Goal: Information Seeking & Learning: Learn about a topic

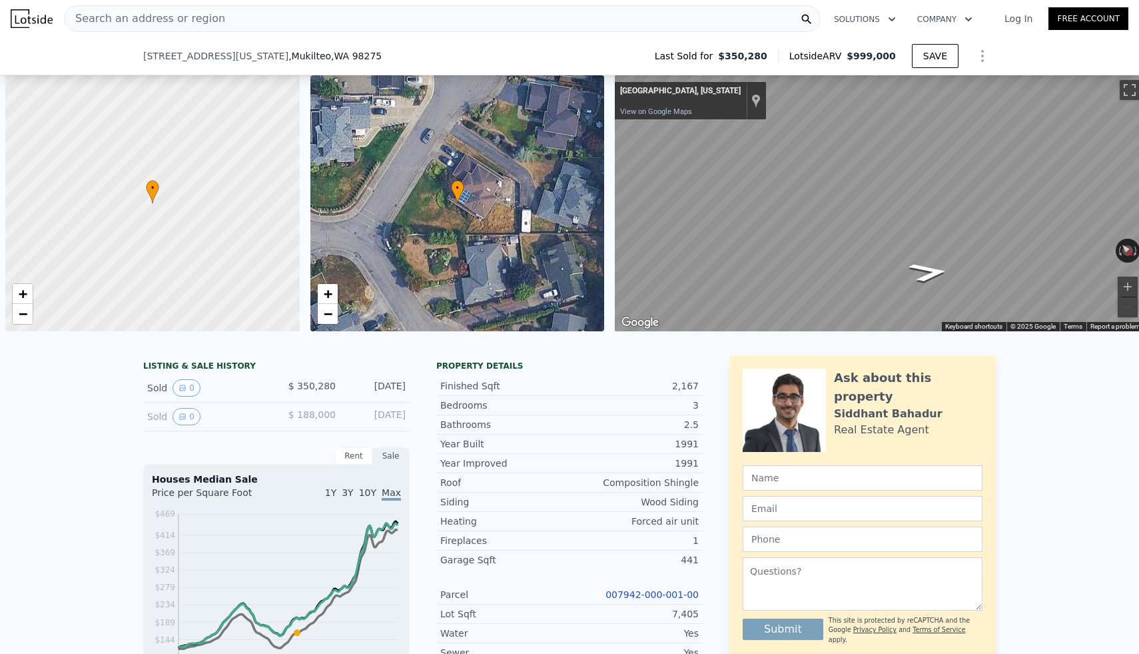
scroll to position [0, 292]
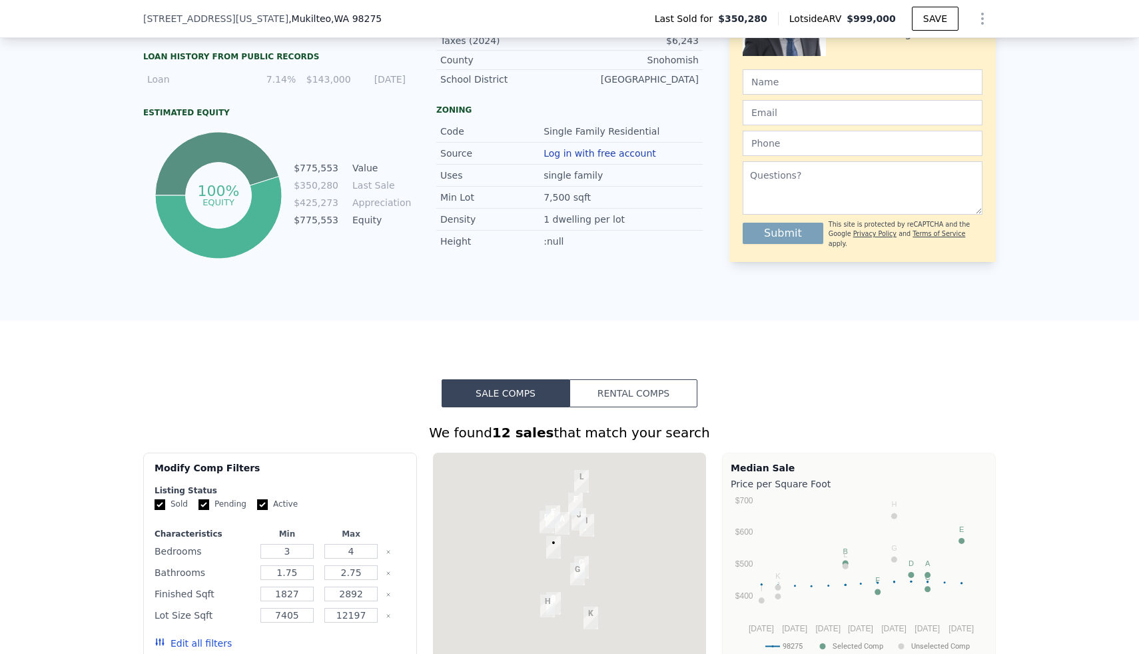
type input "$ 999,000"
type input "$ 0"
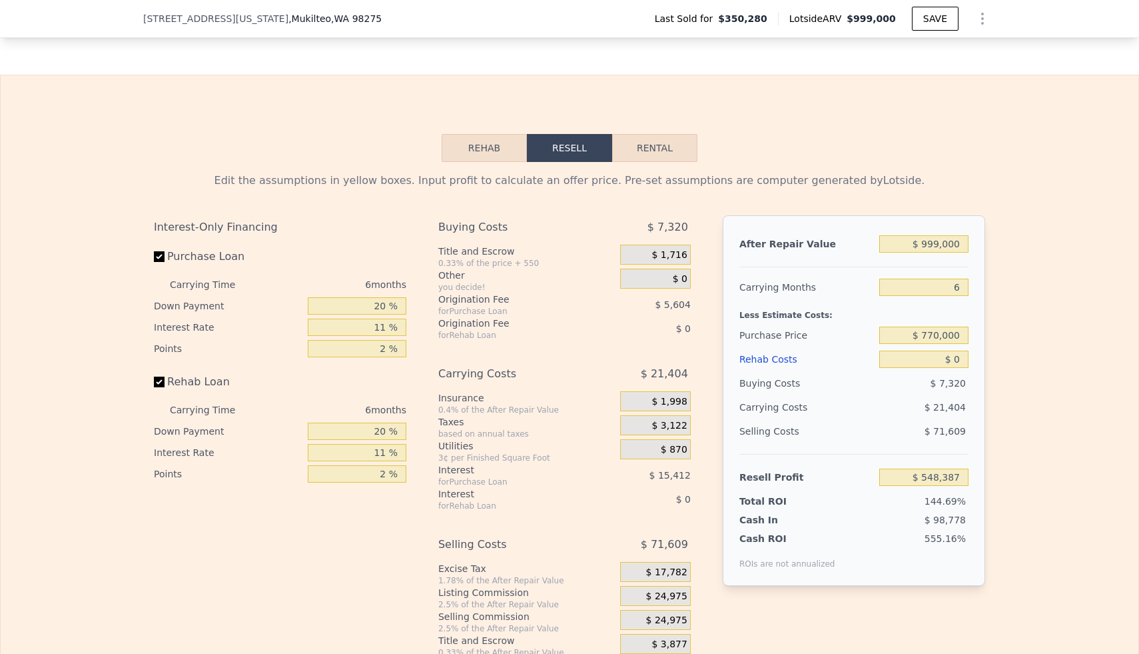
scroll to position [1819, 0]
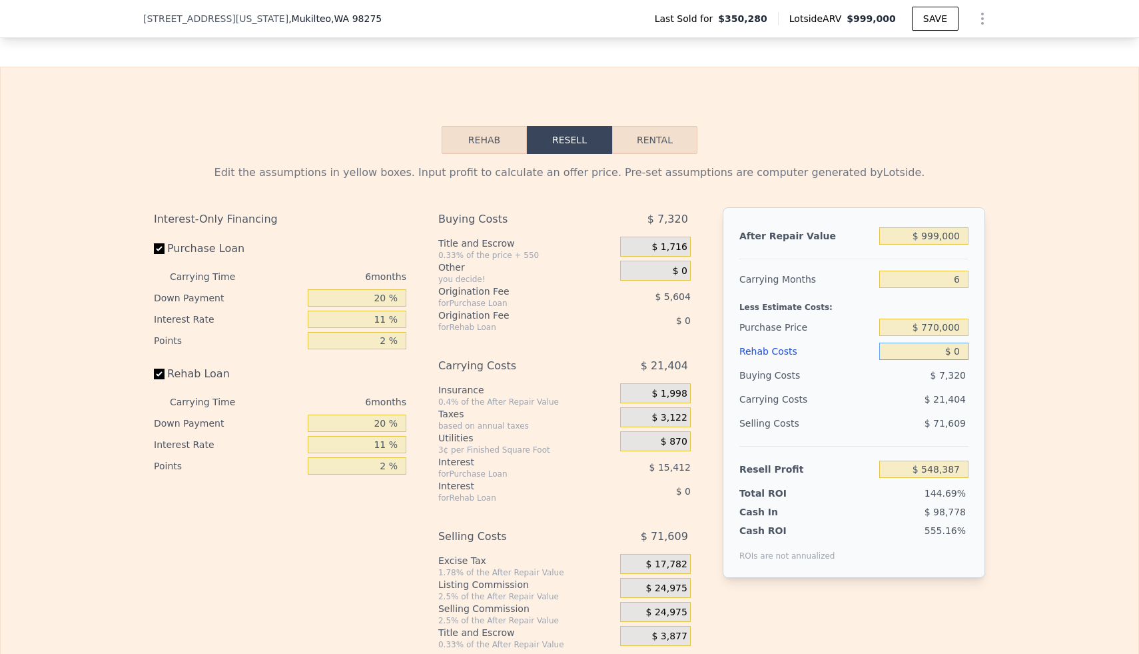
click at [955, 355] on input "$ 0" at bounding box center [923, 350] width 89 height 17
type input "$ 102,085"
click at [946, 234] on input "$ 999,000" at bounding box center [923, 235] width 89 height 17
type input "$ 1"
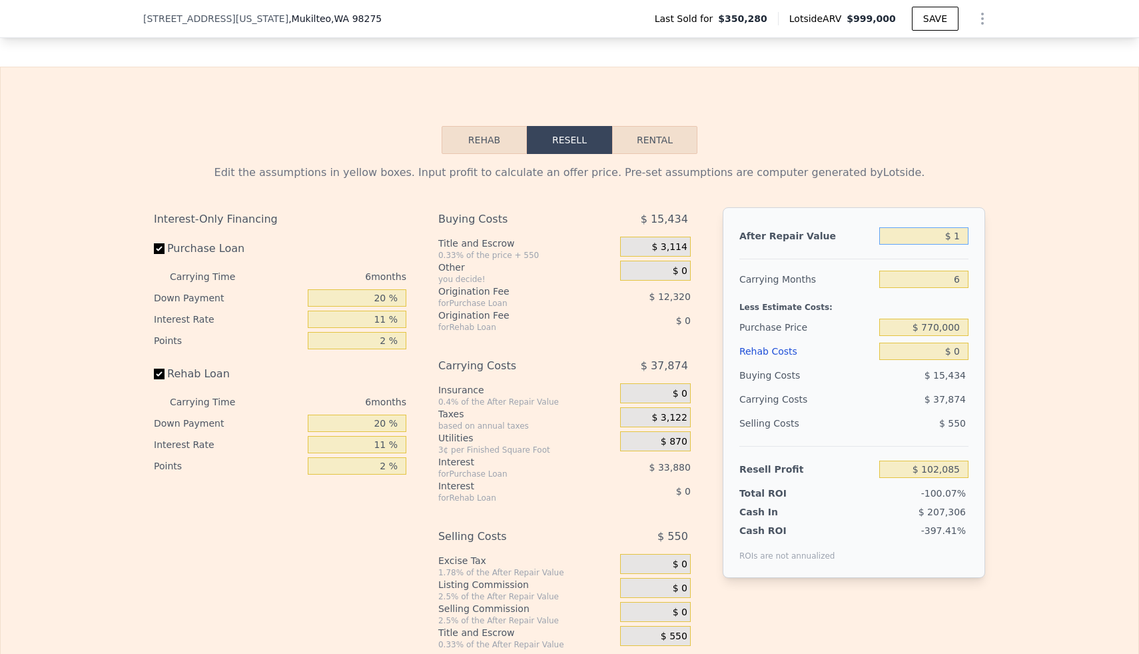
type input "-$ 823,857"
type input "$ 12"
type input "-$ 823,846"
type input "$ 122"
type input "-$ 823,744"
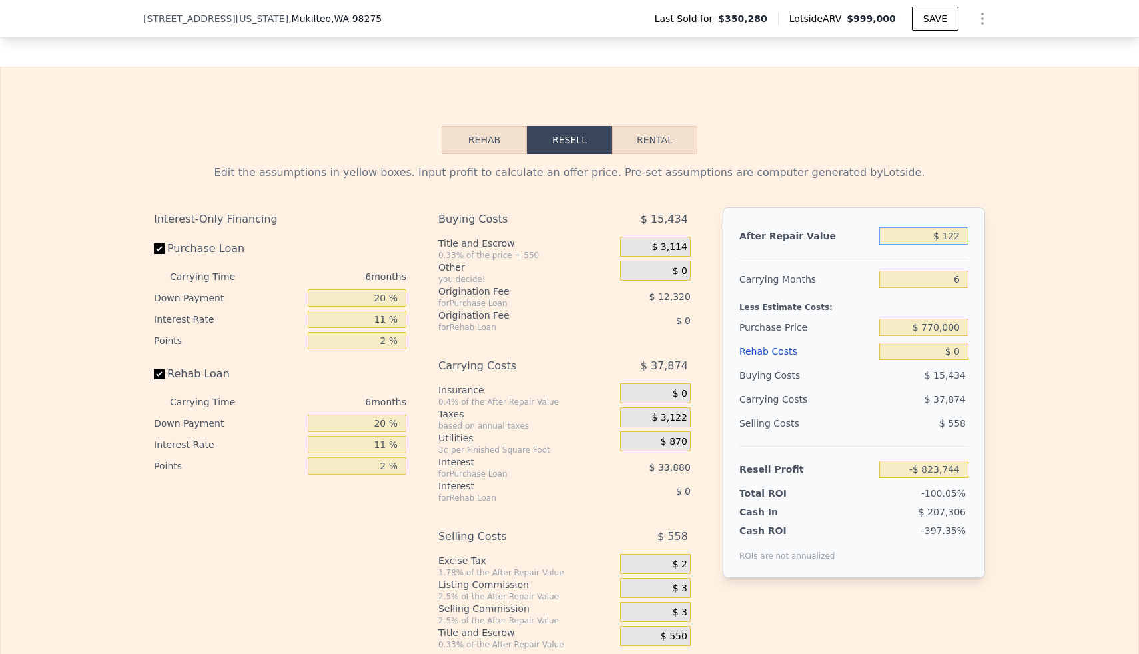
type input "$ 1,220"
type input "-$ 822,728"
type input "$ 12,200"
type input "-$ 812,550"
type input "$ 122,000"
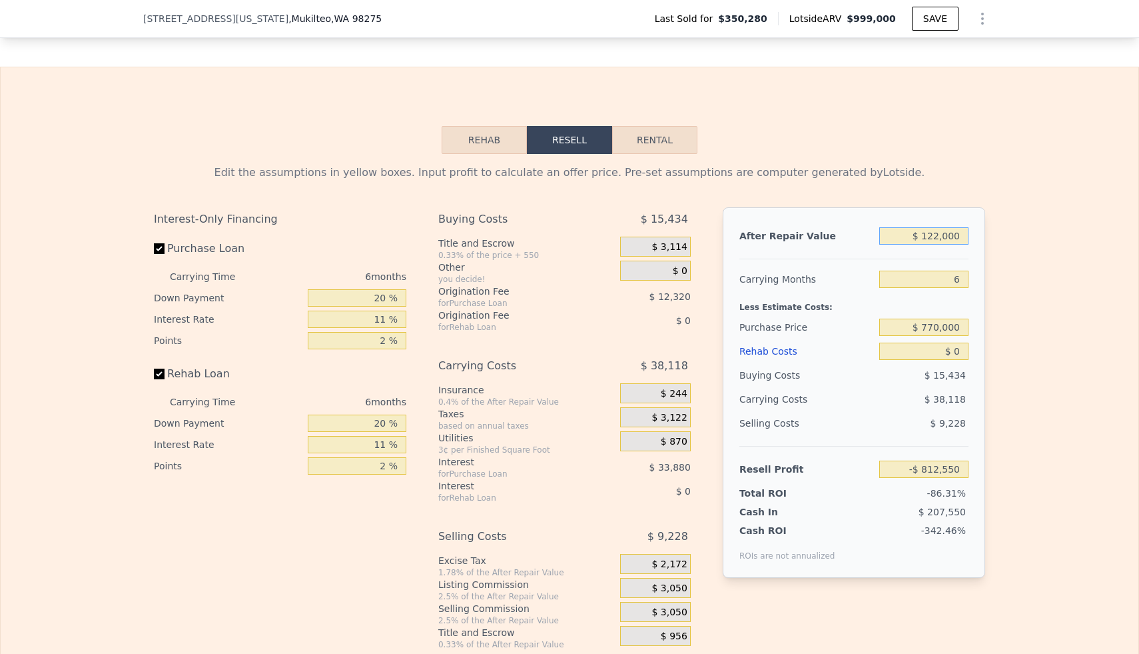
type input "-$ 710,780"
type input "$ 1,220,000"
type input "$ 306,923"
type input "$ 1,220,000"
click at [999, 250] on div "Edit the assumptions in yellow boxes. Input profit to calculate an offer price.…" at bounding box center [570, 402] width 1138 height 496
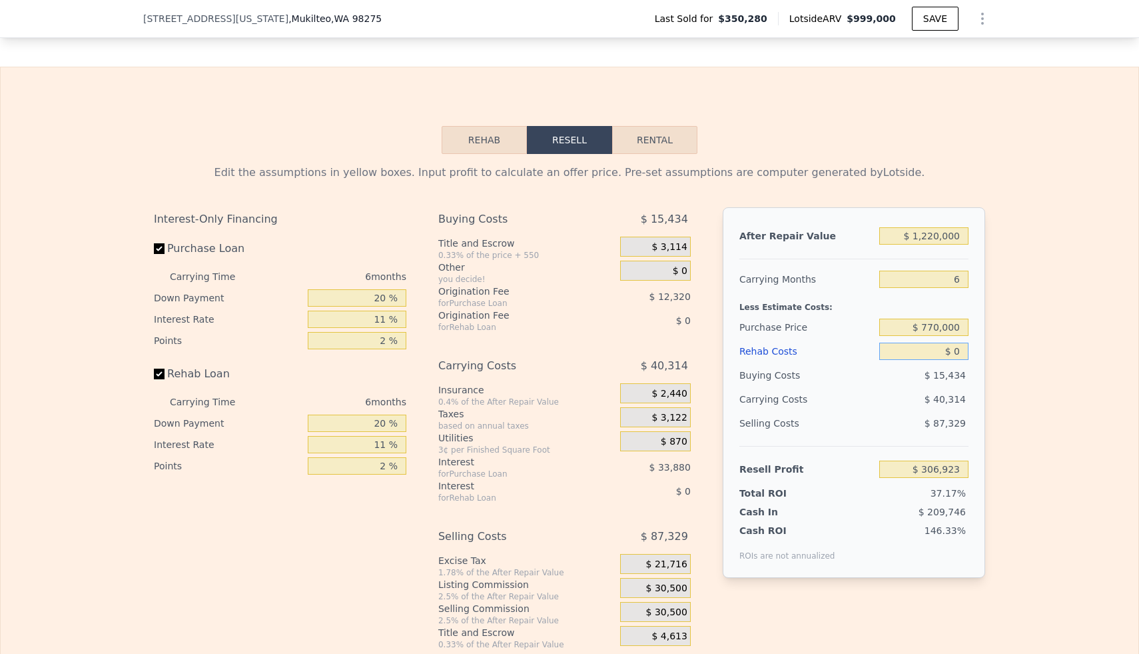
click at [953, 355] on input "$ 0" at bounding box center [923, 350] width 89 height 17
type input "$ 120"
type input "$ 306,795"
type input "$ 1,250"
type input "$ 305,599"
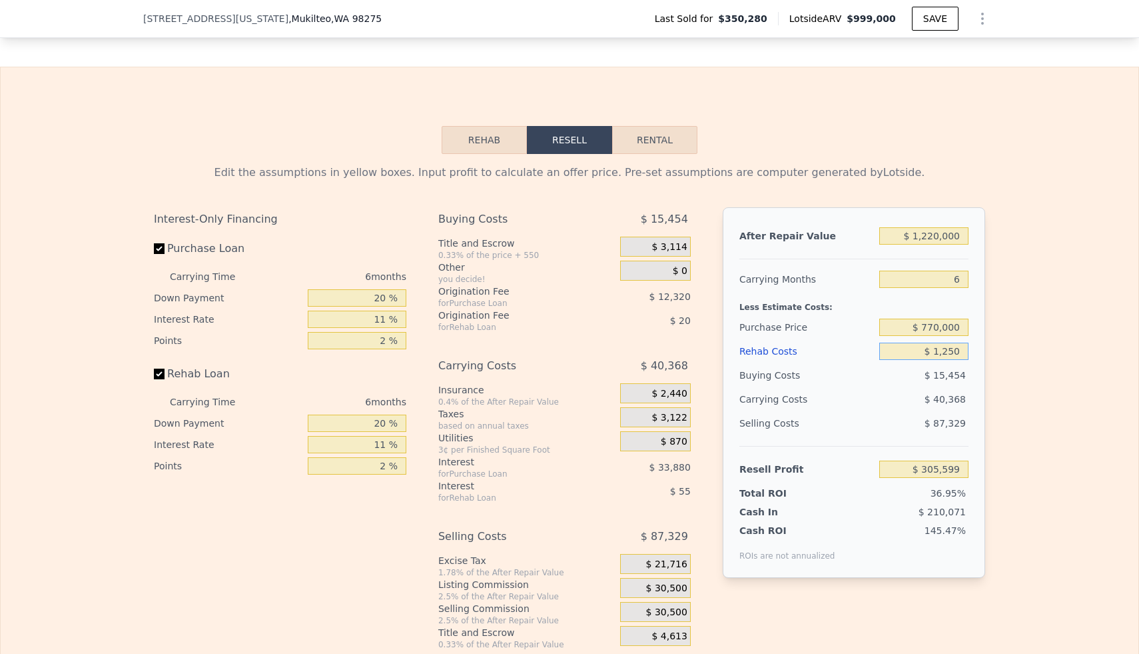
type input "$ 12,500"
type input "$ 293,671"
type input "$ 125,000"
type input "$ 174,421"
type input "$ 1,250,000"
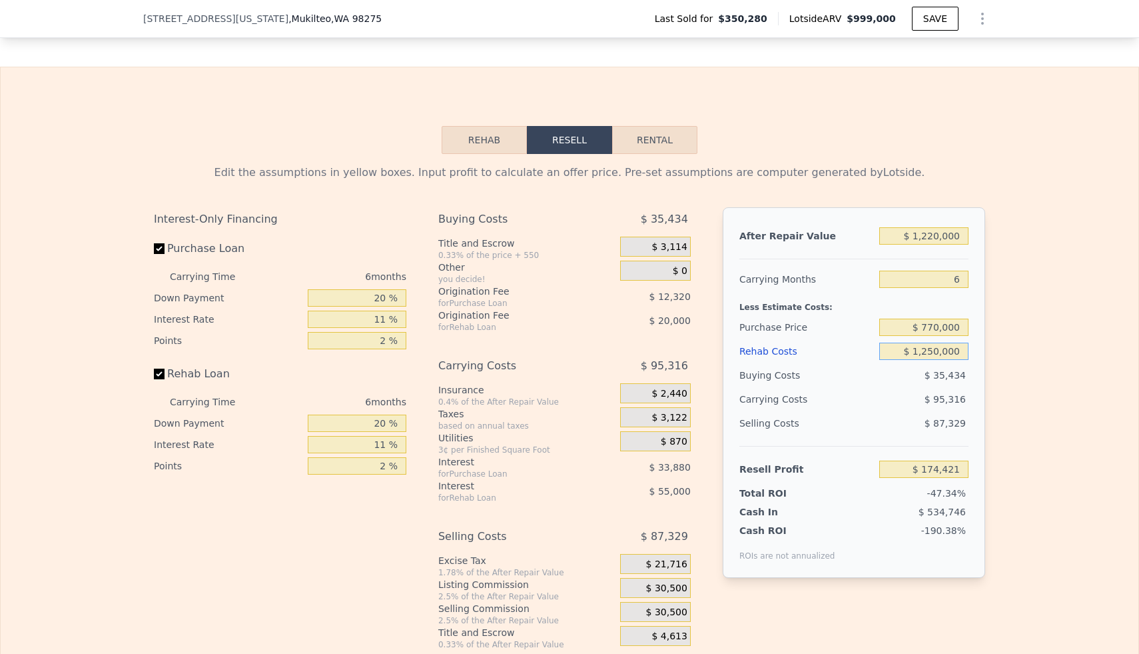
type input "-$ 1,018,079"
type input "$ 125,000"
type input "$ 174,421"
type input "$ 125,000"
click at [1009, 348] on div "Edit the assumptions in yellow boxes. Input profit to calculate an offer price.…" at bounding box center [570, 402] width 1138 height 496
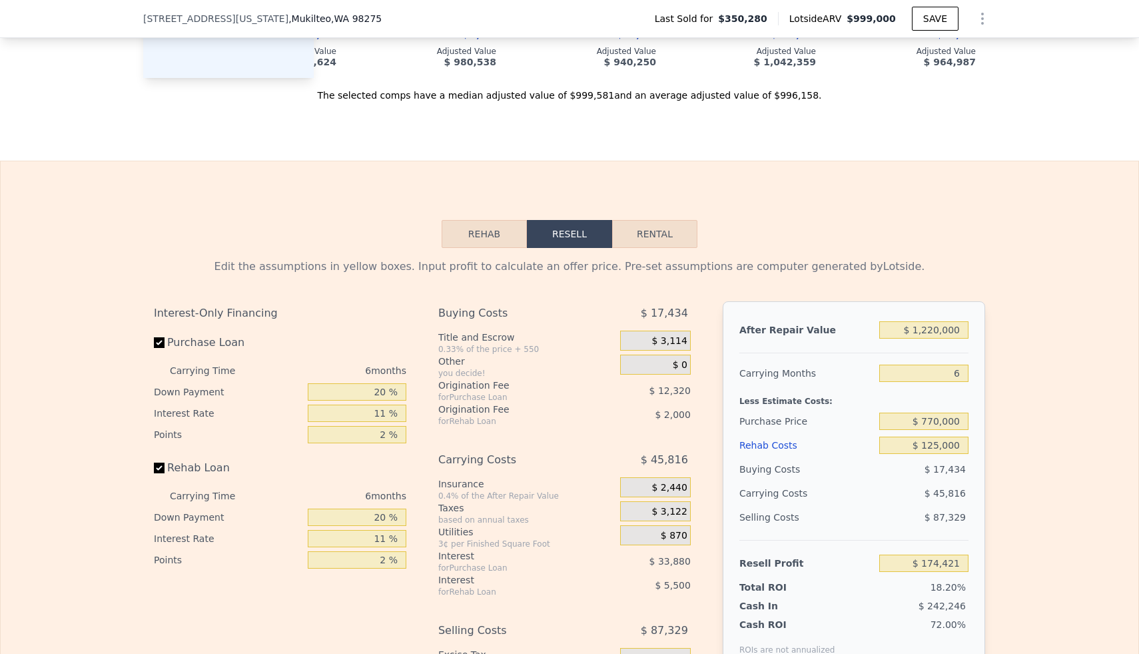
scroll to position [1726, 0]
click at [946, 422] on input "$ 770,000" at bounding box center [923, 420] width 89 height 17
click at [946, 426] on input "$ 770,000" at bounding box center [923, 420] width 89 height 17
click at [934, 423] on input "$ 770,000" at bounding box center [923, 420] width 89 height 17
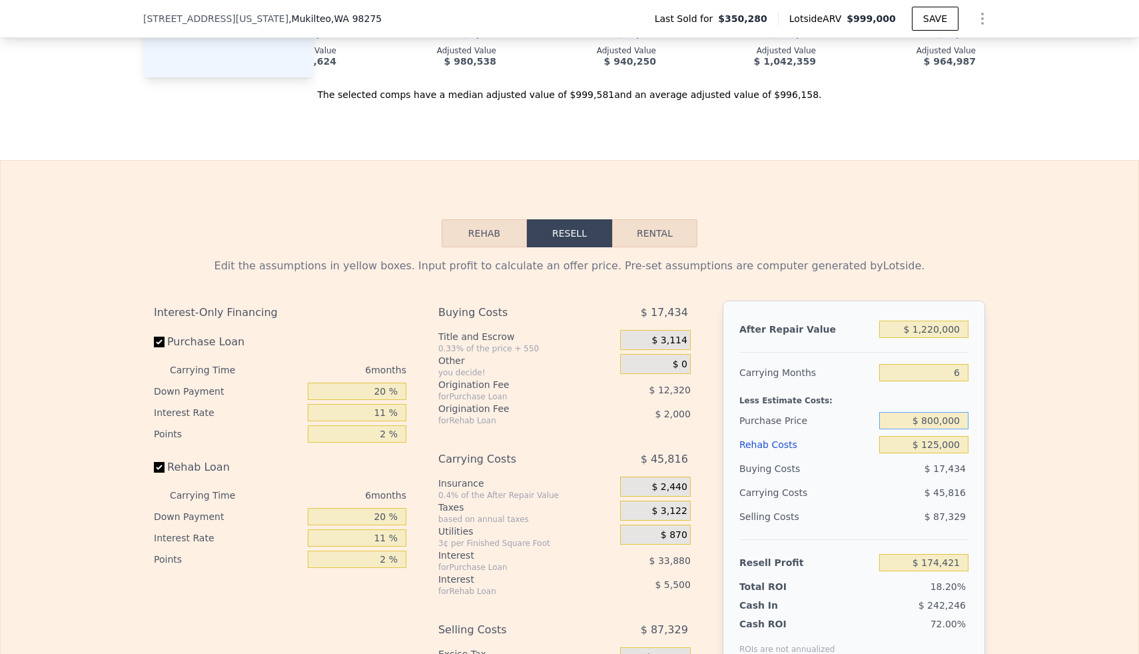
type input "$ 800,000"
click at [1021, 421] on div "Edit the assumptions in yellow boxes. Input profit to calculate an offer price.…" at bounding box center [570, 495] width 1138 height 496
type input "$ 142,521"
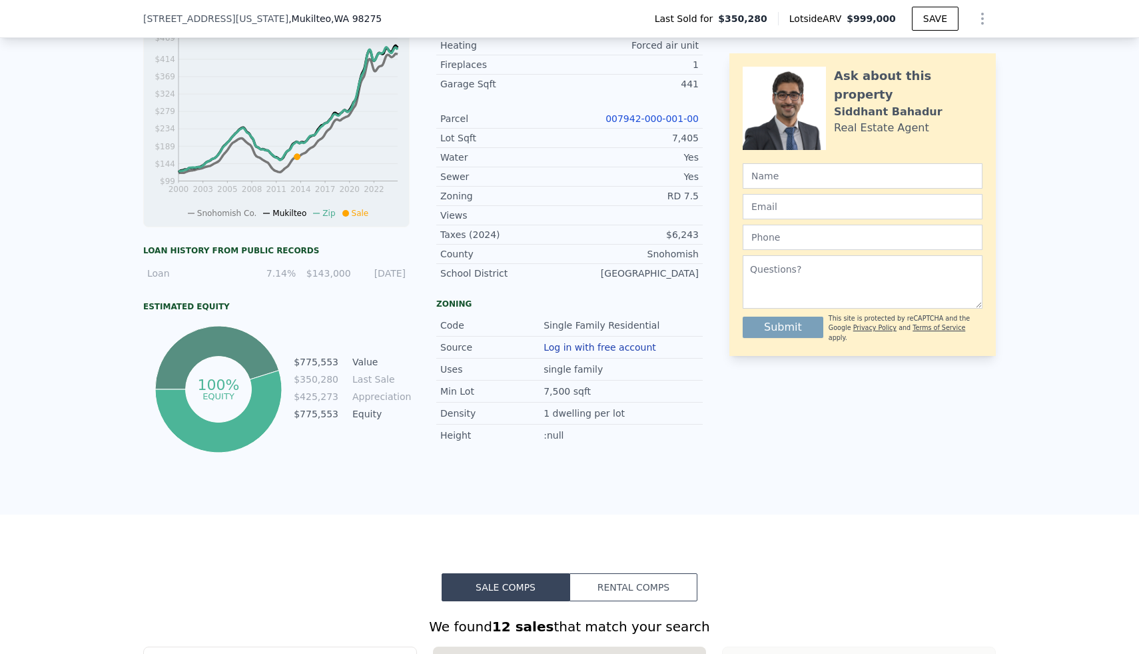
scroll to position [0, 0]
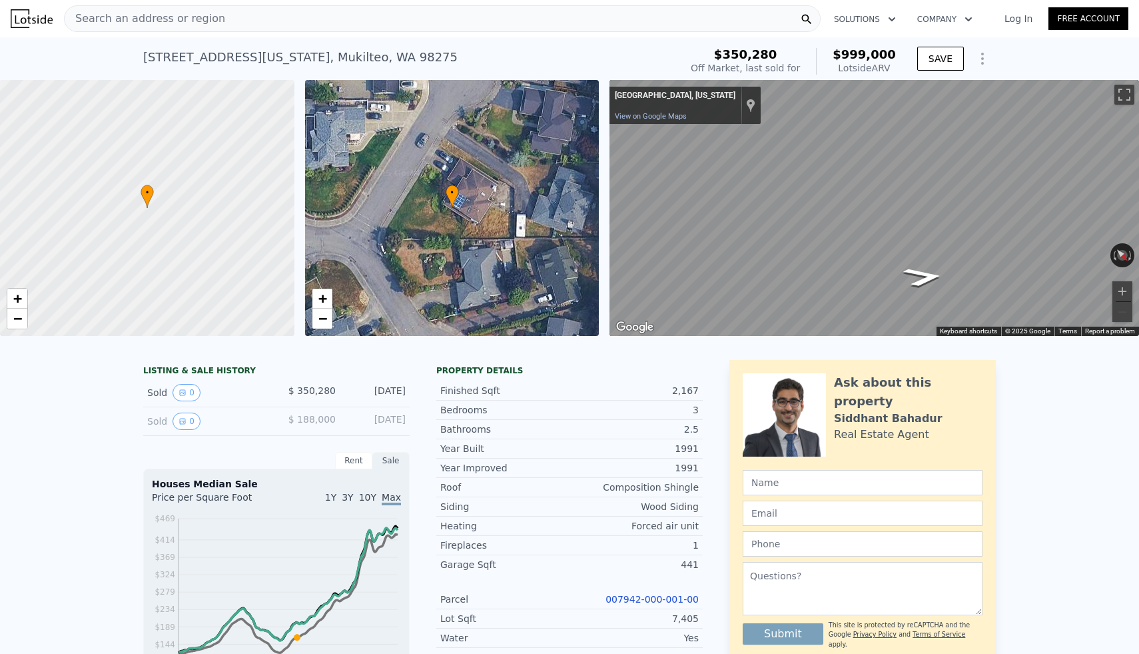
type input "$ 999,000"
type input "$ 0"
type input "$ 548,387"
click at [390, 12] on div "Search an address or region" at bounding box center [442, 18] width 757 height 27
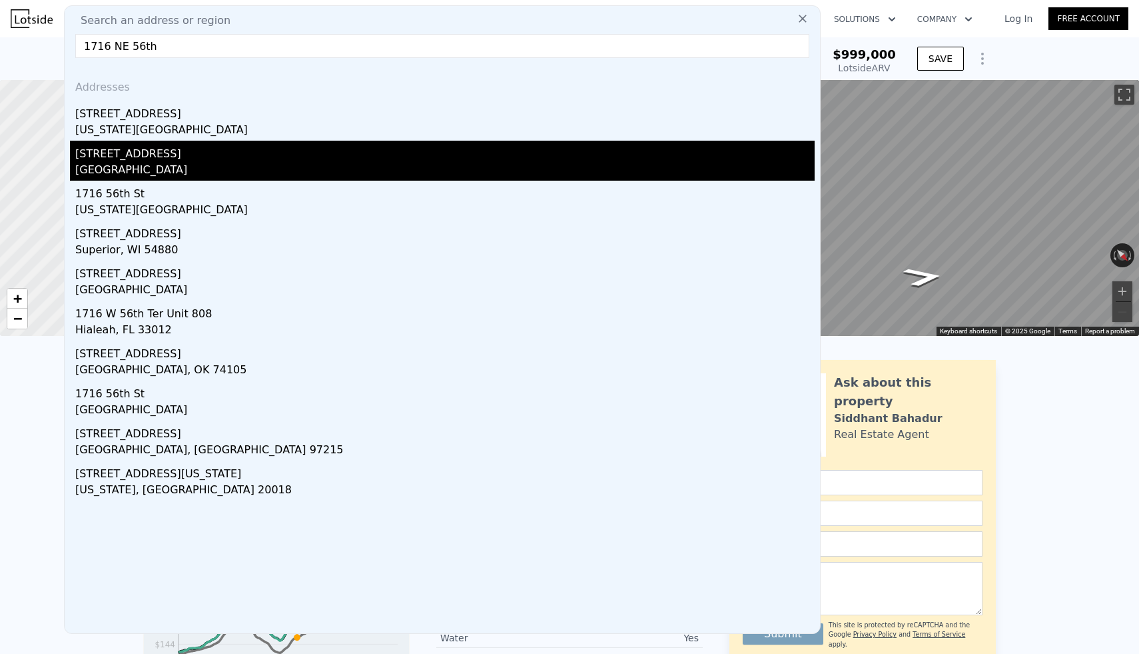
type input "1716 NE 56th"
click at [139, 165] on div "[GEOGRAPHIC_DATA]" at bounding box center [444, 171] width 739 height 19
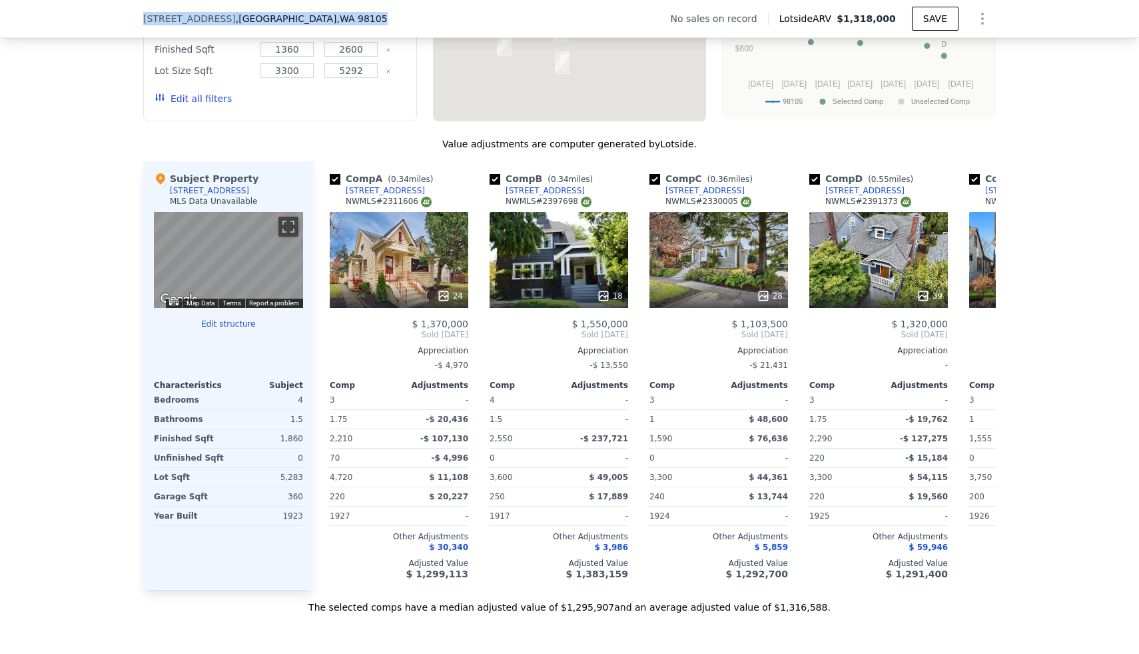
drag, startPoint x: 137, startPoint y: 20, endPoint x: 316, endPoint y: 20, distance: 178.5
click at [316, 20] on div "[STREET_ADDRESS] No sales on record Lotside ARV $1,318,000 SAVE" at bounding box center [569, 19] width 1139 height 38
copy div "[STREET_ADDRESS]"
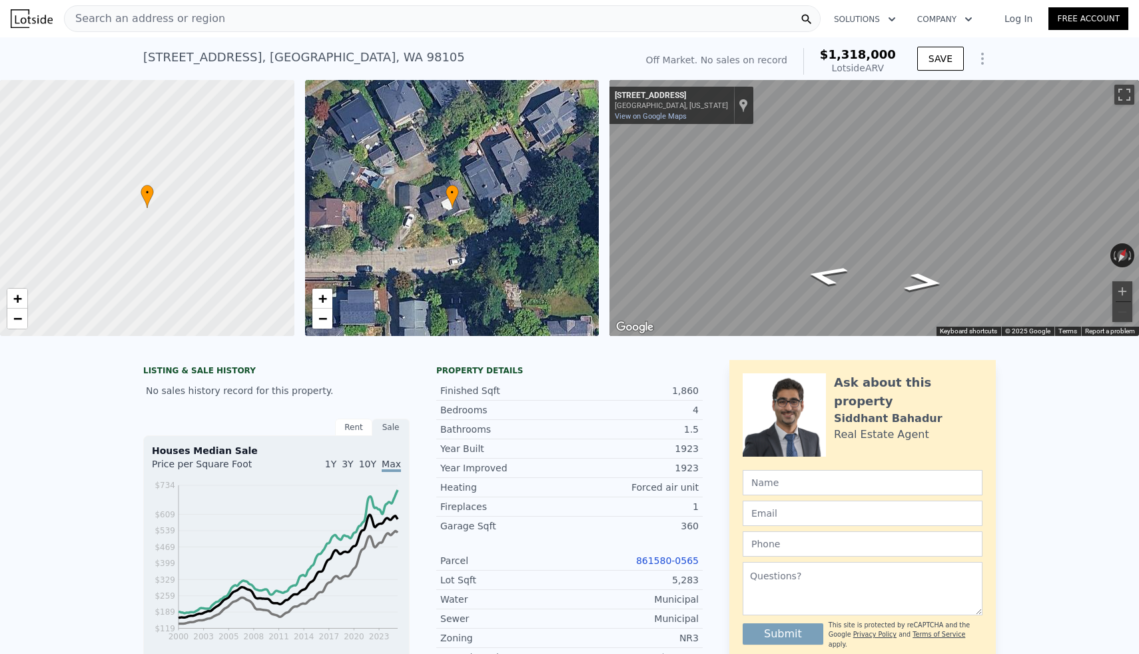
click at [429, 25] on div "Search an address or region" at bounding box center [442, 18] width 757 height 27
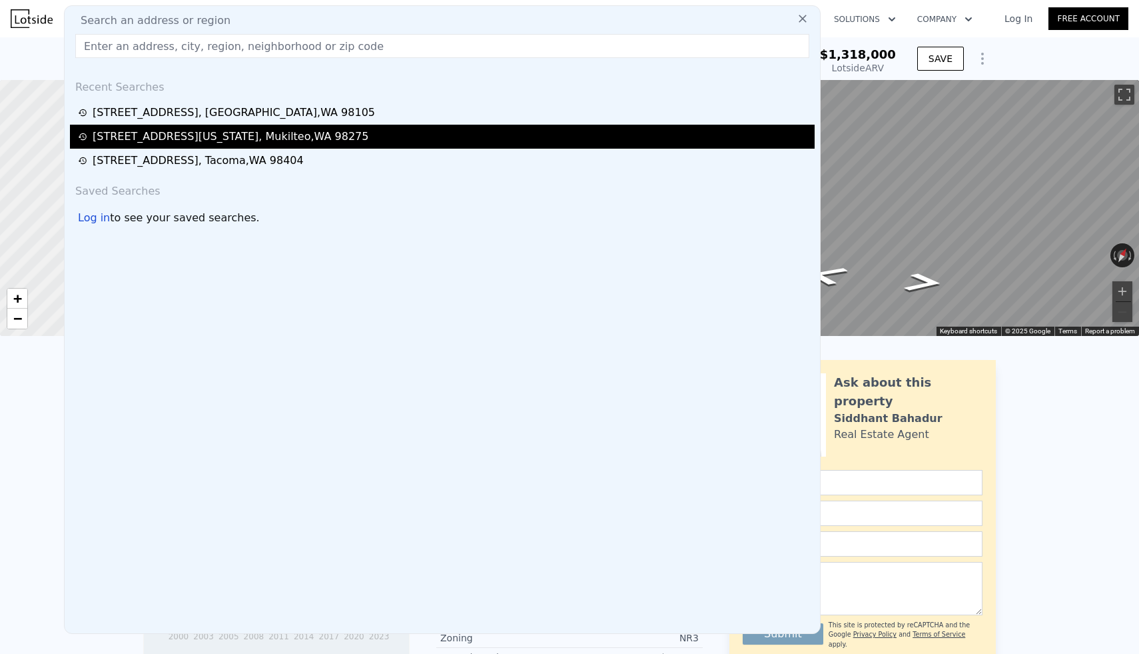
click at [225, 140] on div "[STREET_ADDRESS][US_STATE]" at bounding box center [231, 137] width 276 height 16
type input "4"
type input "1.75"
type input "1827"
type input "2892"
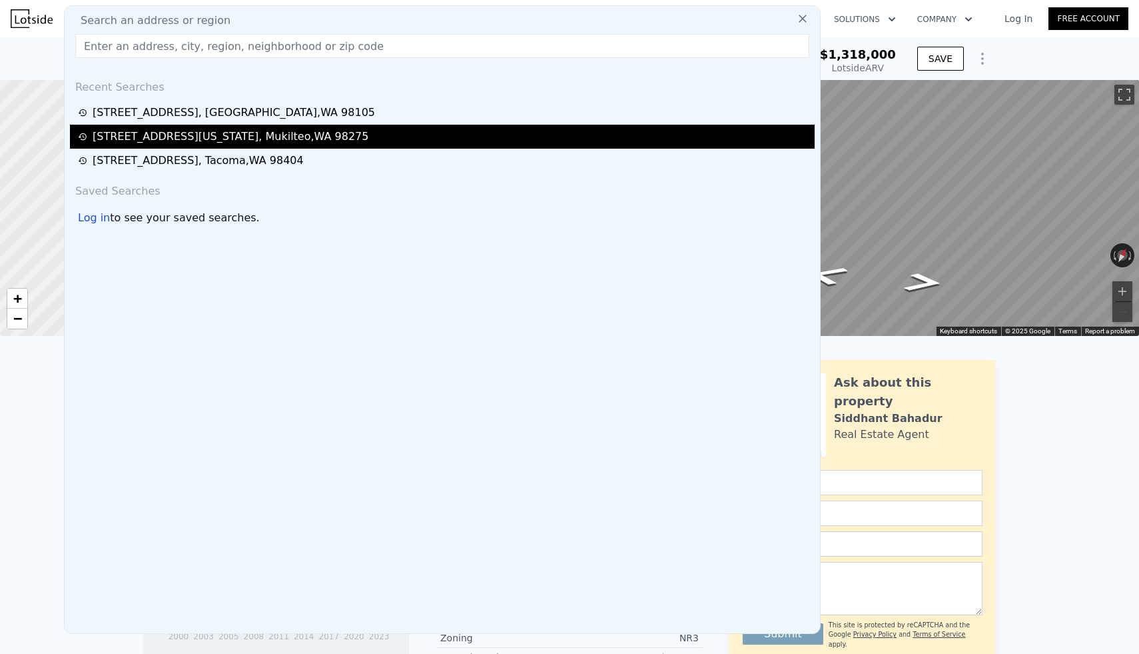
type input "7405"
type input "12197"
type input "$ 999,000"
type input "6"
type input "$ 548,387"
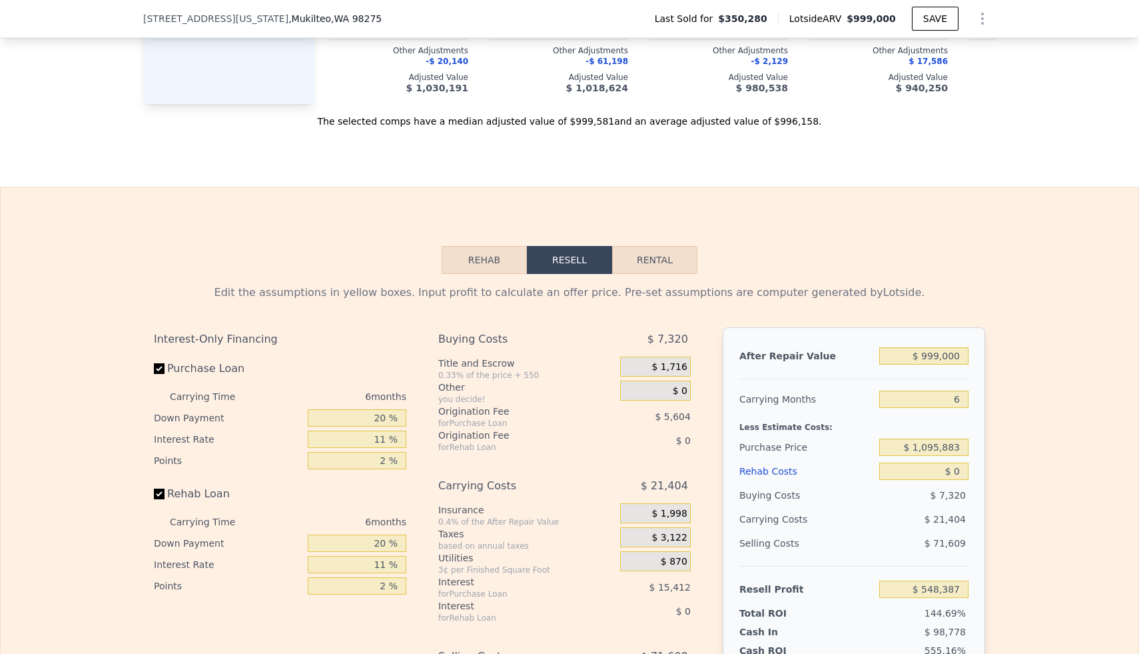
scroll to position [1701, 0]
click at [947, 354] on input "$ 999,000" at bounding box center [923, 353] width 89 height 17
type input "$ 12"
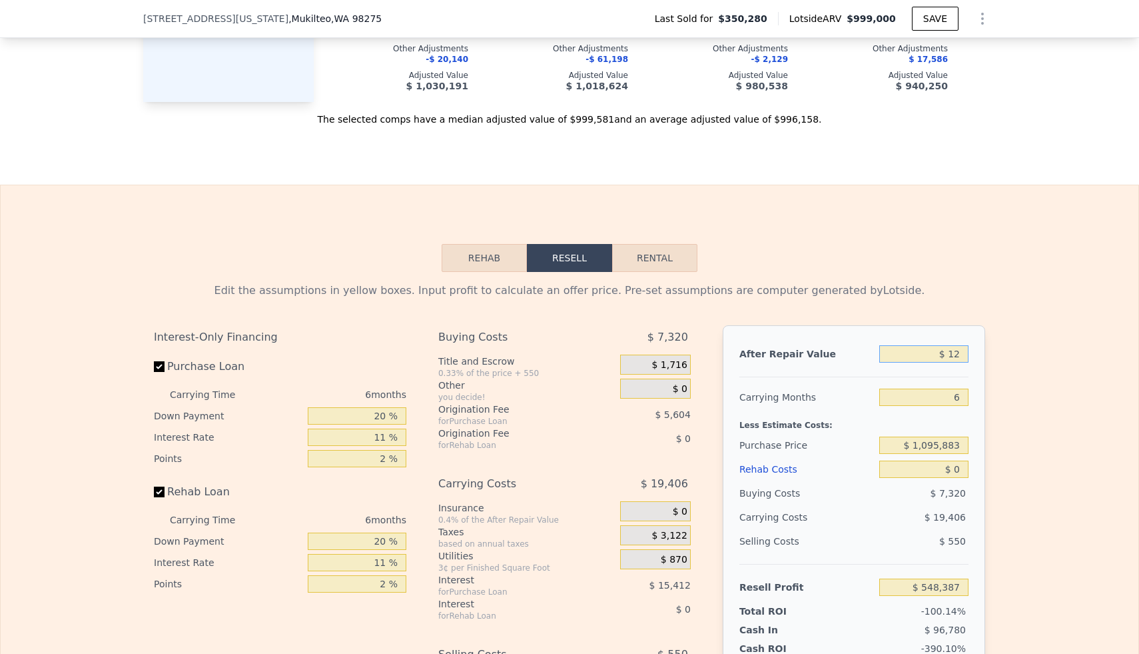
type input "-$ 377,544"
type input "$ 120"
type input "-$ 377,444"
type input "$ 1,200"
type input "-$ 376,443"
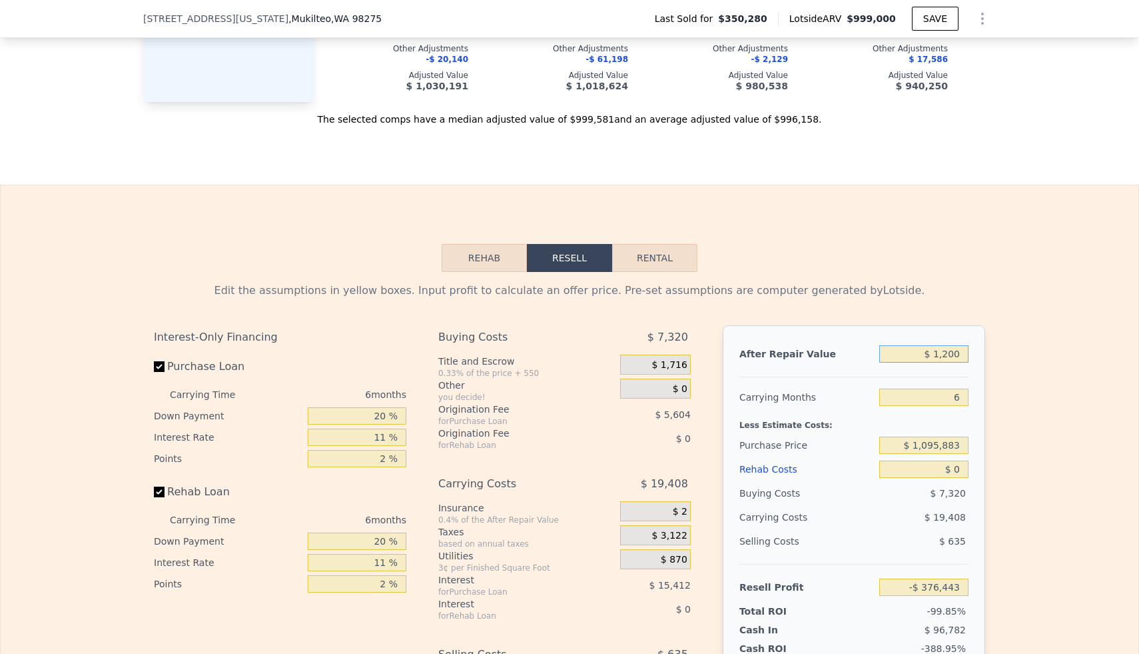
type input "$ 12,000"
type input "-$ 366,434"
type input "$ 120,000"
type input "-$ 266,332"
type input "$ 1,200,000"
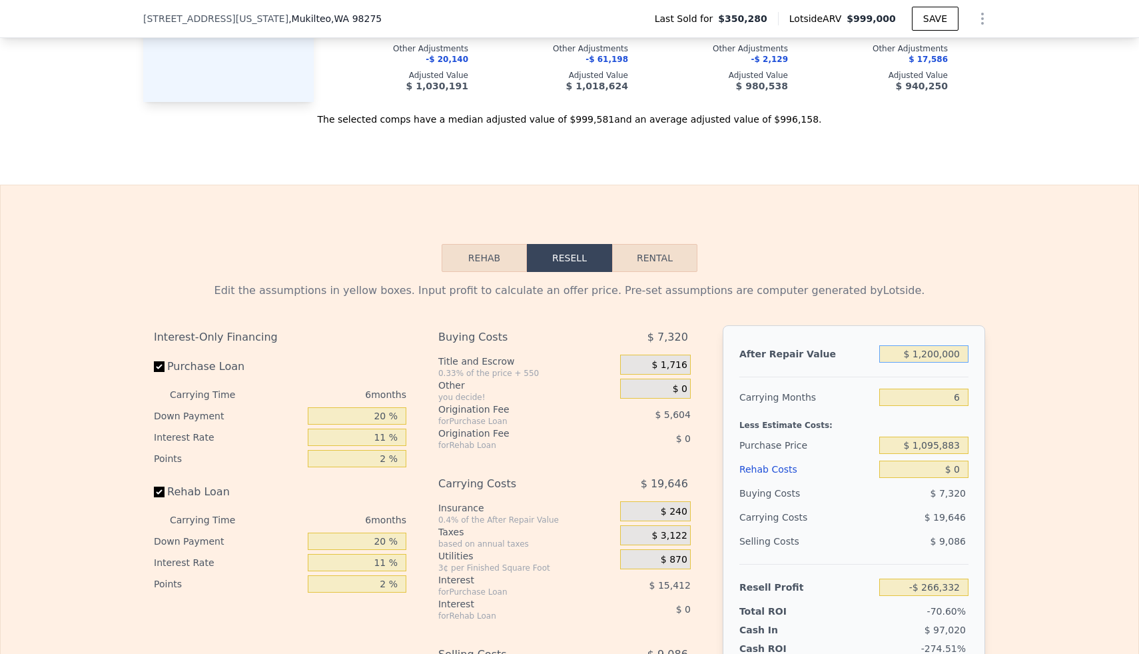
type input "$ 734,688"
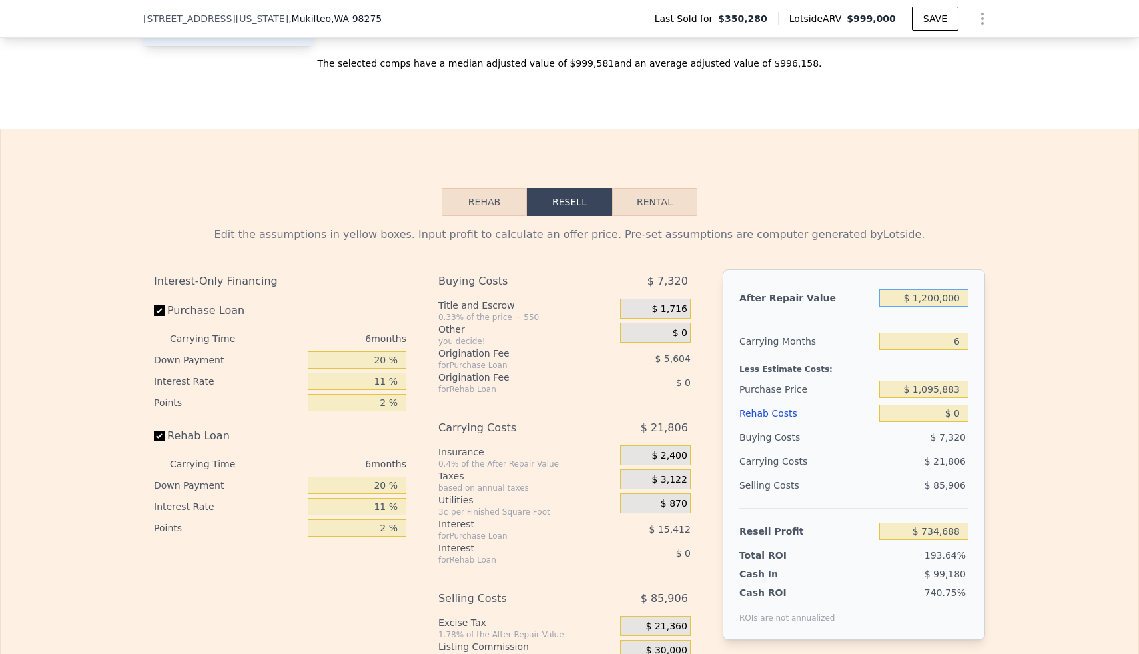
type input "$ 1,200,000"
click at [926, 391] on input "$ 1,095,883" at bounding box center [923, 388] width 89 height 17
type input "$ 800,000"
click at [955, 412] on input "$ 0" at bounding box center [923, 412] width 89 height 17
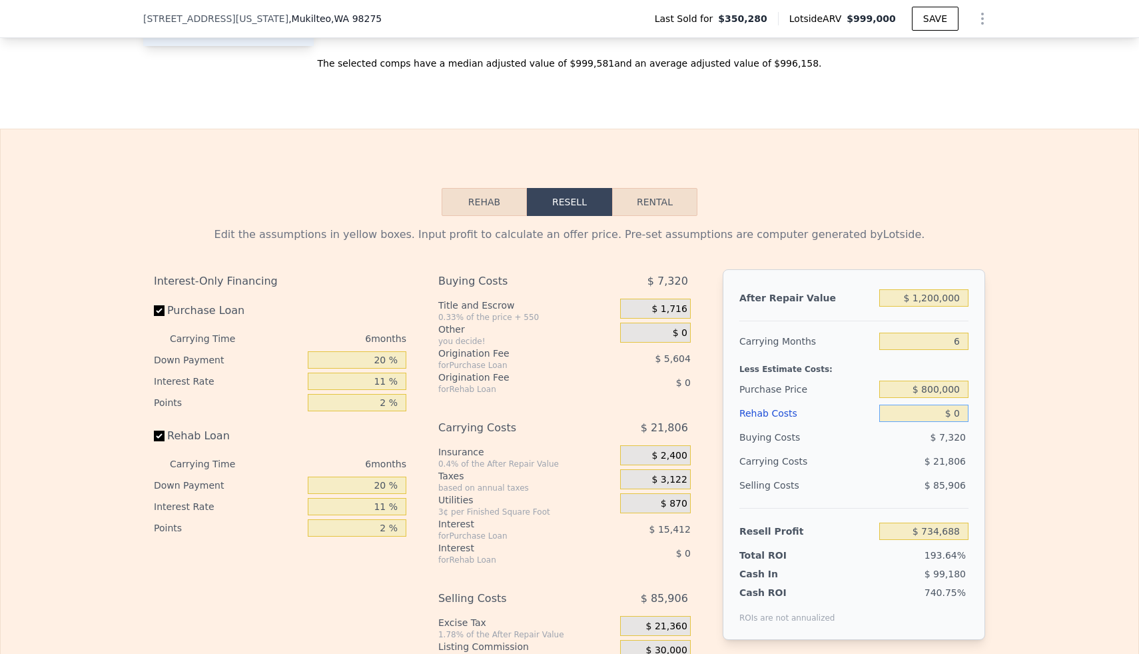
type input "$ 256,486"
type input "$ 120"
type input "$ 256,358"
type input "$ 1,250"
type input "$ 255,162"
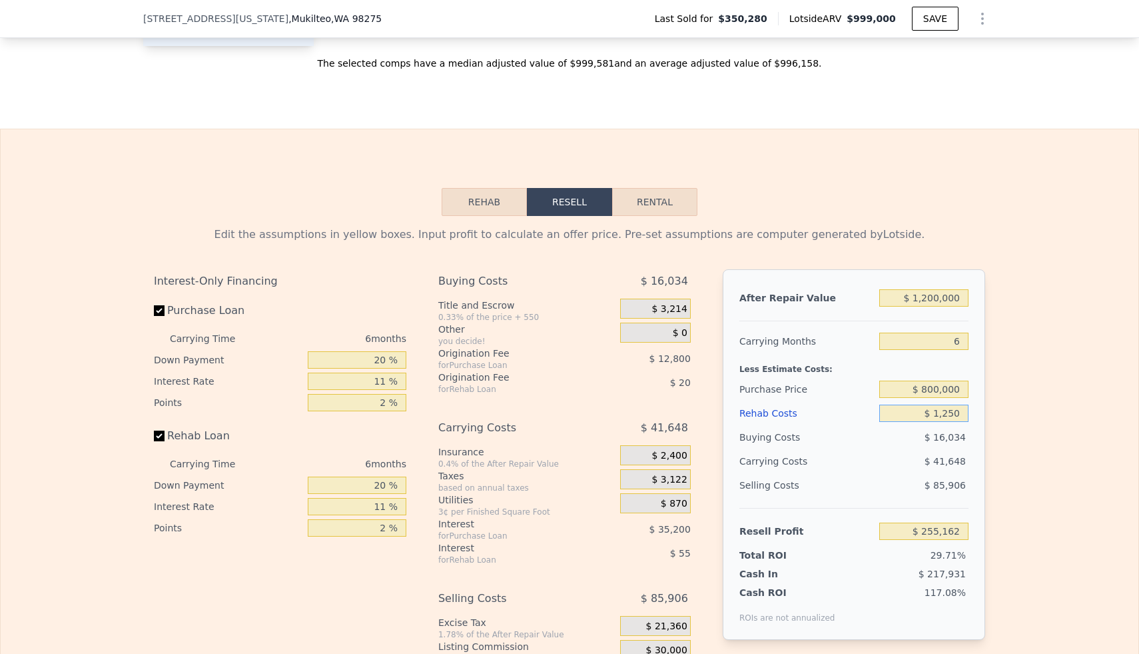
type input "$ 12,500"
type input "$ 243,234"
type input "$ 125,000"
type input "$ 123,984"
type input "$ 125,000"
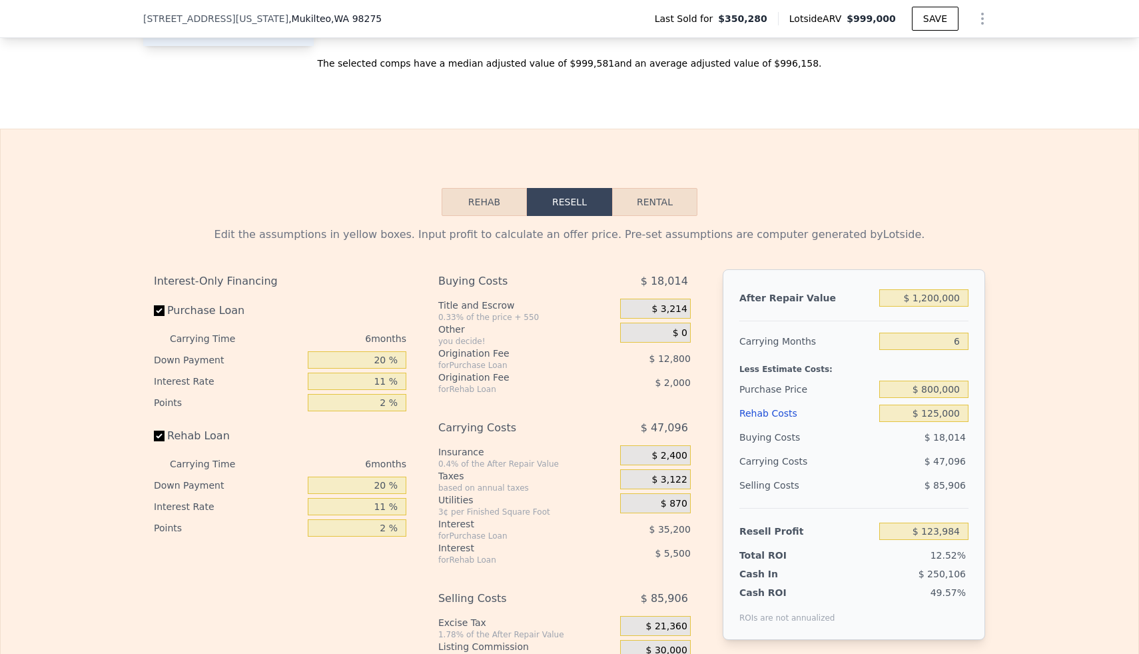
click at [1064, 432] on div "Edit the assumptions in yellow boxes. Input profit to calculate an offer price.…" at bounding box center [570, 464] width 1138 height 496
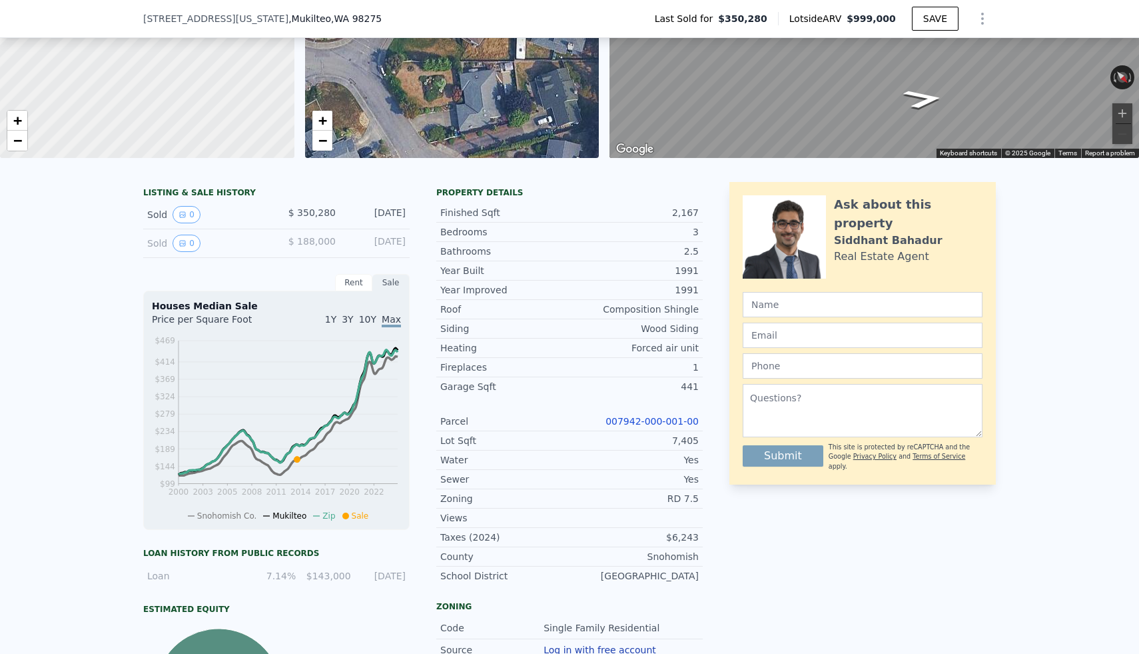
scroll to position [0, 0]
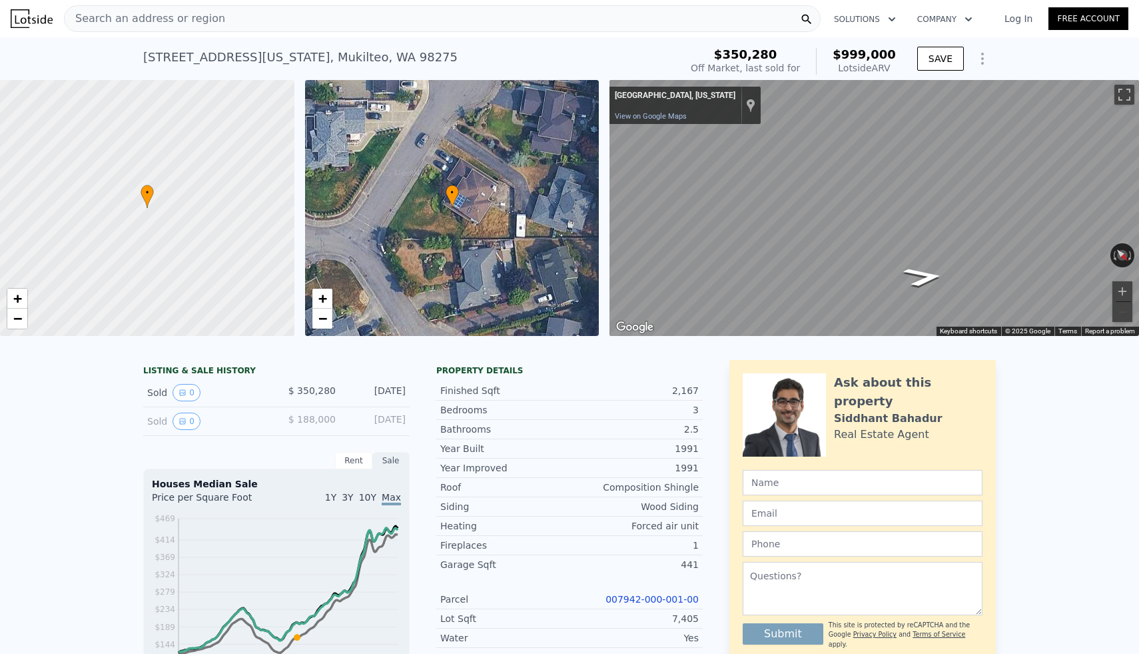
click at [309, 17] on div "Search an address or region" at bounding box center [442, 18] width 757 height 27
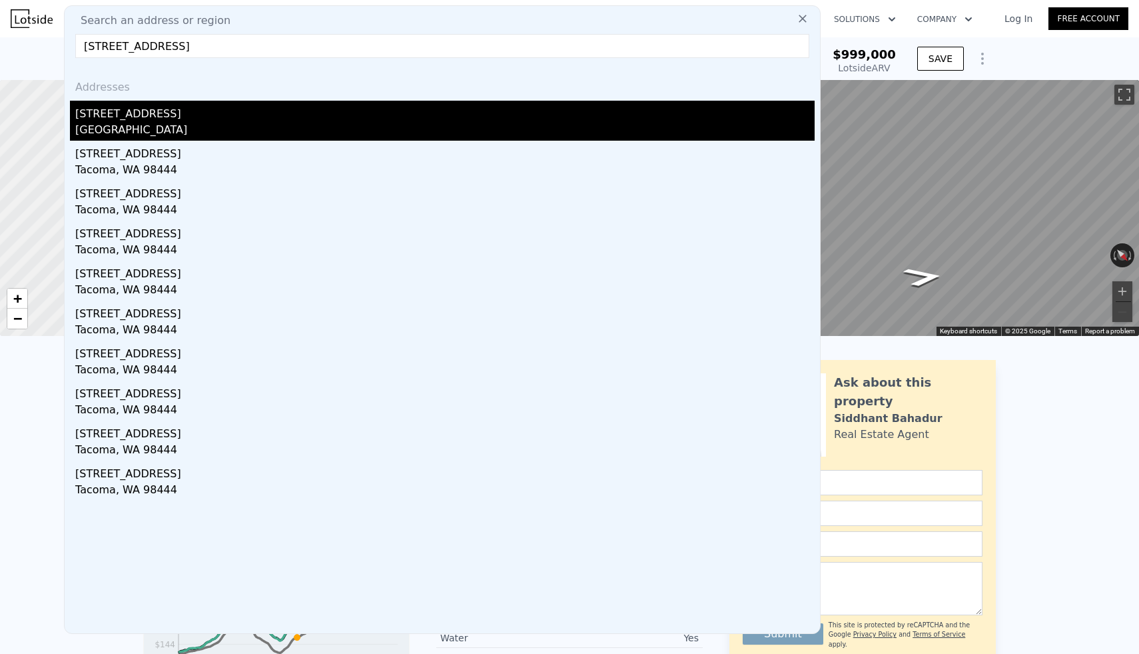
type input "[STREET_ADDRESS]"
click at [195, 125] on div "[GEOGRAPHIC_DATA]" at bounding box center [444, 131] width 739 height 19
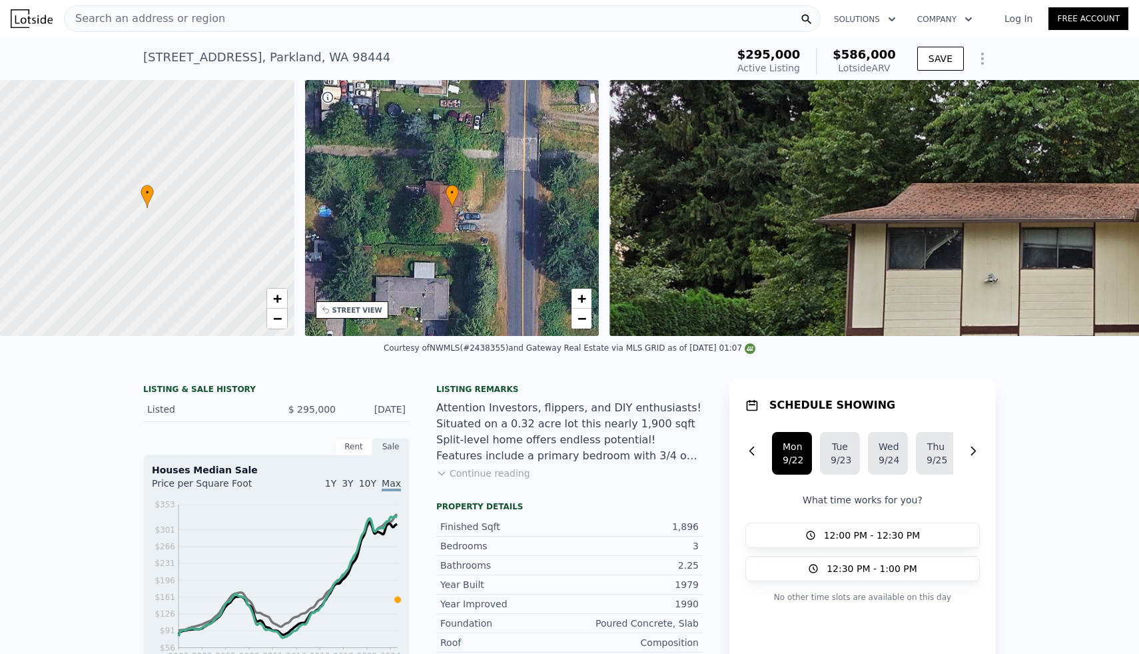
click at [244, 20] on div "Search an address or region" at bounding box center [442, 18] width 757 height 27
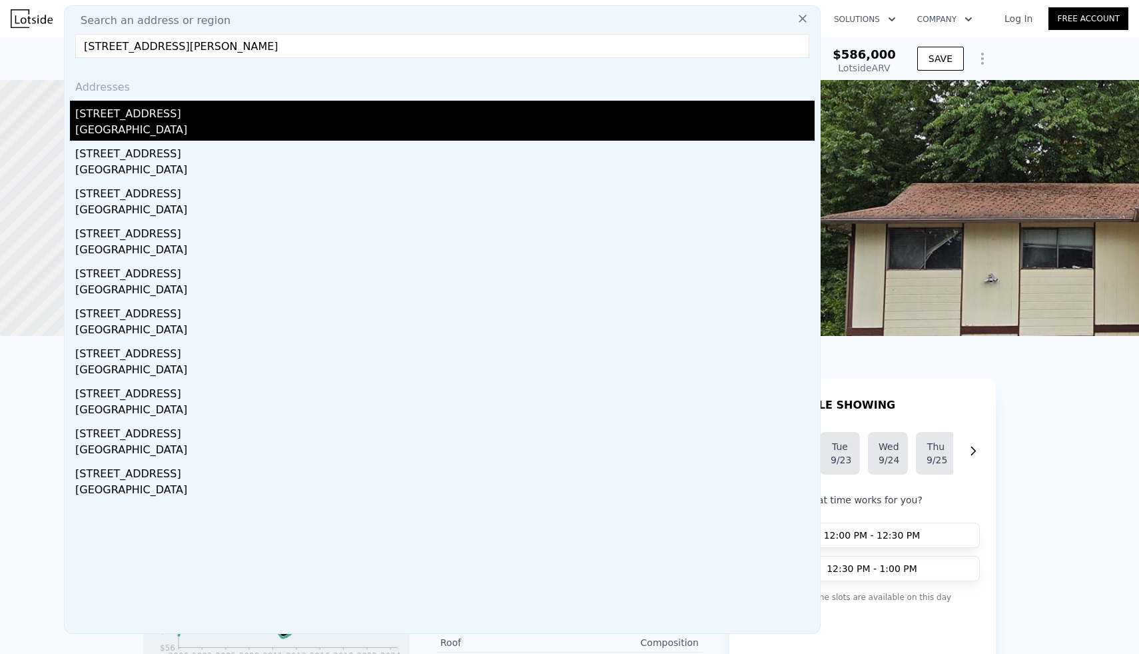
type input "[STREET_ADDRESS][PERSON_NAME]"
click at [127, 122] on div "[GEOGRAPHIC_DATA]" at bounding box center [444, 131] width 739 height 19
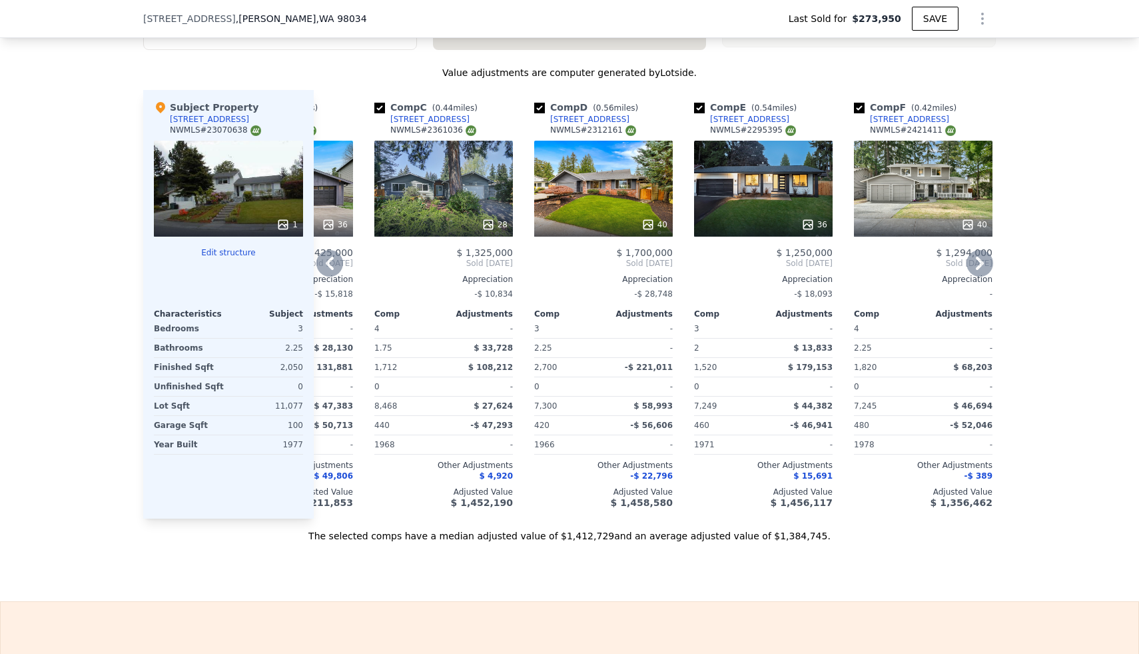
scroll to position [1494, 0]
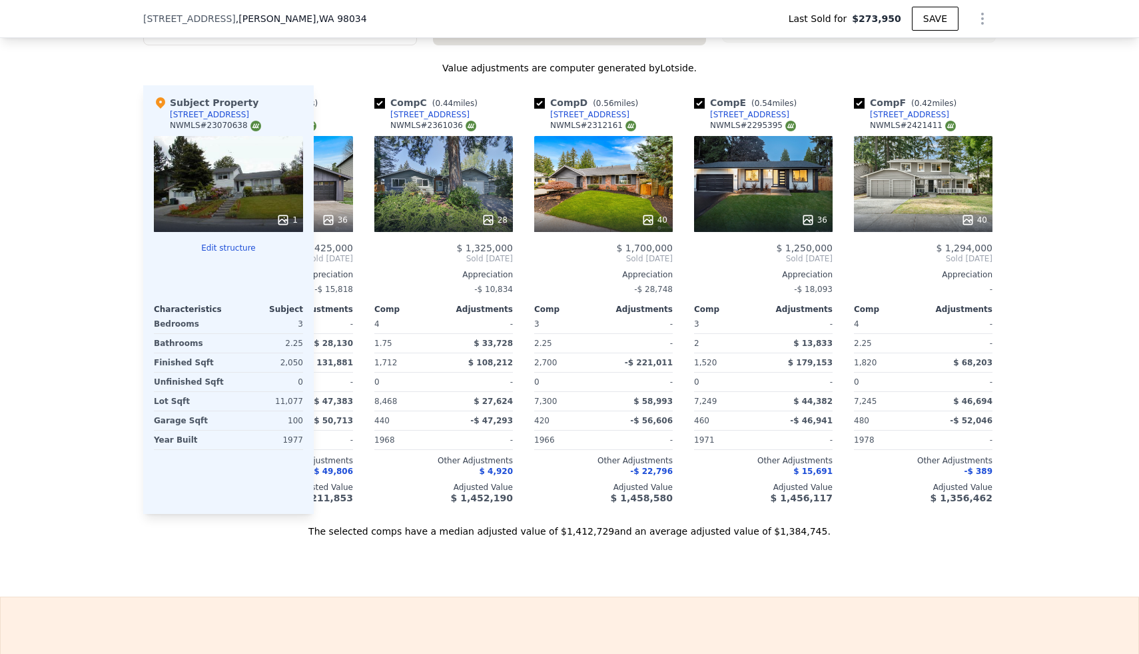
click at [287, 224] on icon at bounding box center [283, 219] width 9 height 9
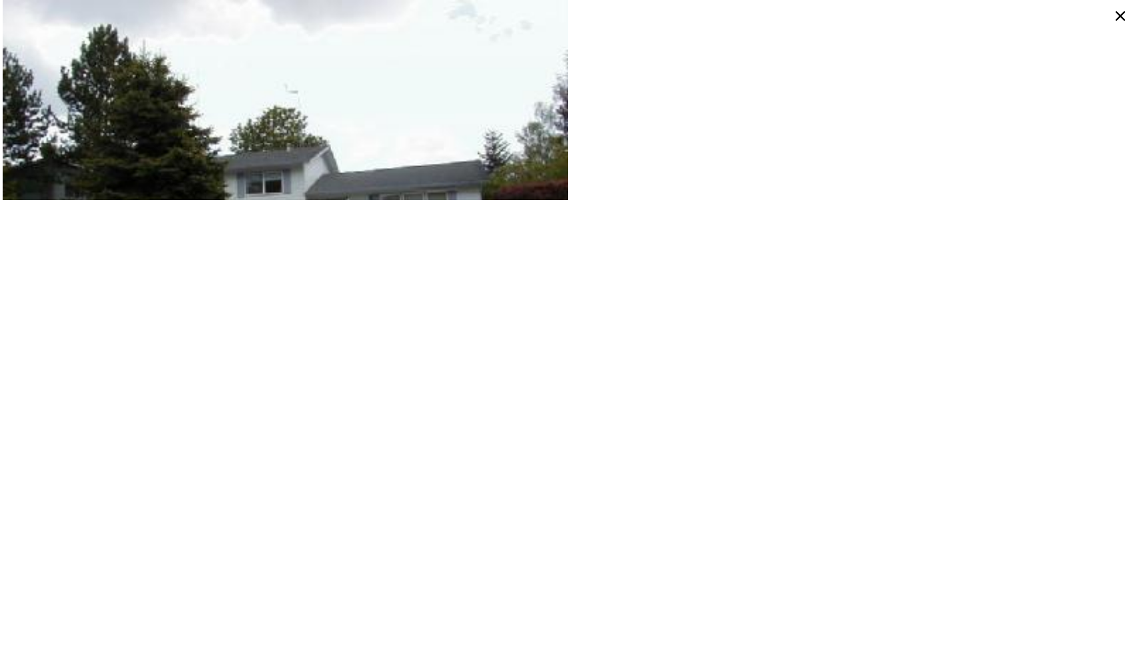
click at [1120, 16] on icon at bounding box center [1120, 15] width 9 height 9
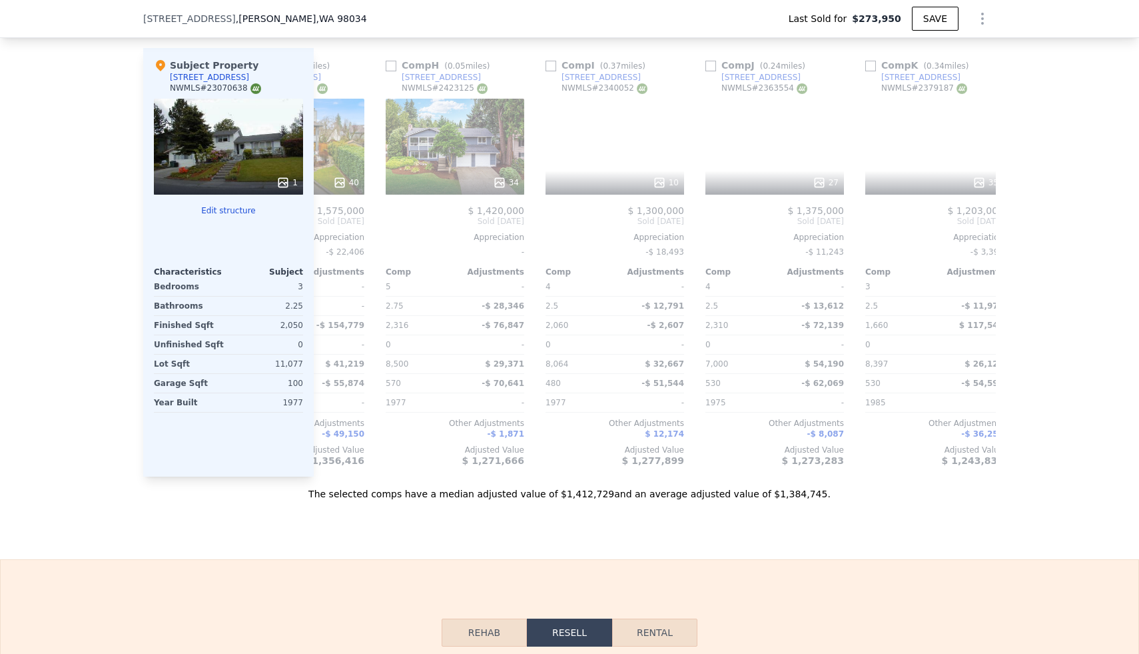
scroll to position [0, 1268]
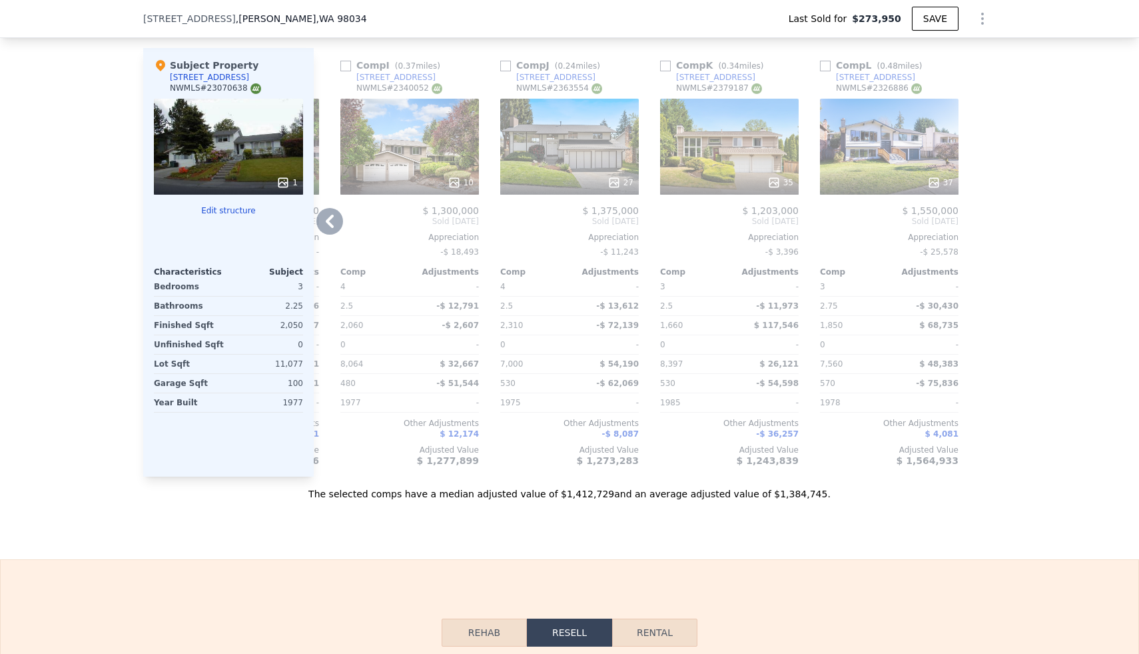
click at [941, 181] on div "37" at bounding box center [940, 182] width 26 height 13
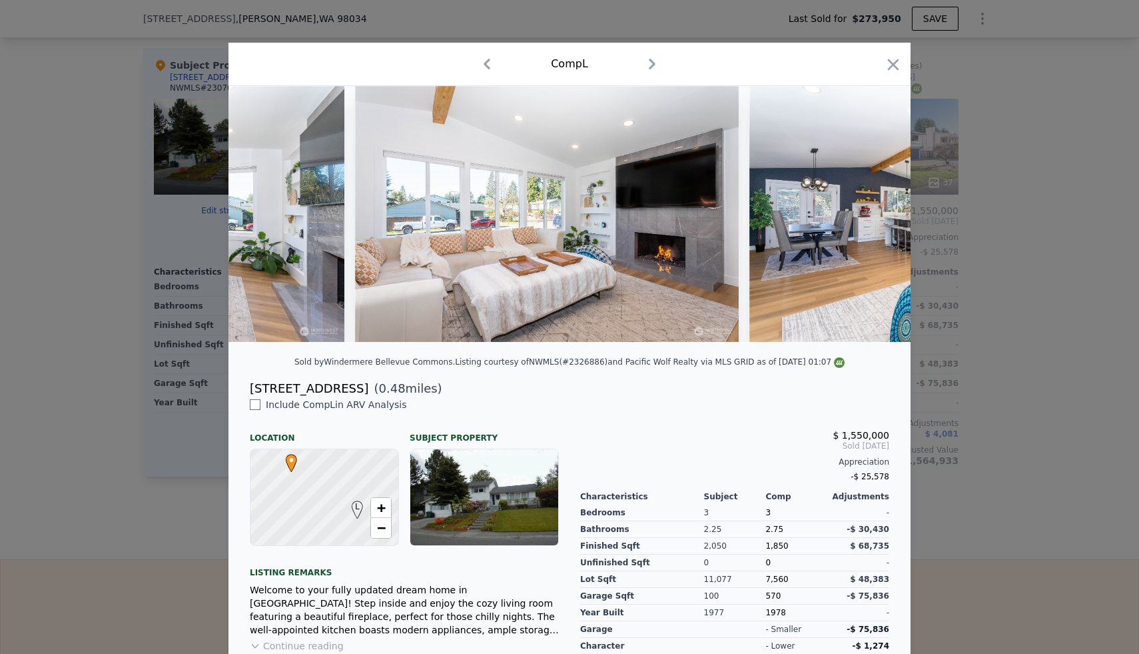
scroll to position [0, 1642]
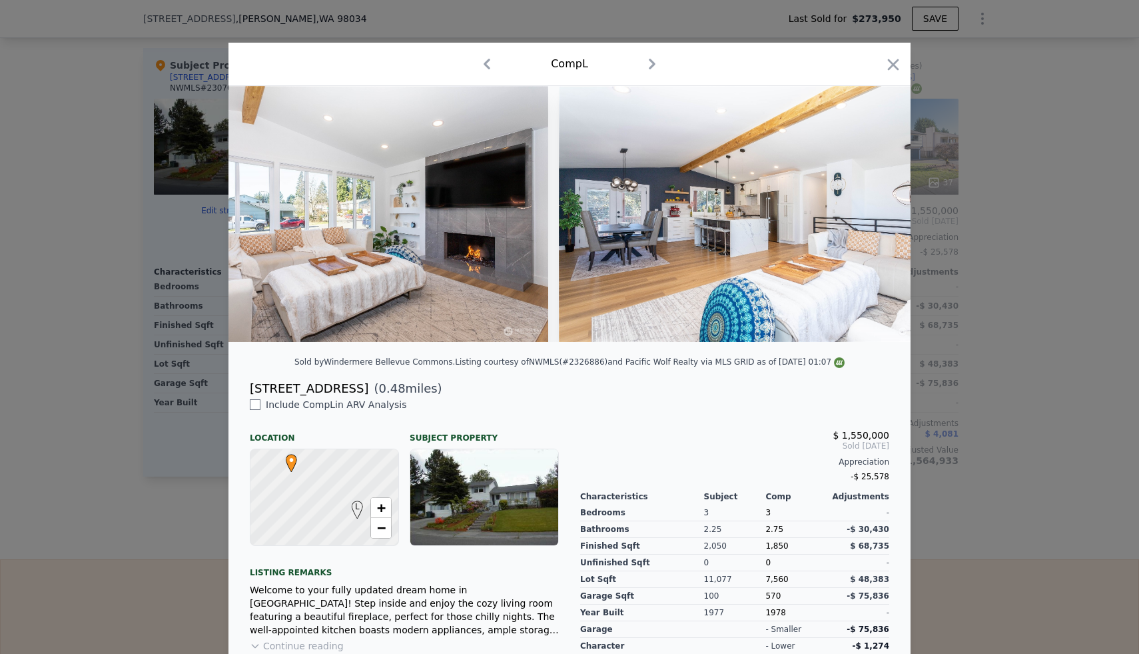
click at [1057, 226] on div at bounding box center [569, 327] width 1139 height 654
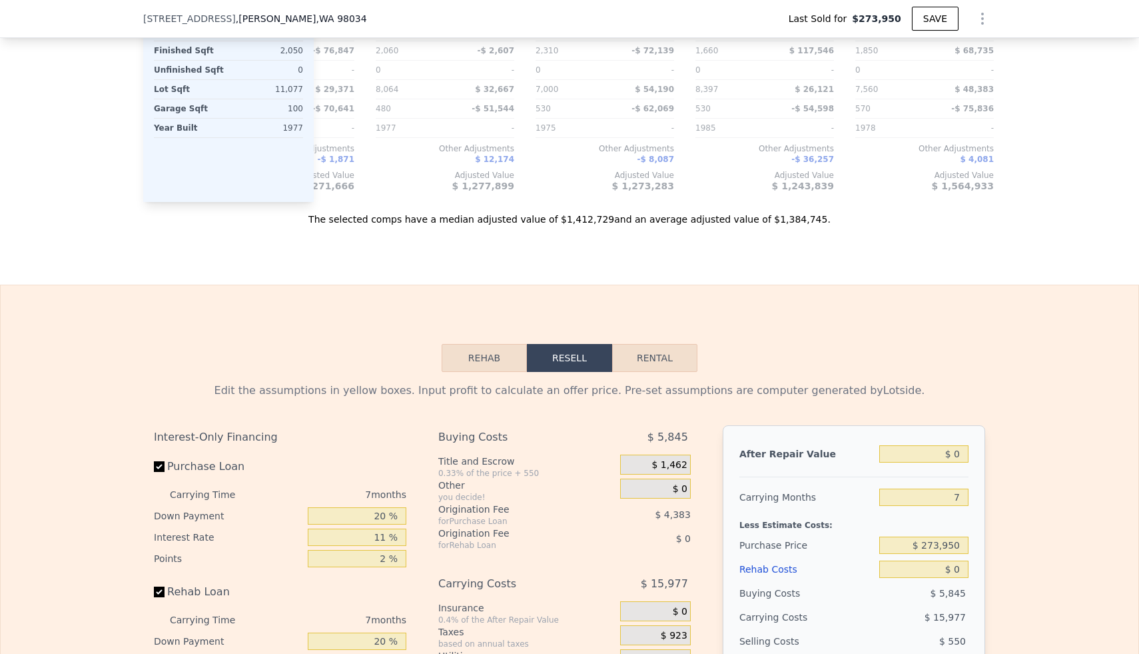
scroll to position [1819, 0]
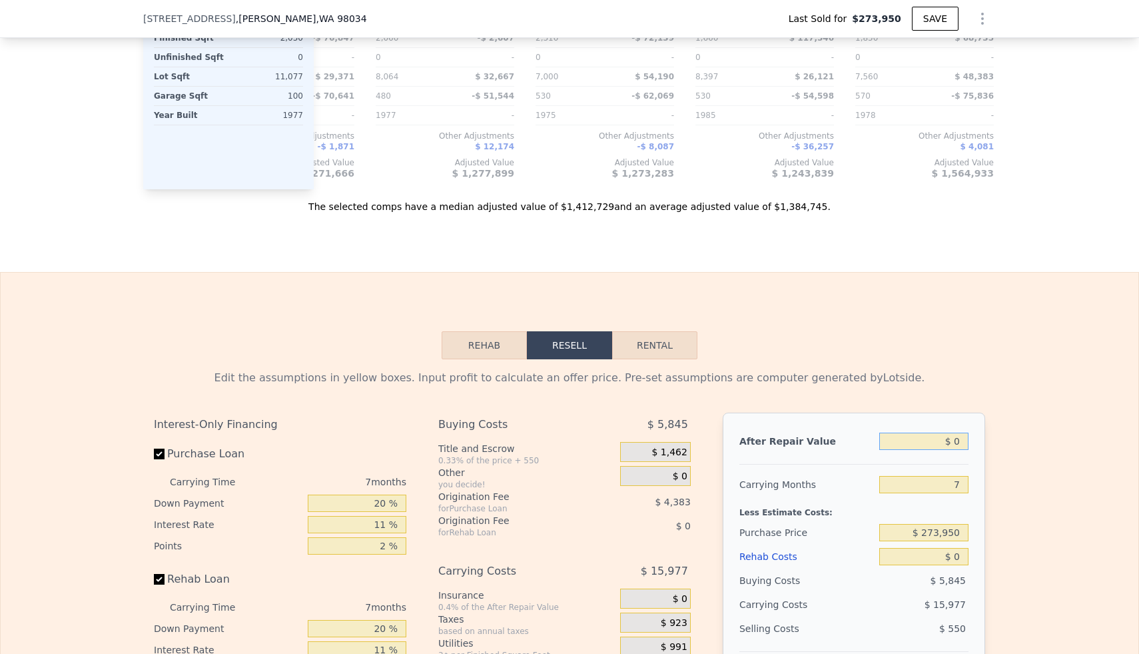
click at [957, 439] on input "$ 0" at bounding box center [923, 440] width 89 height 17
click at [957, 446] on input "$ 0" at bounding box center [923, 440] width 89 height 17
type input "$ 10"
type input "-$ 296,312"
type input "$ 130"
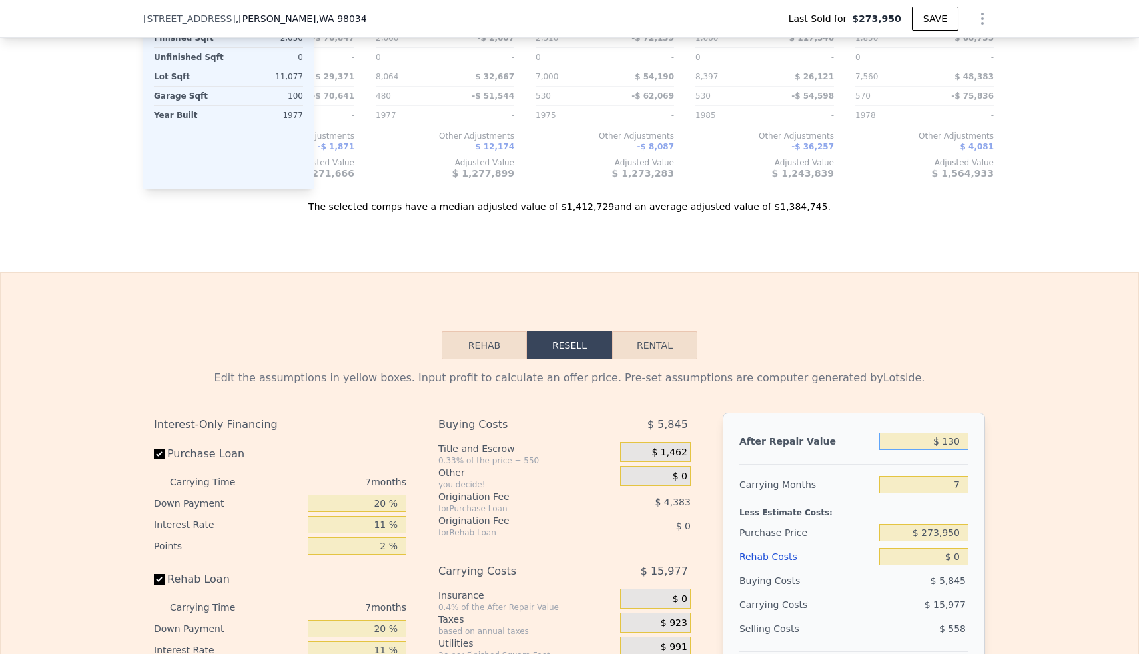
type input "-$ 296,200"
type input "$ 1,300"
type input "-$ 295,118"
type input "$ 13,000"
type input "-$ 284,276"
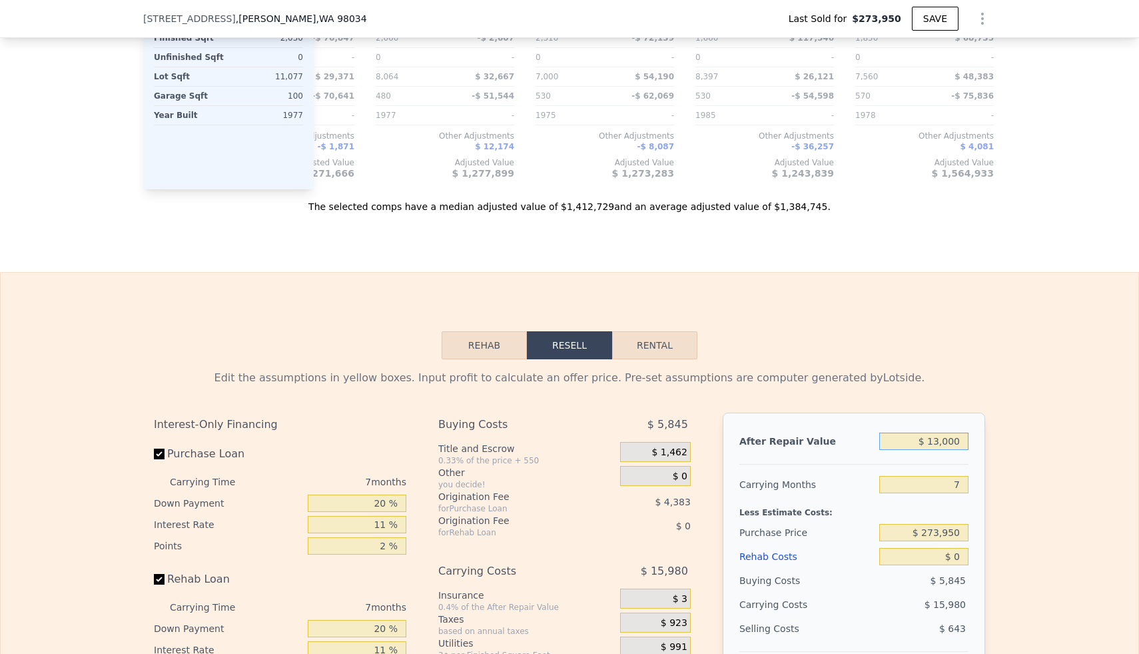
type input "$ 130,000"
type input "-$ 175,872"
type input "$ 1,300,000"
type input "$ 908,176"
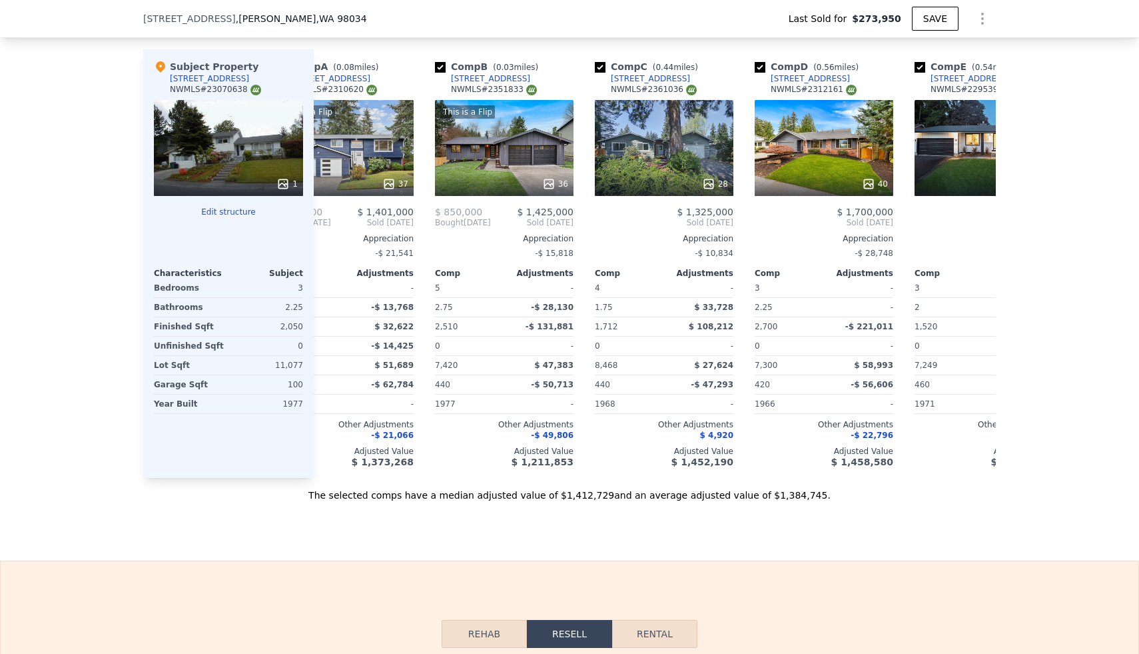
scroll to position [0, 160]
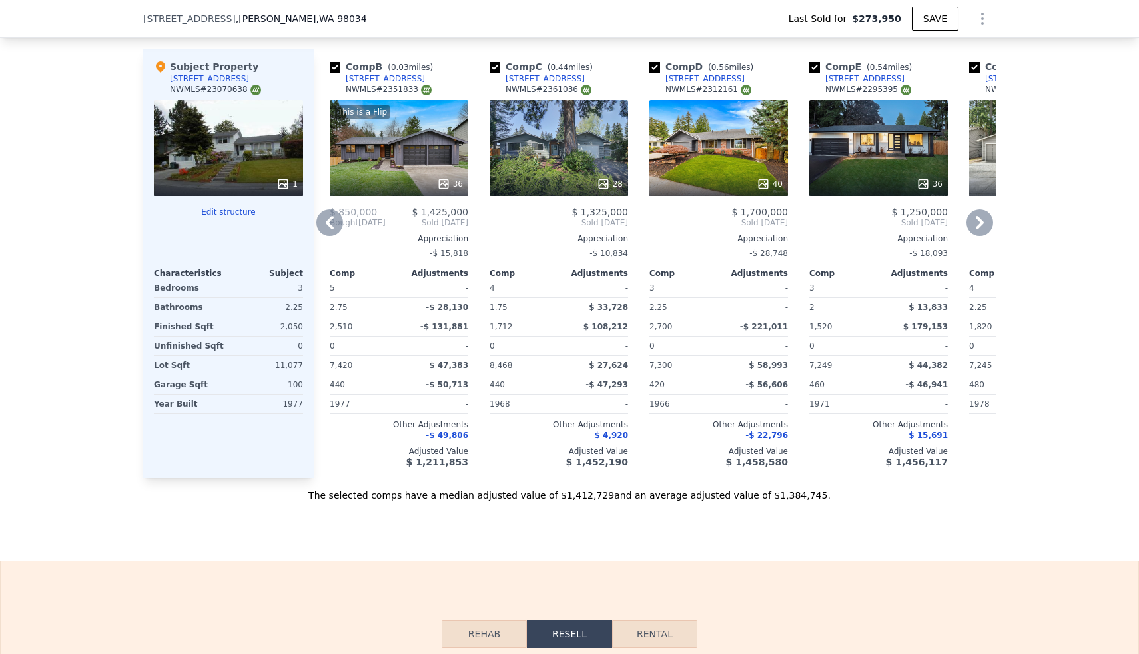
click at [770, 187] on div "40" at bounding box center [770, 183] width 26 height 13
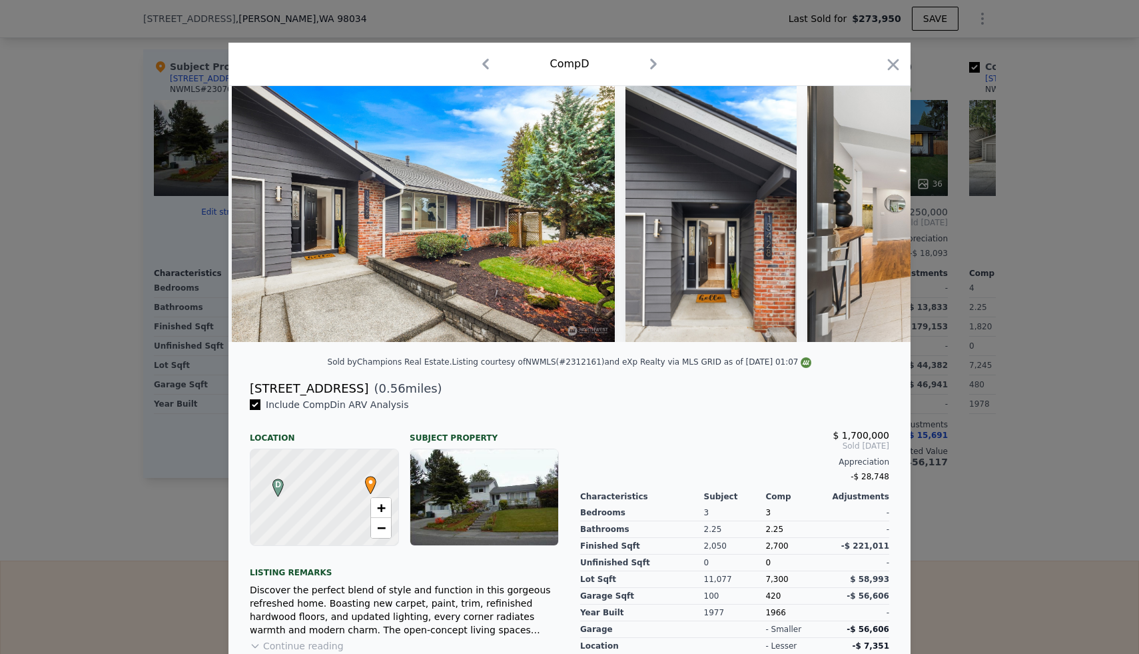
scroll to position [0, 787]
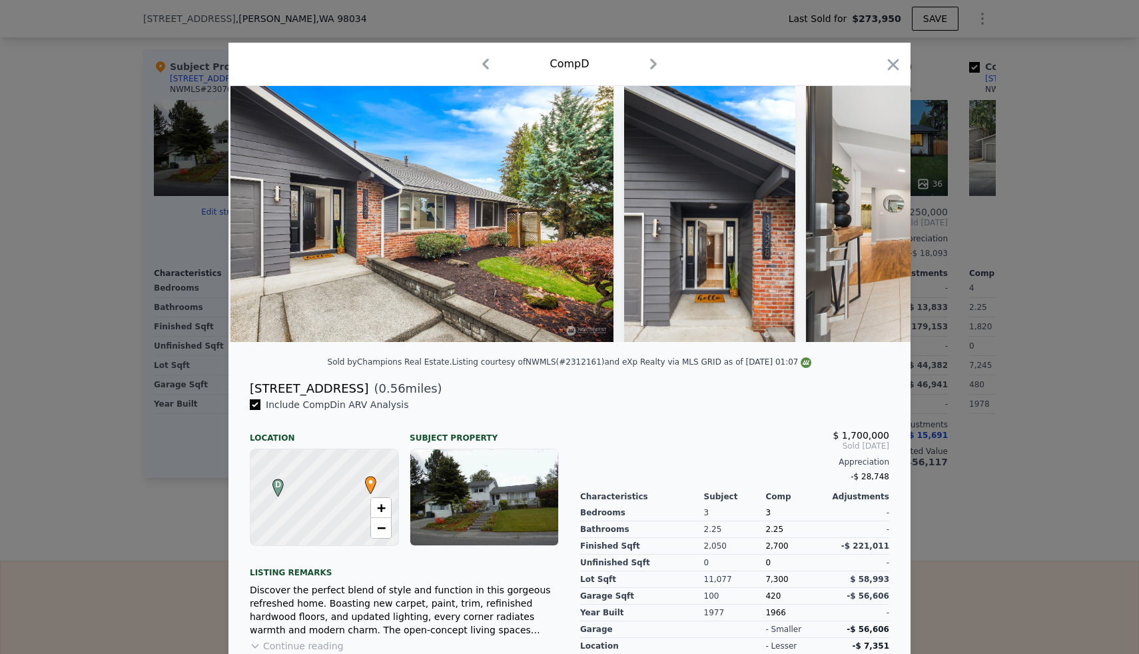
click at [1013, 217] on div at bounding box center [569, 327] width 1139 height 654
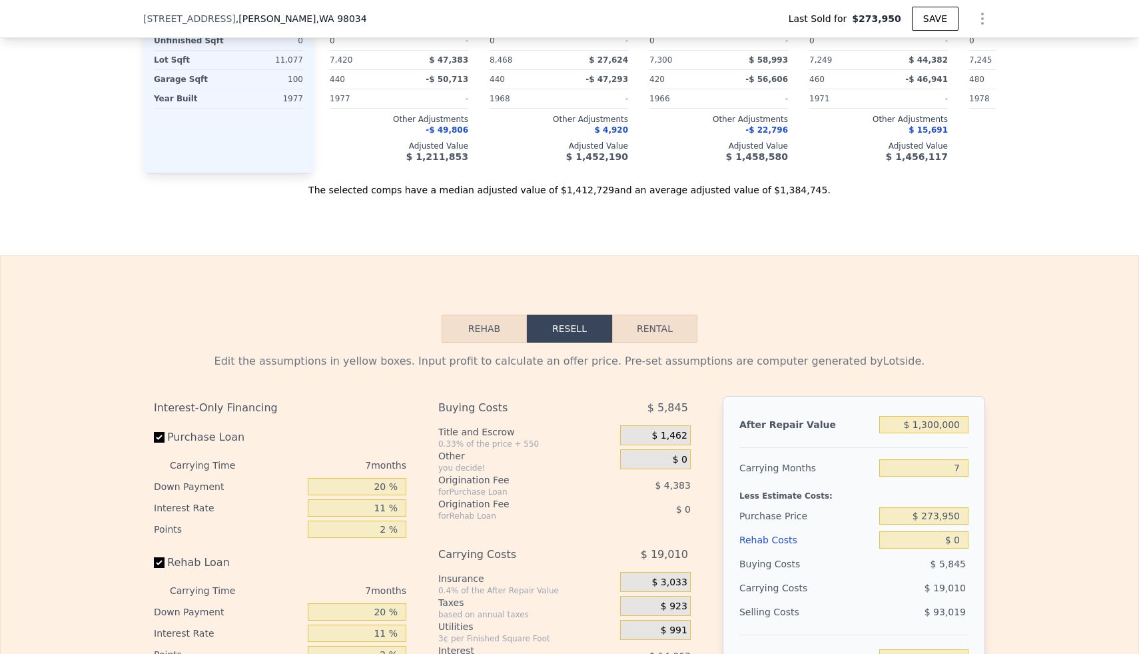
scroll to position [1836, 0]
type input "$ 1,367,000"
type input "$ 970,253"
click at [936, 516] on input "$ 273,950" at bounding box center [923, 514] width 89 height 17
click at [936, 517] on input "$ 273,950" at bounding box center [923, 514] width 89 height 17
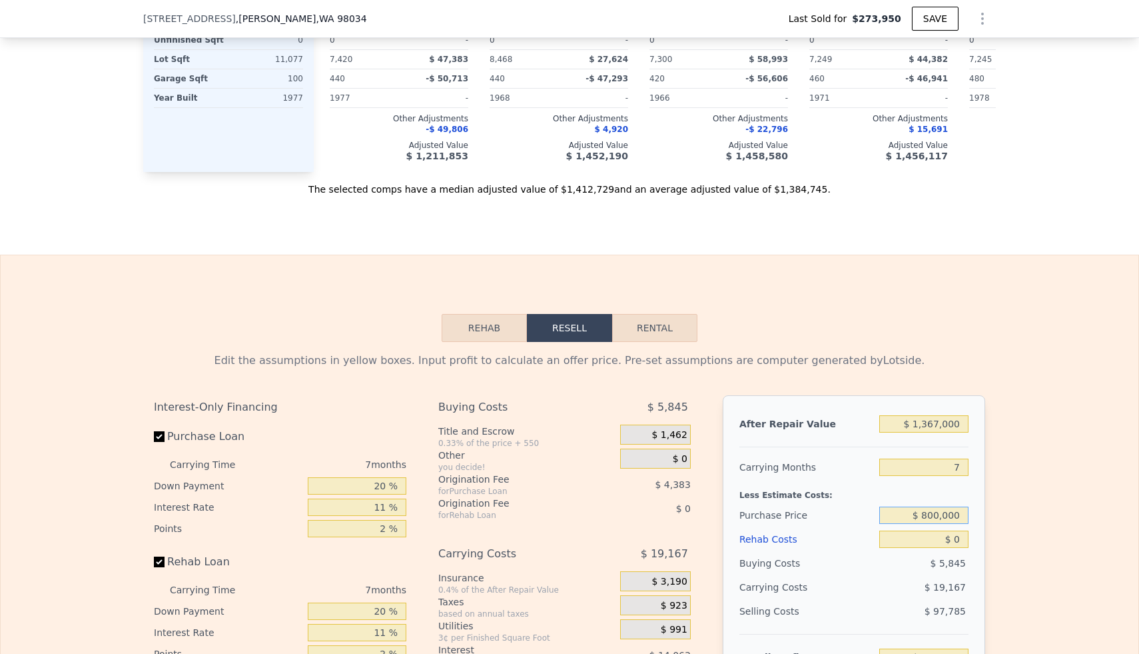
type input "$ 800,000"
click at [957, 427] on input "$ 1,367,000" at bounding box center [923, 423] width 89 height 17
type input "$ 407,028"
click at [957, 427] on input "$ 1,367,000" at bounding box center [923, 423] width 89 height 17
type input "$ 1"
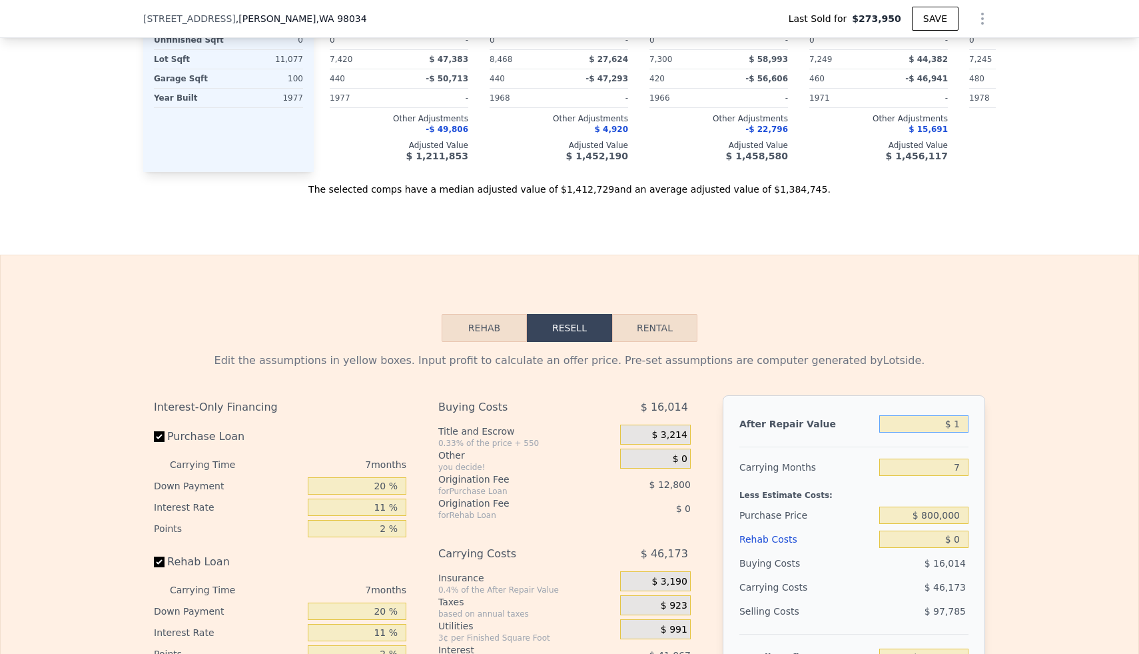
type input "-$ 859,546"
type input "$ 13"
type input "-$ 859,534"
type input "$ 130"
type input "-$ 859,425"
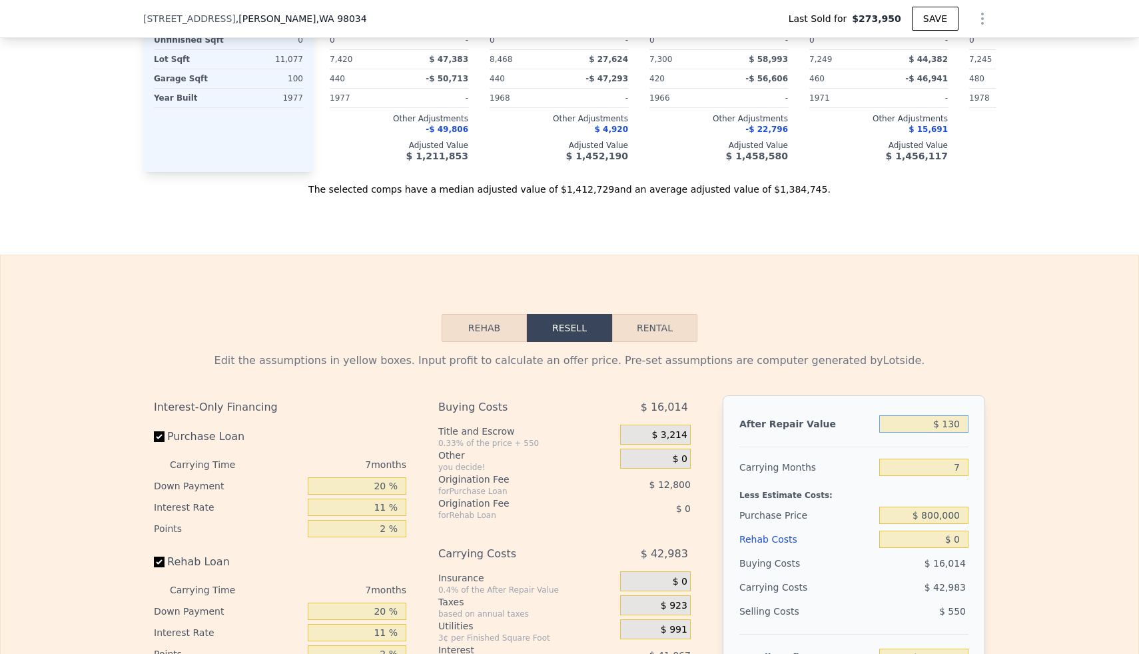
type input "$ 1,300"
type input "-$ 858,343"
type input "$ 13,000"
type input "-$ 847,501"
type input "$ 130,000"
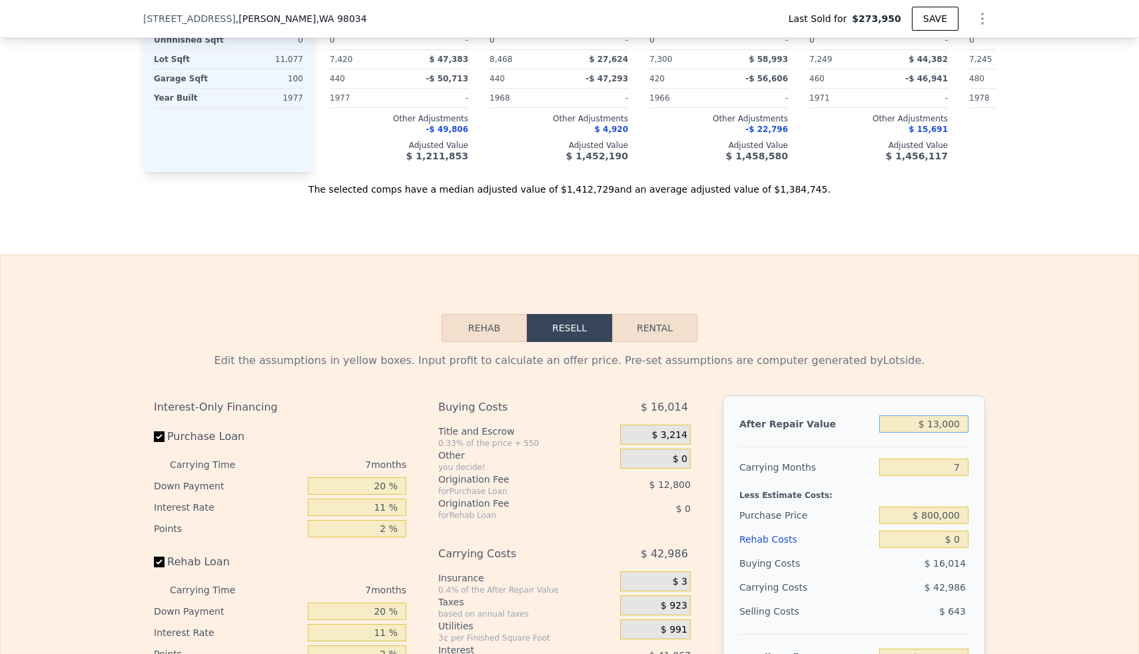
type input "-$ 739,097"
type input "$ 1,300,000"
type input "$ 344,951"
type input "$ 1,300,000"
click at [1017, 376] on div "Edit the assumptions in yellow boxes. Input profit to calculate an offer price.…" at bounding box center [570, 590] width 1138 height 496
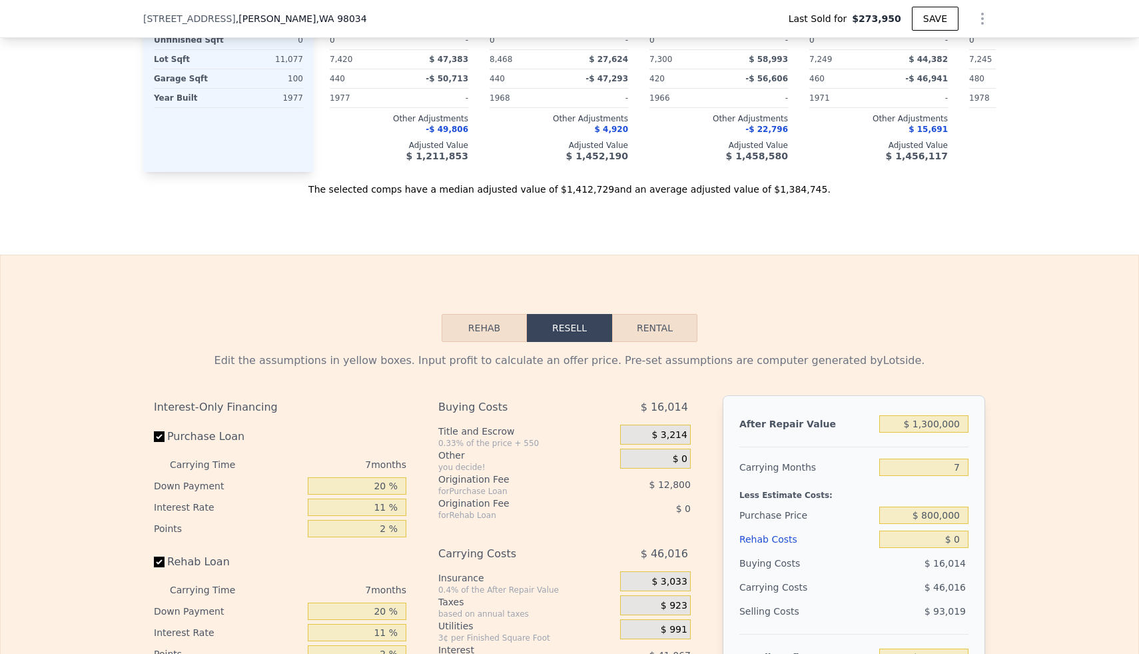
scroll to position [1929, 0]
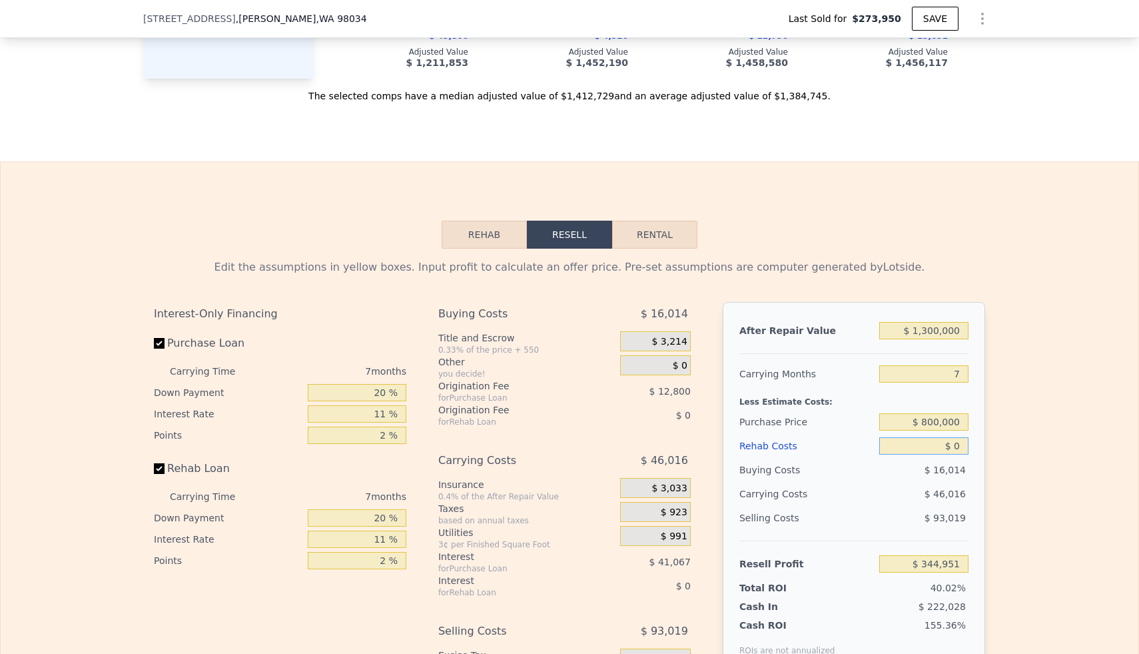
click at [954, 451] on input "$ 0" at bounding box center [923, 445] width 89 height 17
type input "$ 10"
type input "$ 344,941"
type input "$ 120"
type input "$ 344,822"
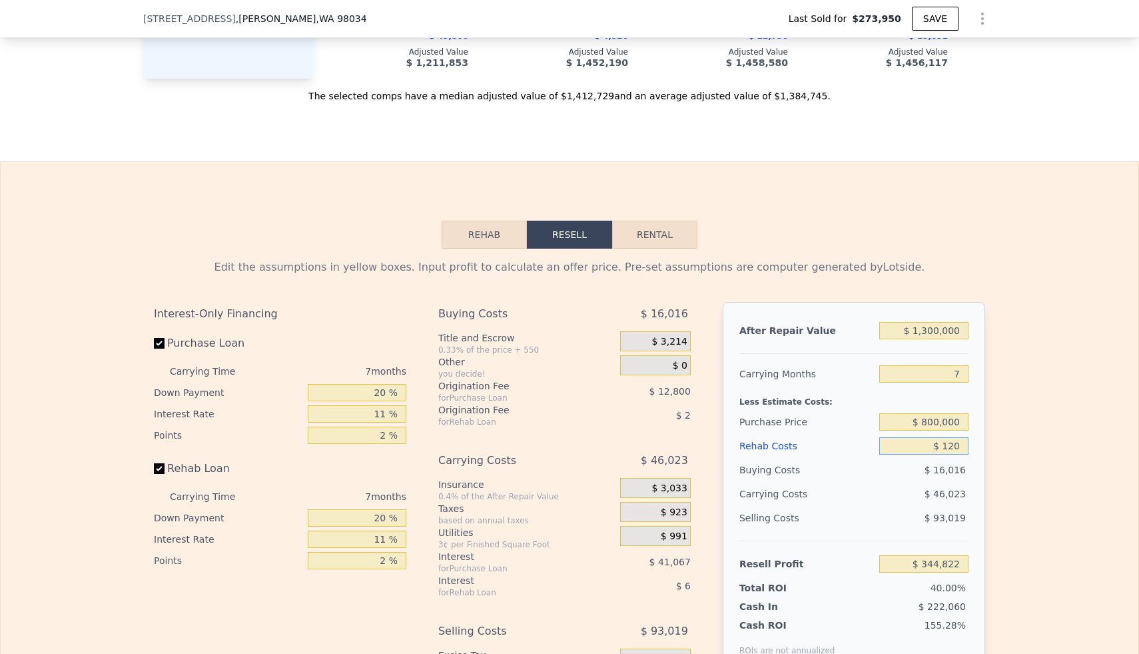
type input "$ 1,250"
type input "$ 343,618"
type input "$ 12,500"
type input "$ 331,607"
type input "$ 125,000"
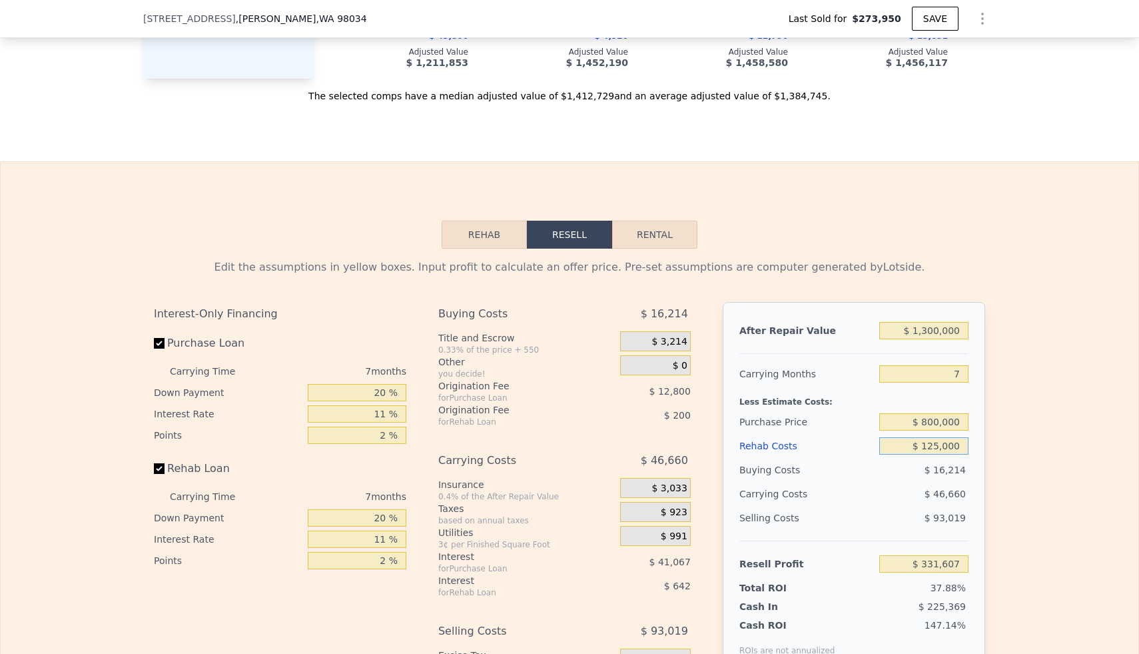
type input "$ 211,532"
type input "$ 125,000"
click at [1011, 464] on div "Edit the assumptions in yellow boxes. Input profit to calculate an offer price.…" at bounding box center [570, 496] width 1138 height 496
click at [945, 420] on input "$ 800,000" at bounding box center [923, 421] width 89 height 17
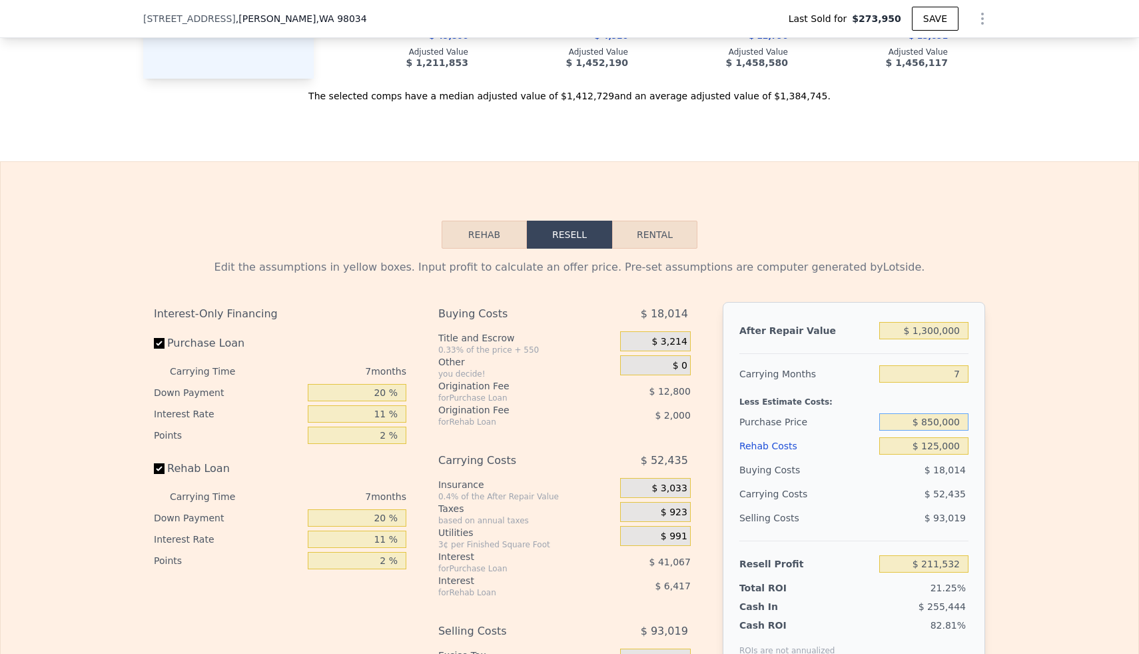
type input "$ 850,000"
click at [1010, 398] on div "Edit the assumptions in yellow boxes. Input profit to calculate an offer price.…" at bounding box center [570, 496] width 1138 height 496
type input "$ 158,003"
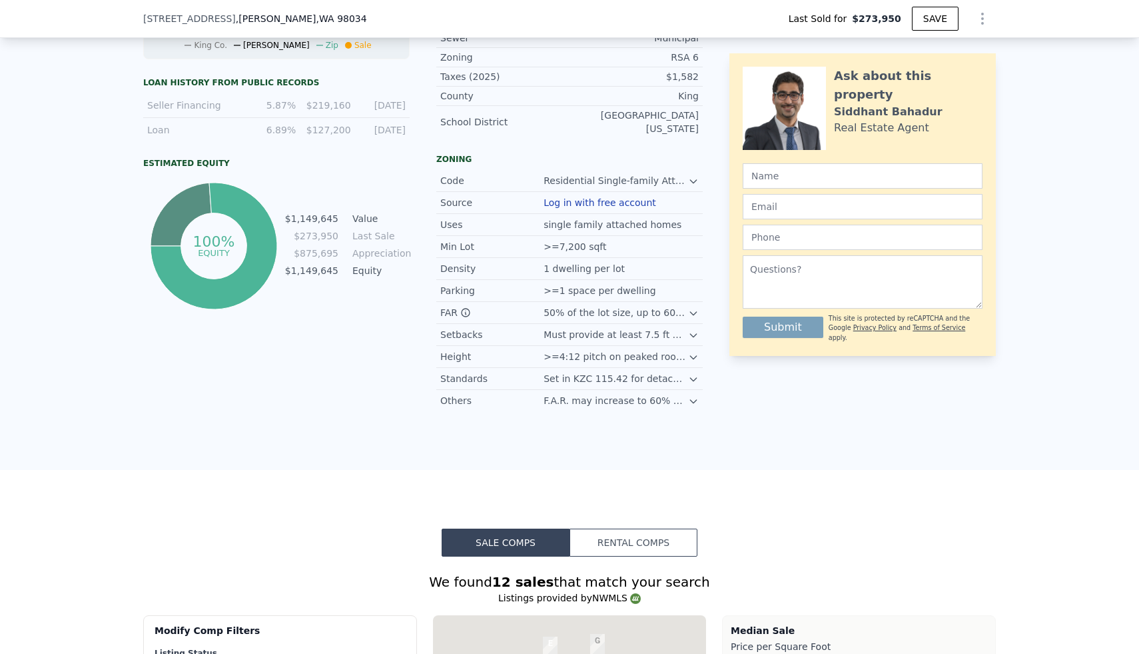
scroll to position [0, 0]
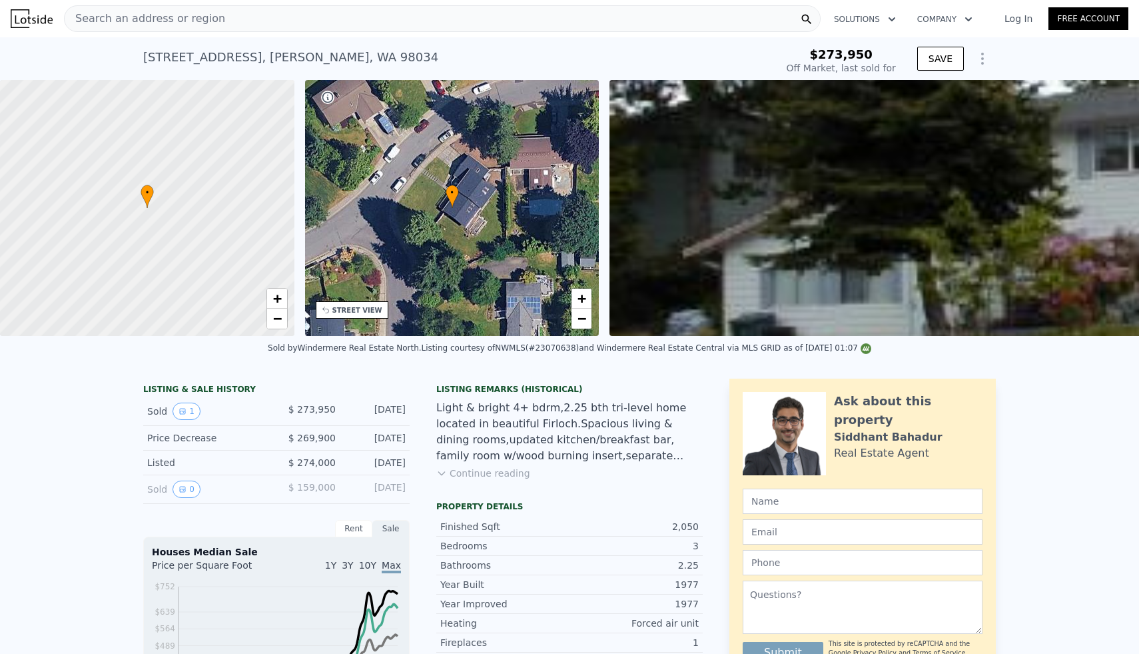
type input "$ 1,367,000"
type input "$ 0"
type input "$ 970,253"
click at [335, 25] on div "Search an address or region" at bounding box center [442, 18] width 757 height 27
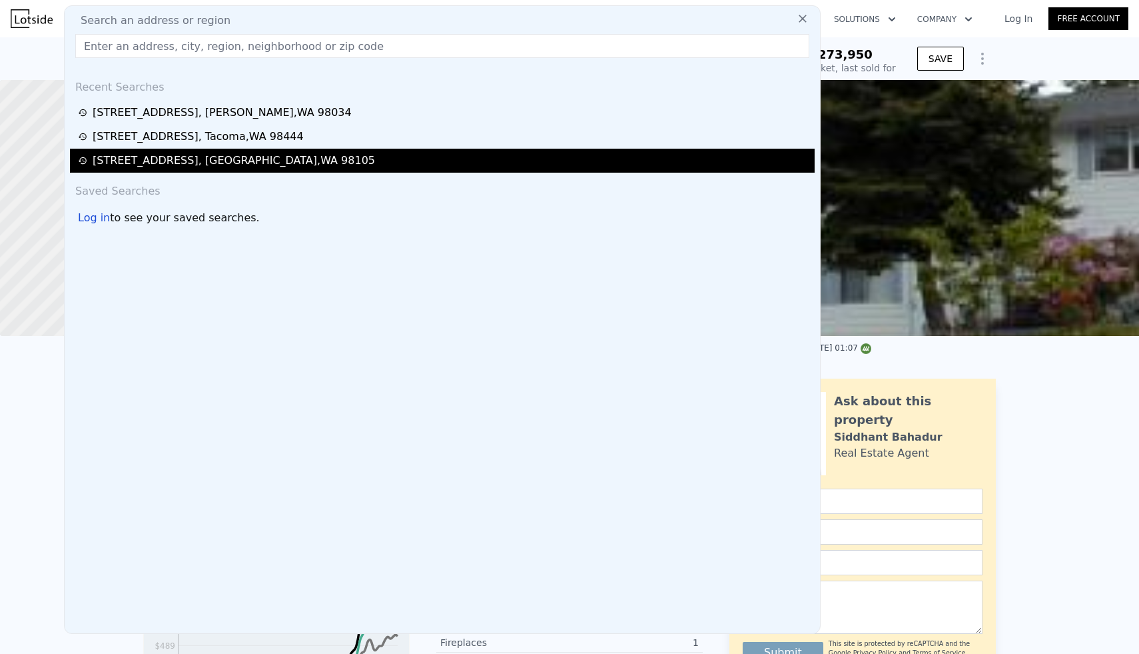
click at [209, 159] on div "[STREET_ADDRESS]" at bounding box center [234, 161] width 282 height 16
type input "1"
type input "1360"
type input "2600"
type input "3300"
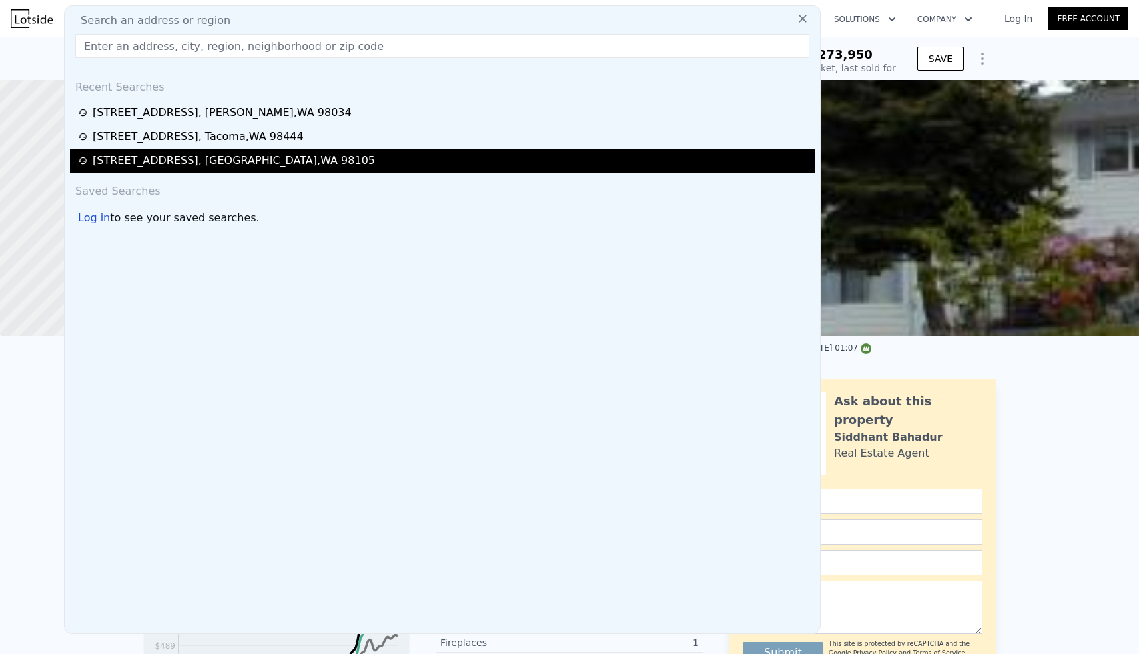
type input "5292"
type input "$ 1,318,000"
type input "8"
type input "$ 30,005"
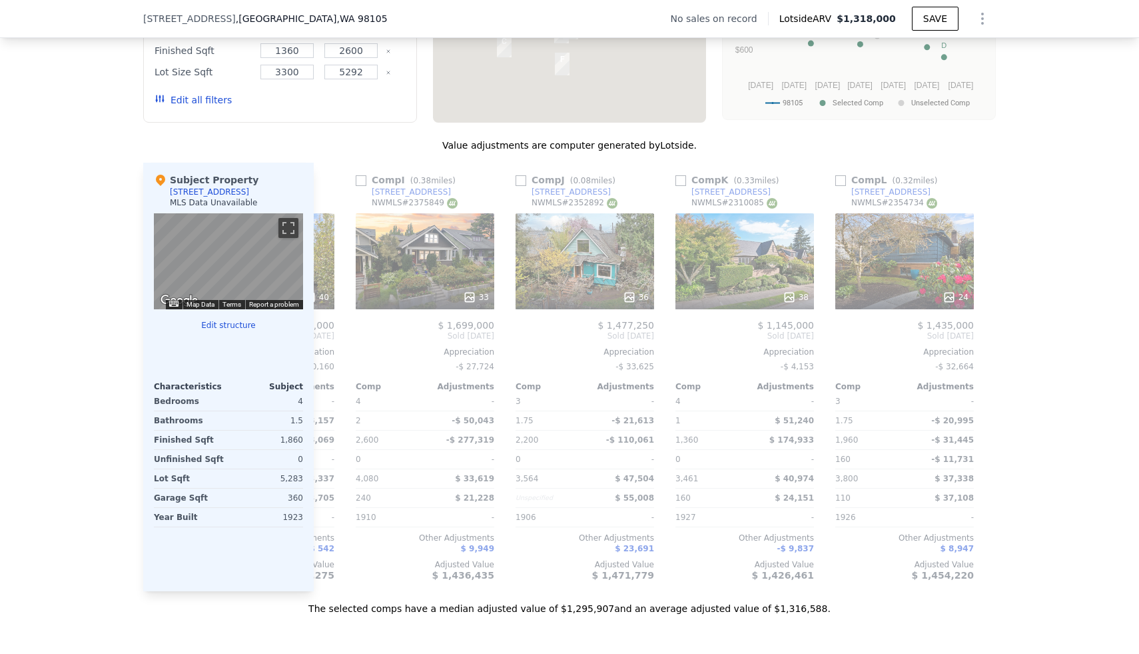
scroll to position [0, 1262]
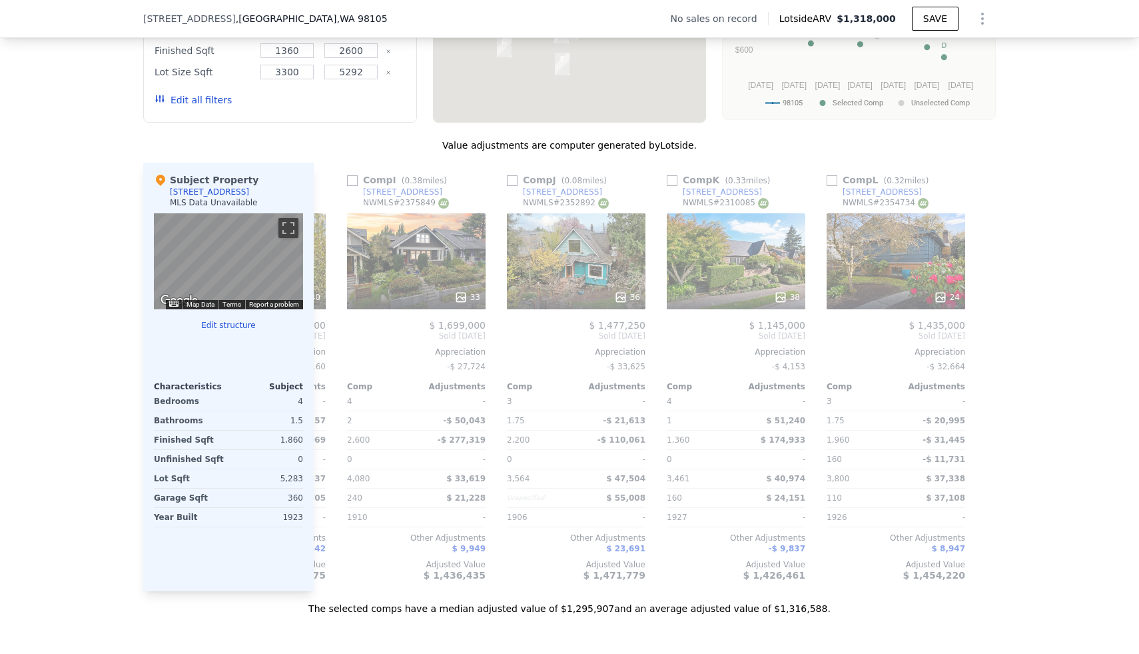
click at [240, 19] on span ", [GEOGRAPHIC_DATA]" at bounding box center [312, 18] width 152 height 13
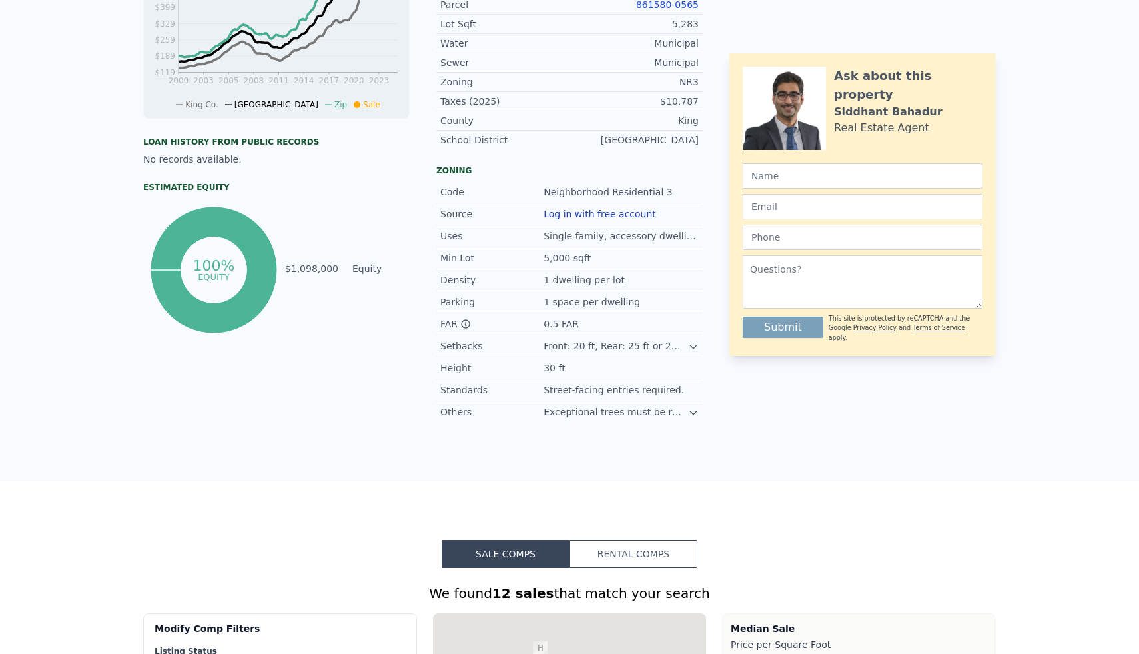
scroll to position [0, 0]
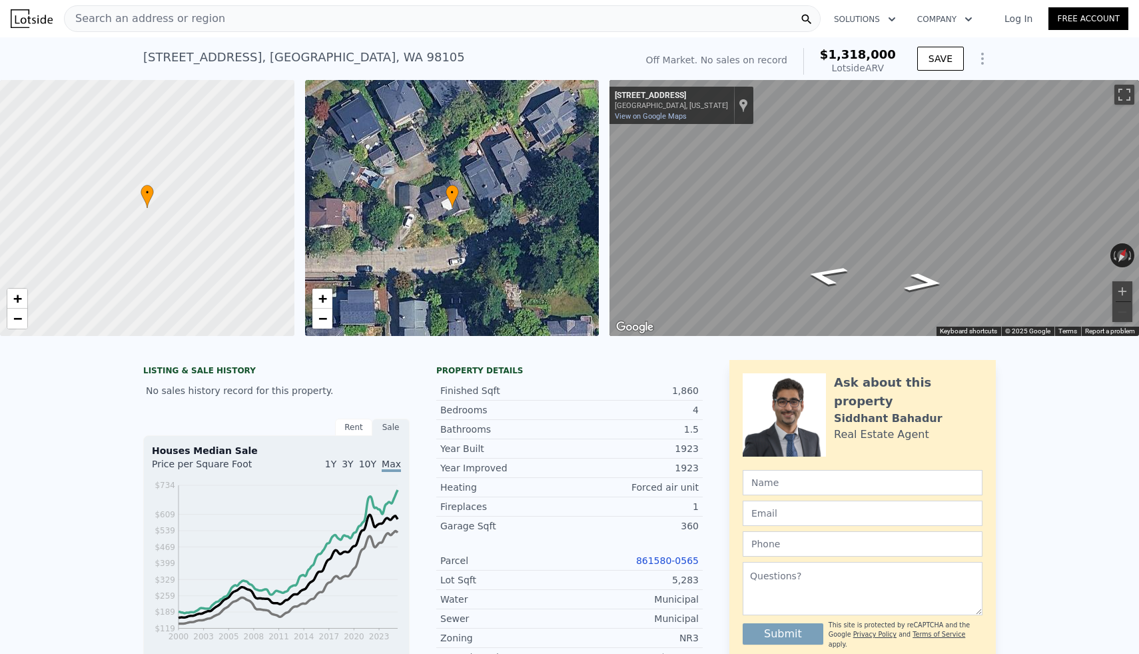
click at [434, 19] on div "Search an address or region" at bounding box center [442, 18] width 757 height 27
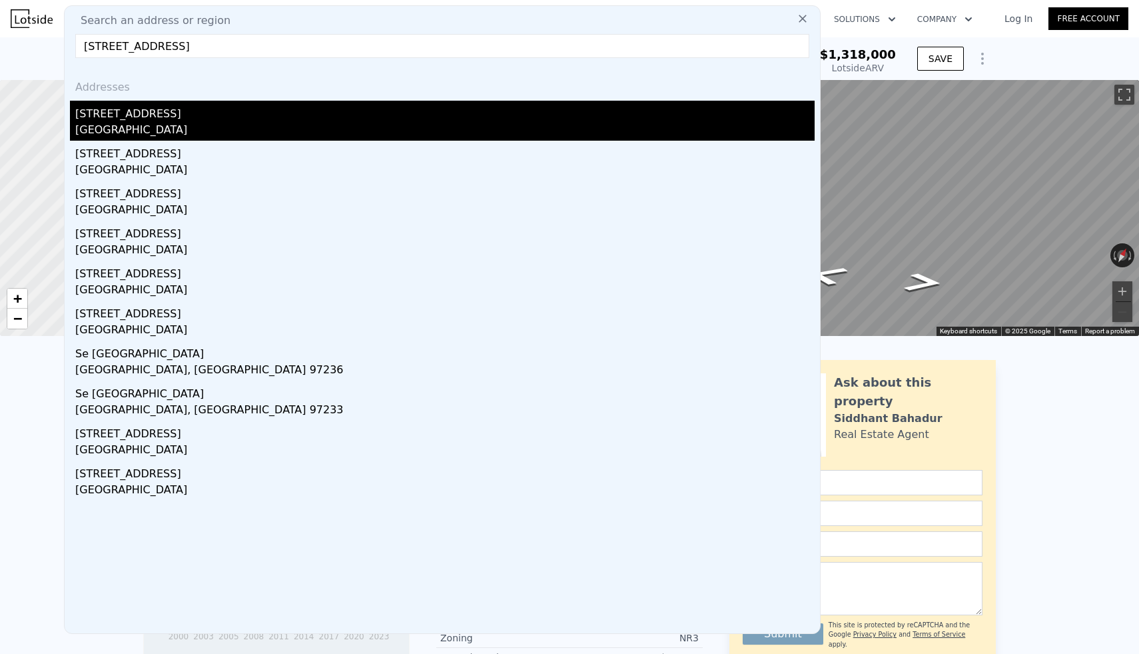
type input "[STREET_ADDRESS]"
click at [121, 121] on div "[STREET_ADDRESS]" at bounding box center [444, 111] width 739 height 21
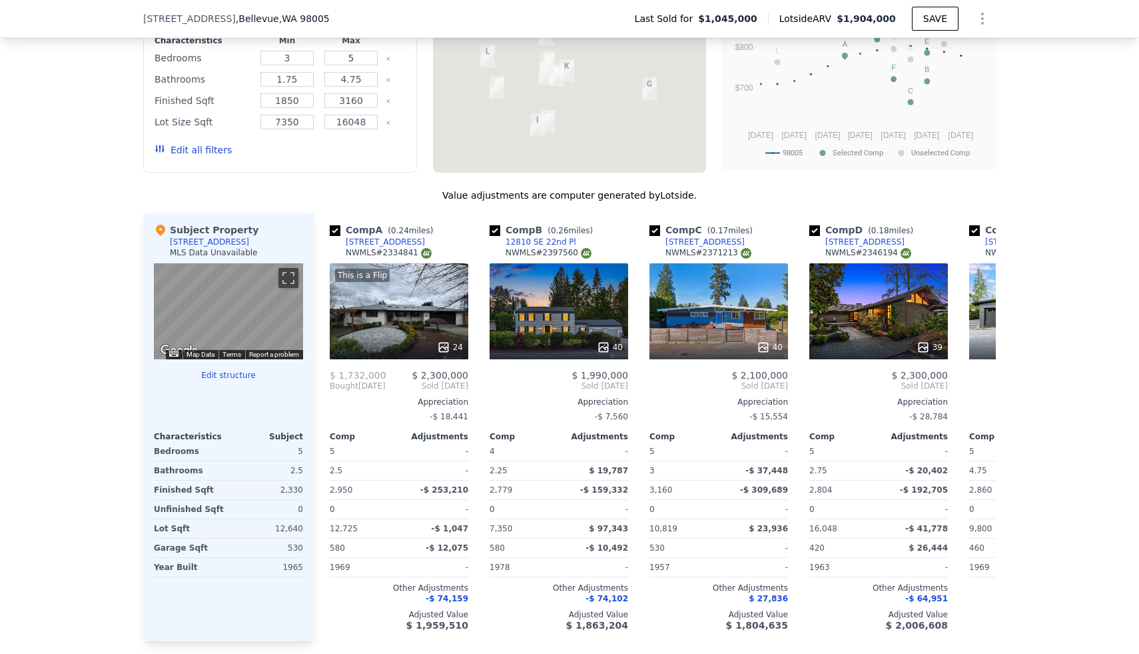
scroll to position [0, 33]
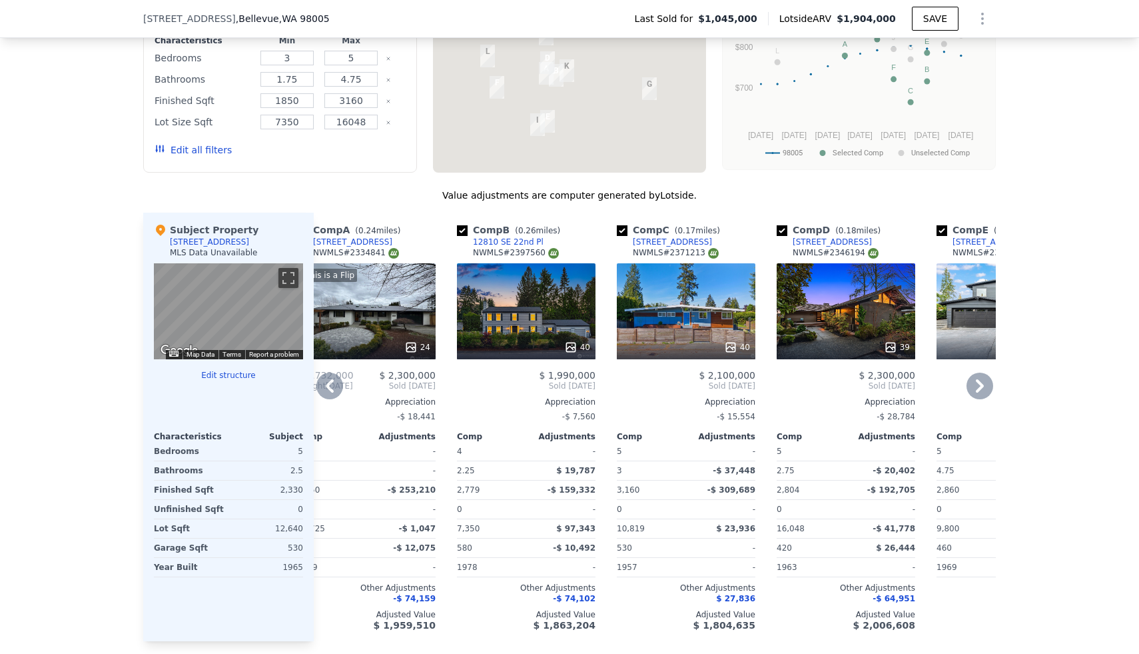
click at [731, 353] on icon at bounding box center [730, 346] width 13 height 13
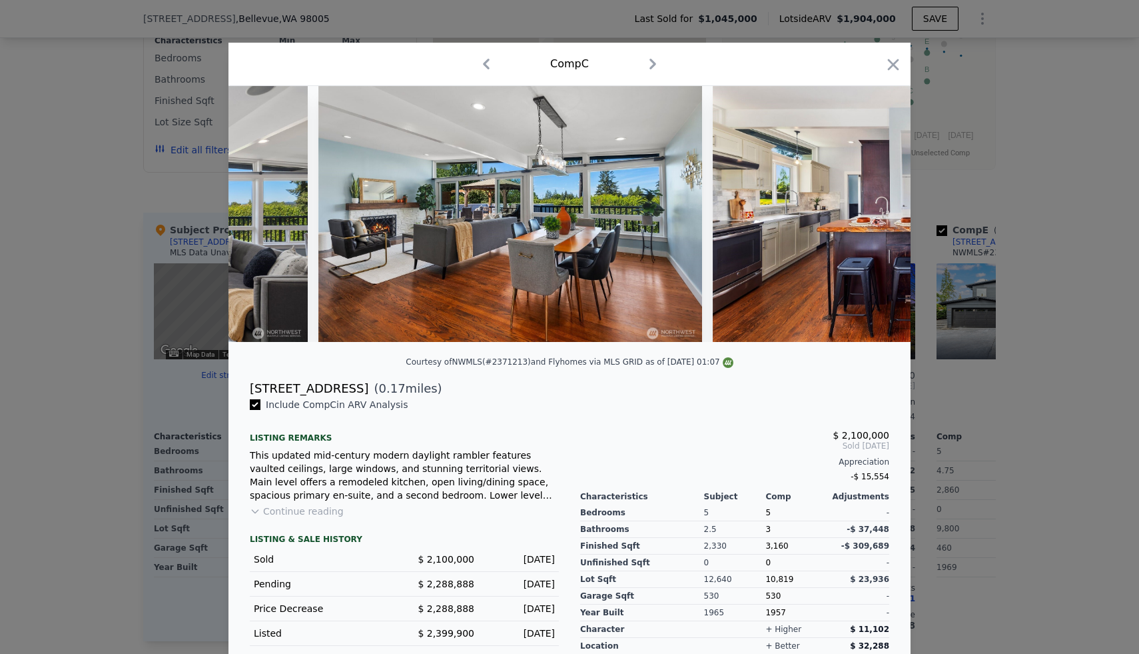
scroll to position [0, 1176]
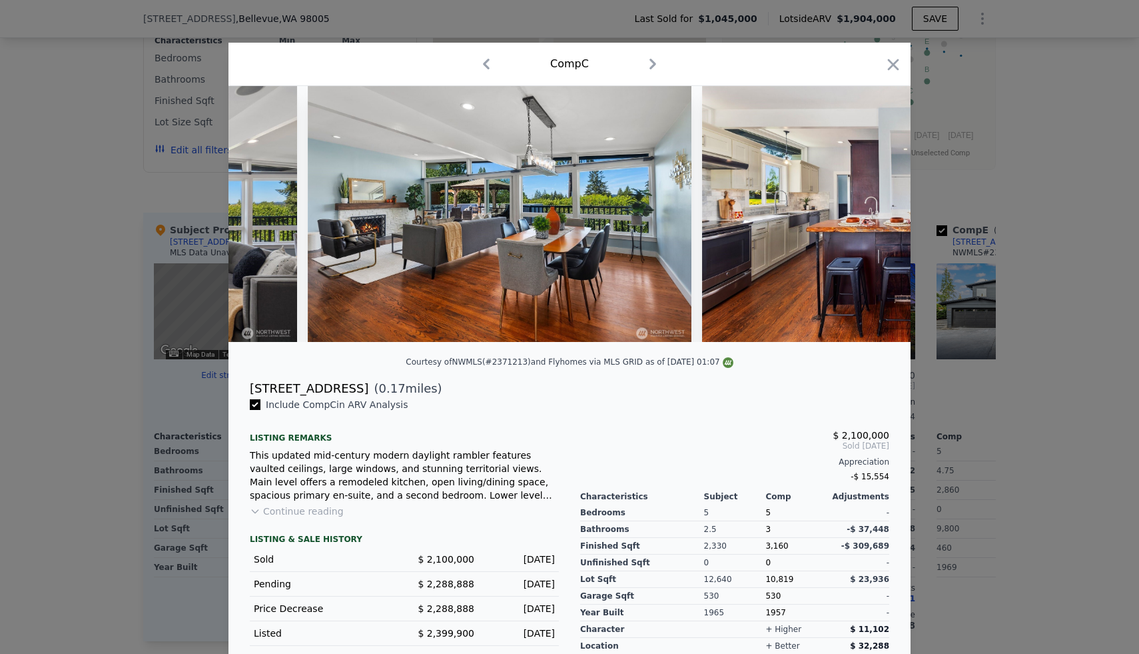
click at [1065, 273] on div at bounding box center [569, 327] width 1139 height 654
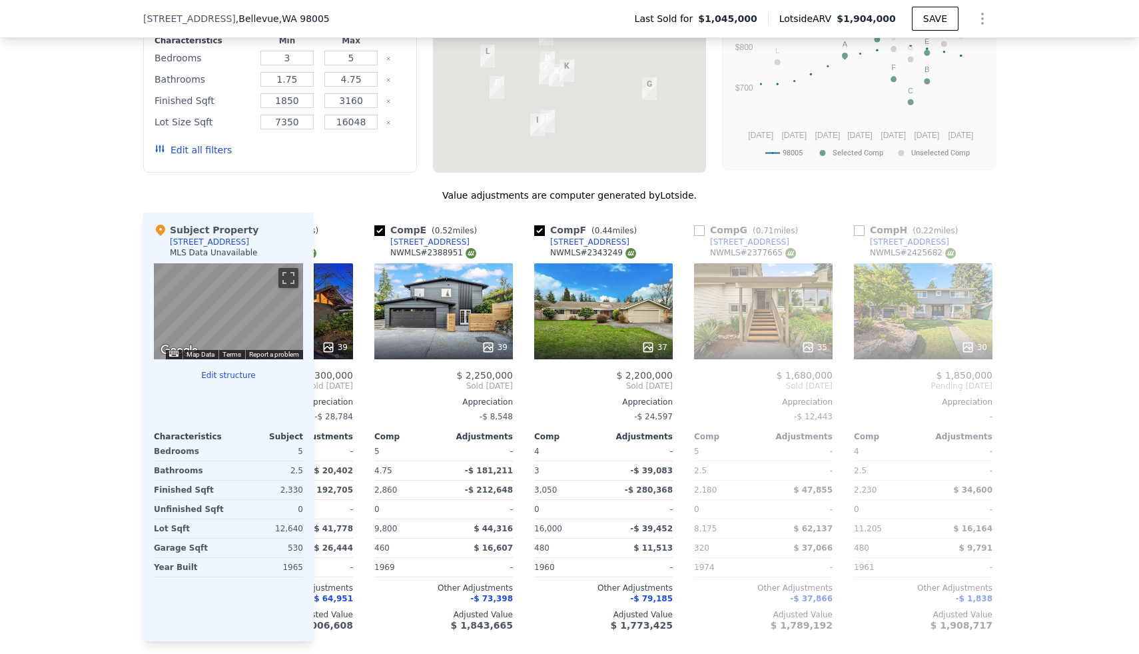
scroll to position [0, 621]
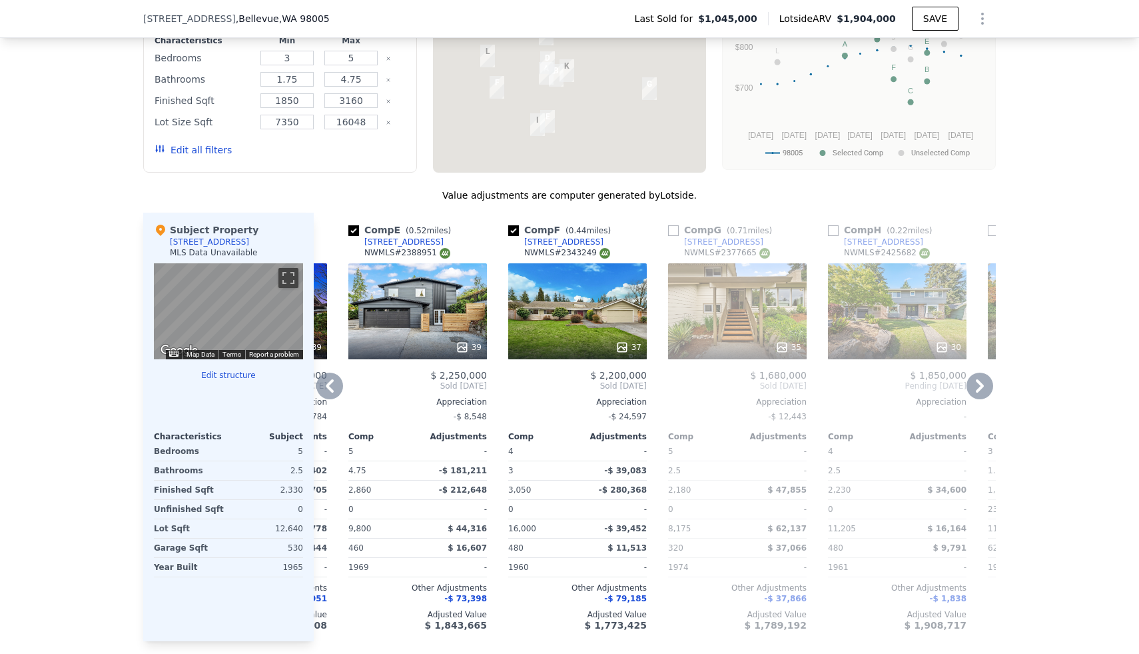
click at [787, 345] on icon at bounding box center [781, 346] width 13 height 13
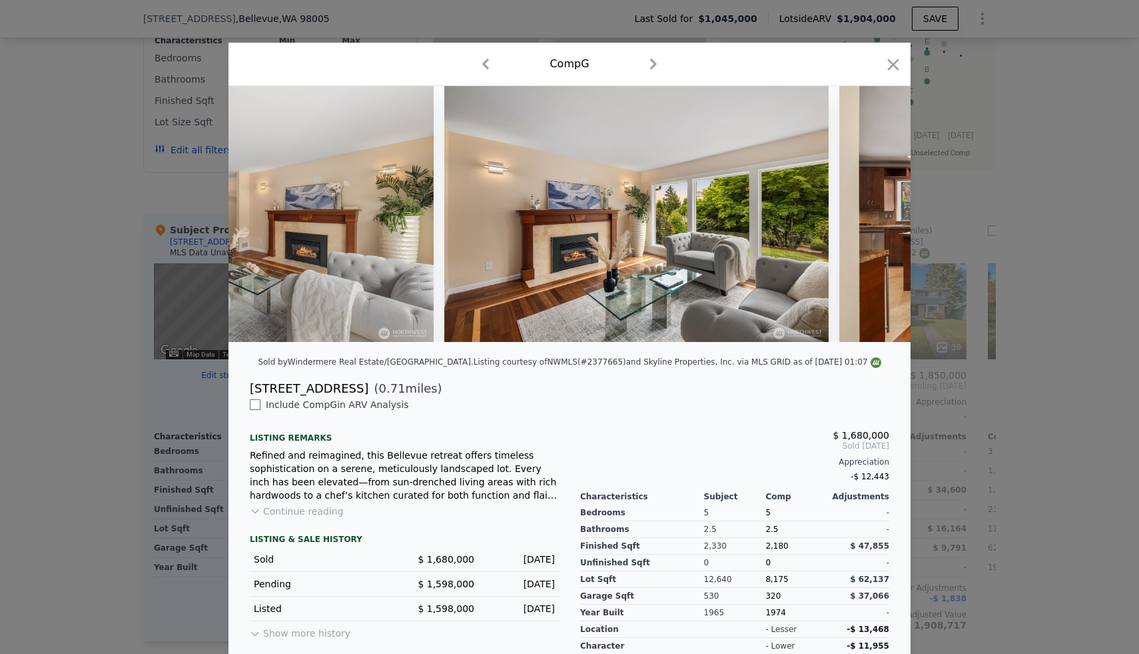
scroll to position [0, 1725]
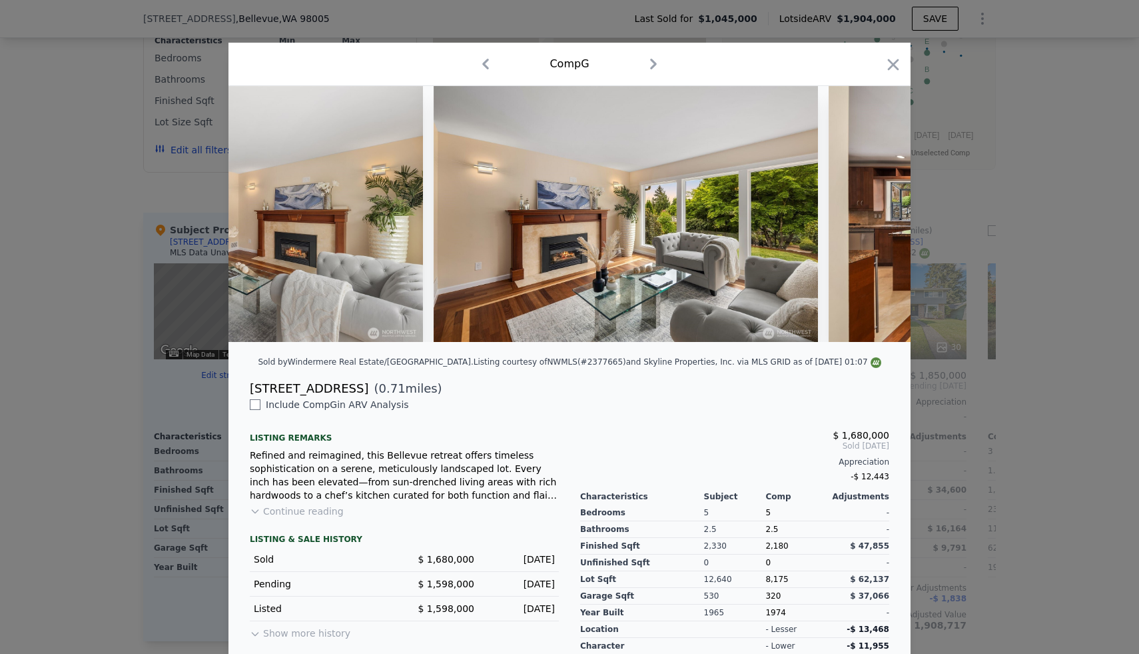
click at [989, 284] on div at bounding box center [569, 327] width 1139 height 654
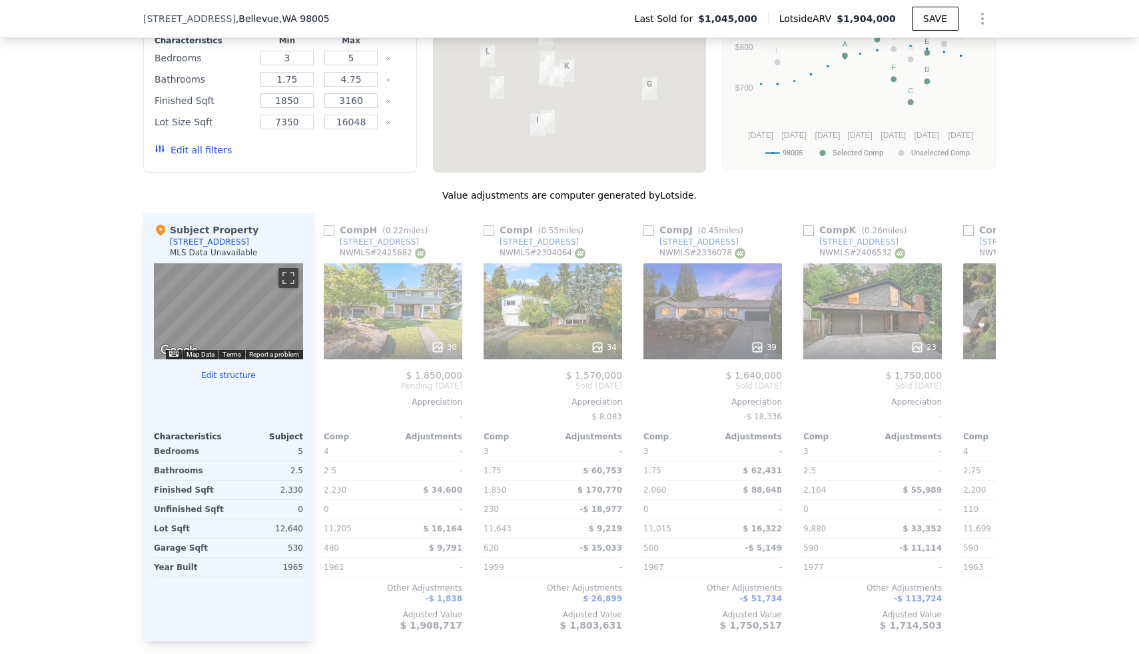
scroll to position [0, 1050]
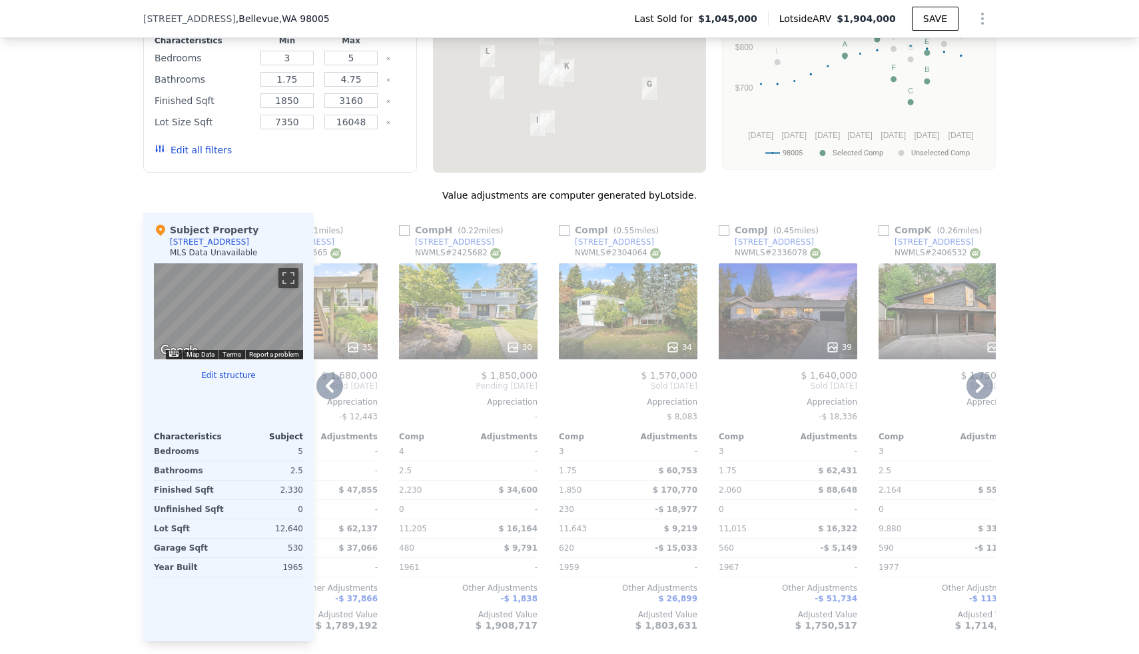
click at [516, 346] on icon at bounding box center [512, 346] width 9 height 9
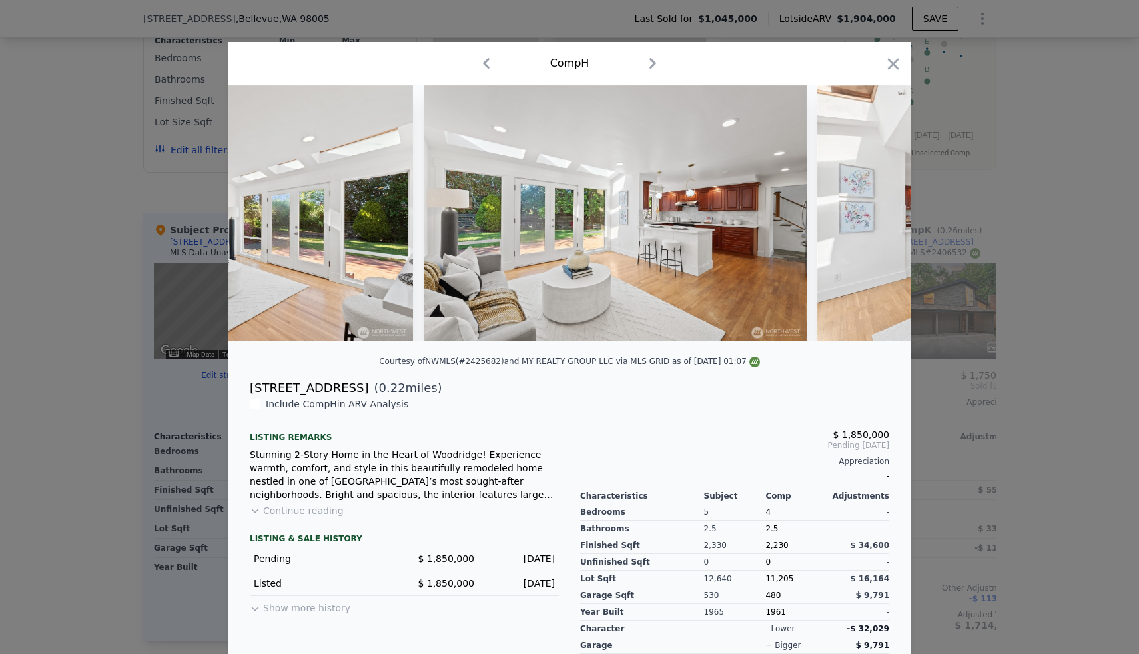
scroll to position [0, 2173]
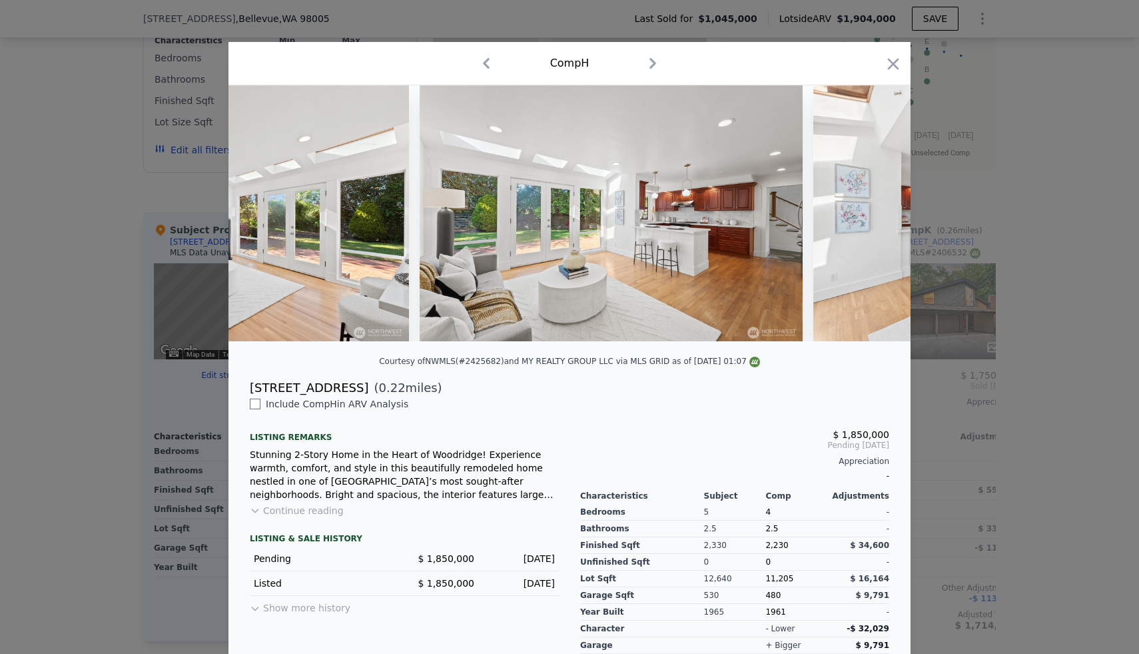
click at [1036, 310] on div at bounding box center [569, 327] width 1139 height 654
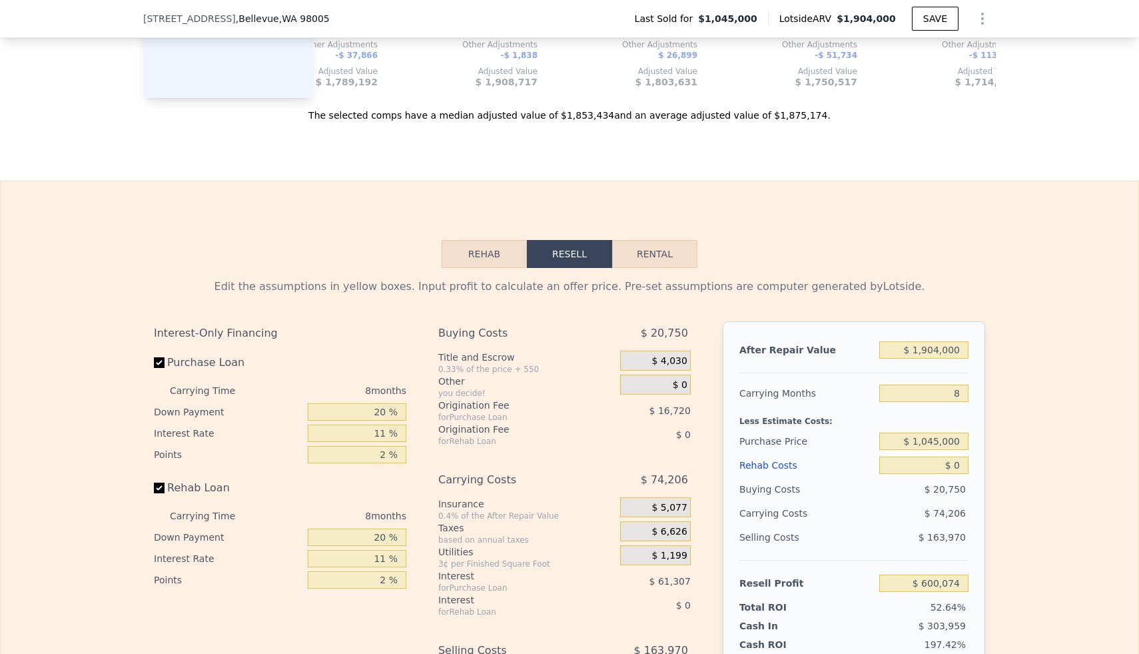
scroll to position [1693, 0]
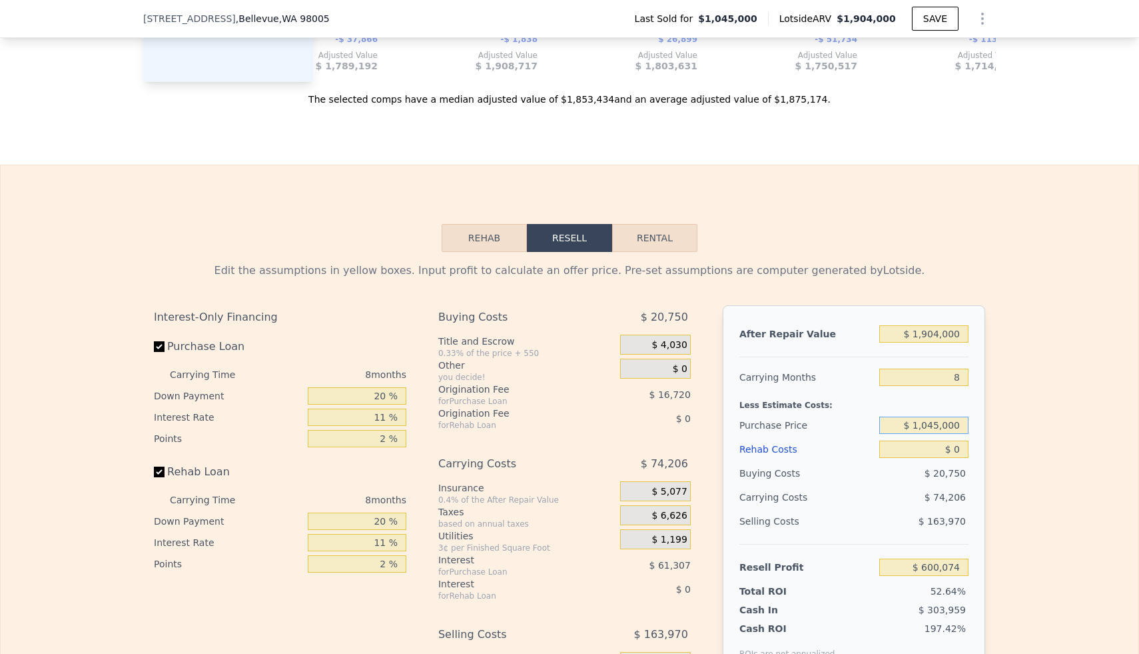
click at [934, 426] on input "$ 1,045,000" at bounding box center [923, 424] width 89 height 17
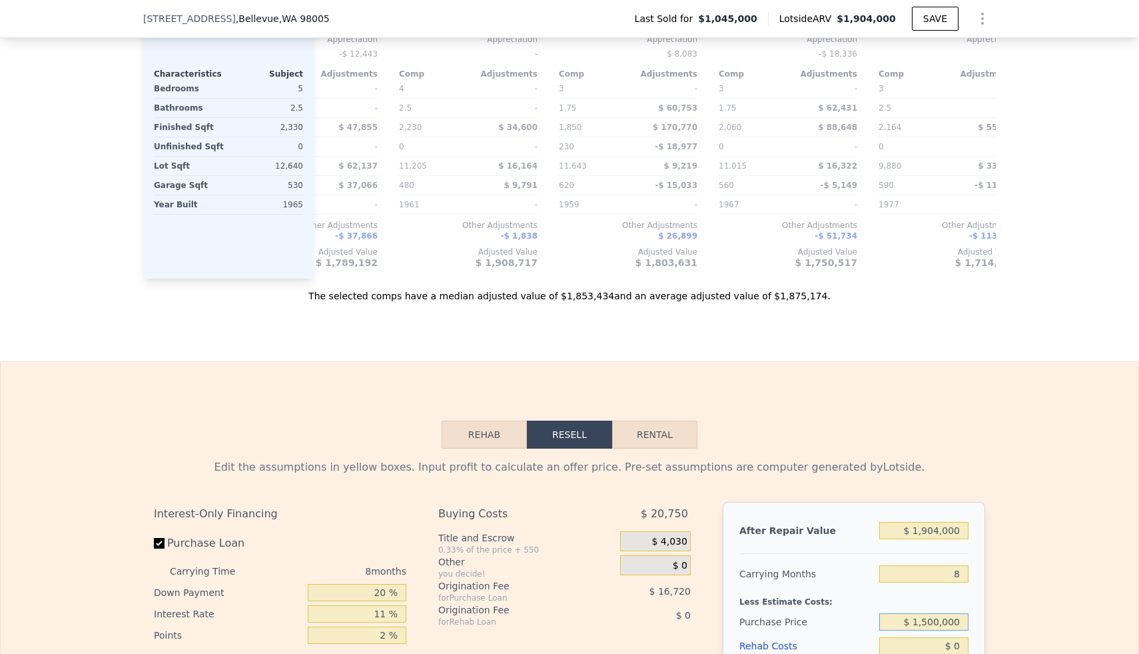
scroll to position [1475, 0]
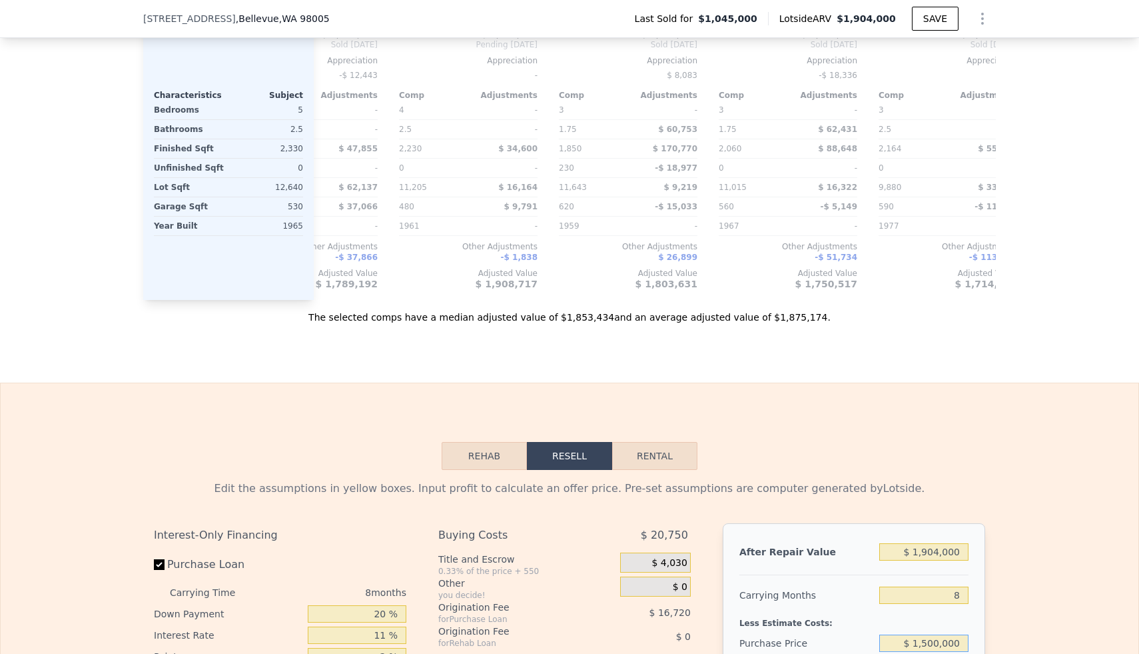
type input "$ 1,500,000"
type input "$ 109,583"
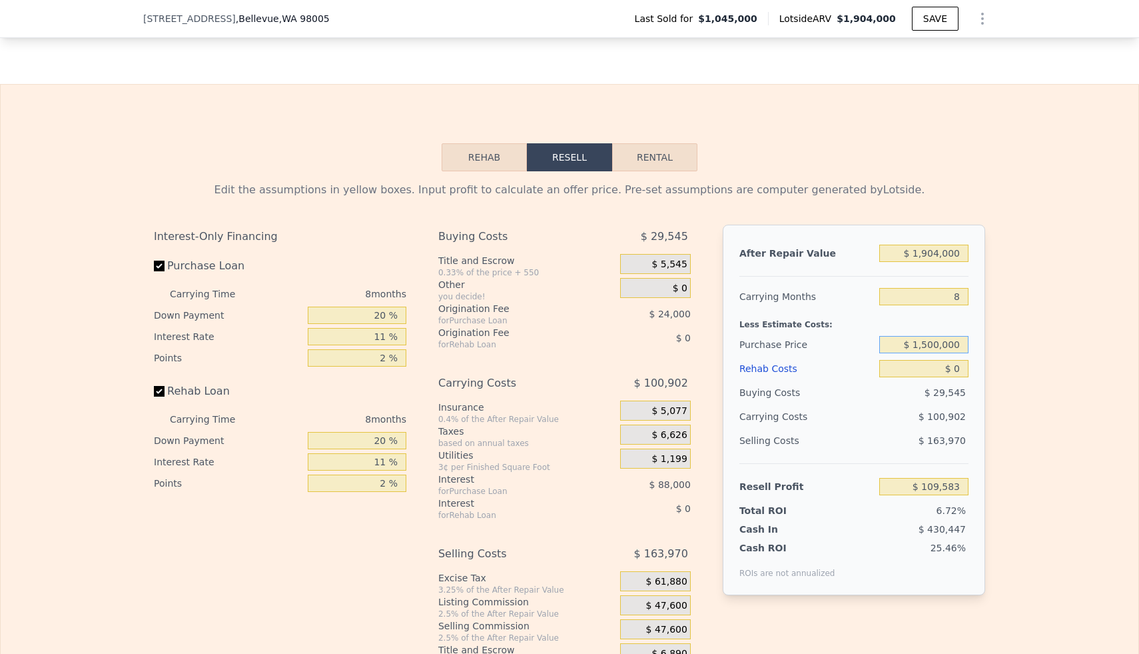
scroll to position [1775, 0]
click at [954, 370] on input "$ 0" at bounding box center [923, 366] width 89 height 17
type input "$ 10"
type input "$ 109,573"
type input "$ 160"
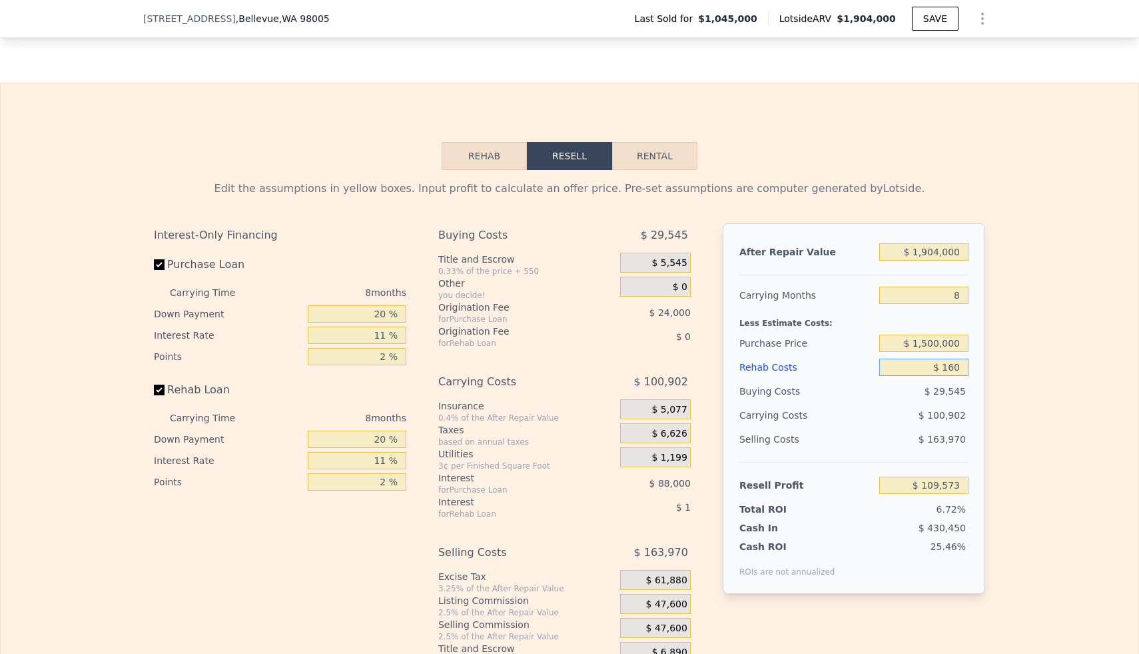
type input "$ 109,412"
type input "$ 1,650"
type input "$ 107,811"
type input "$ 16,500"
type input "$ 91,851"
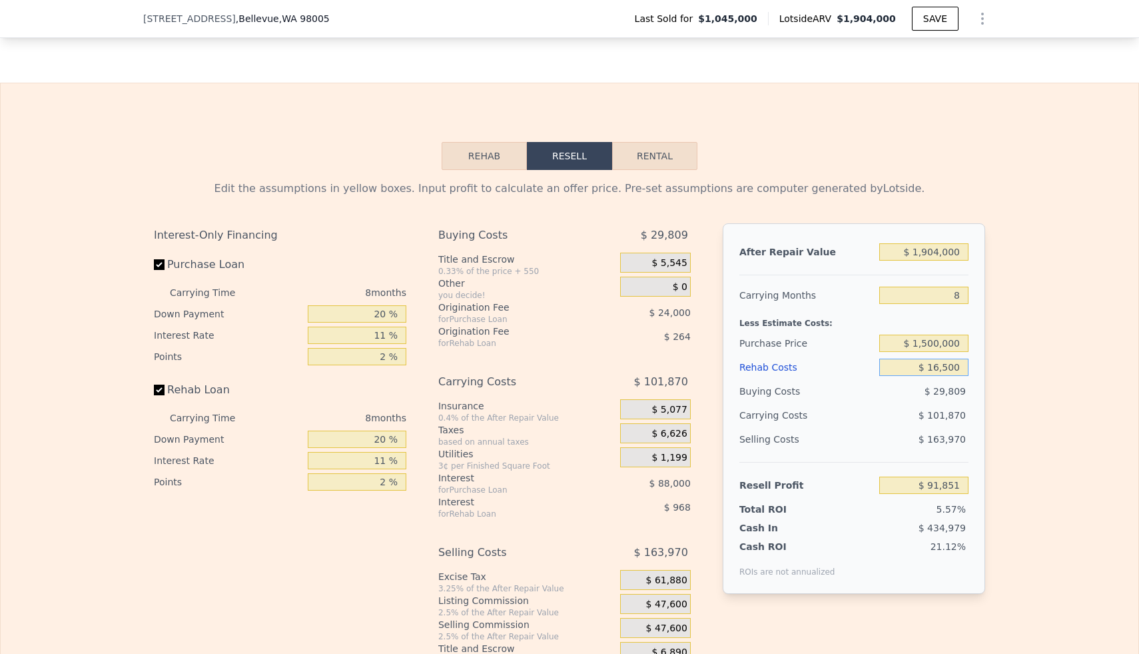
type input "$ 165,000"
type input "-$ 67,737"
type input "$ 165,000"
click at [949, 349] on input "$ 1,500,000" at bounding box center [923, 342] width 89 height 17
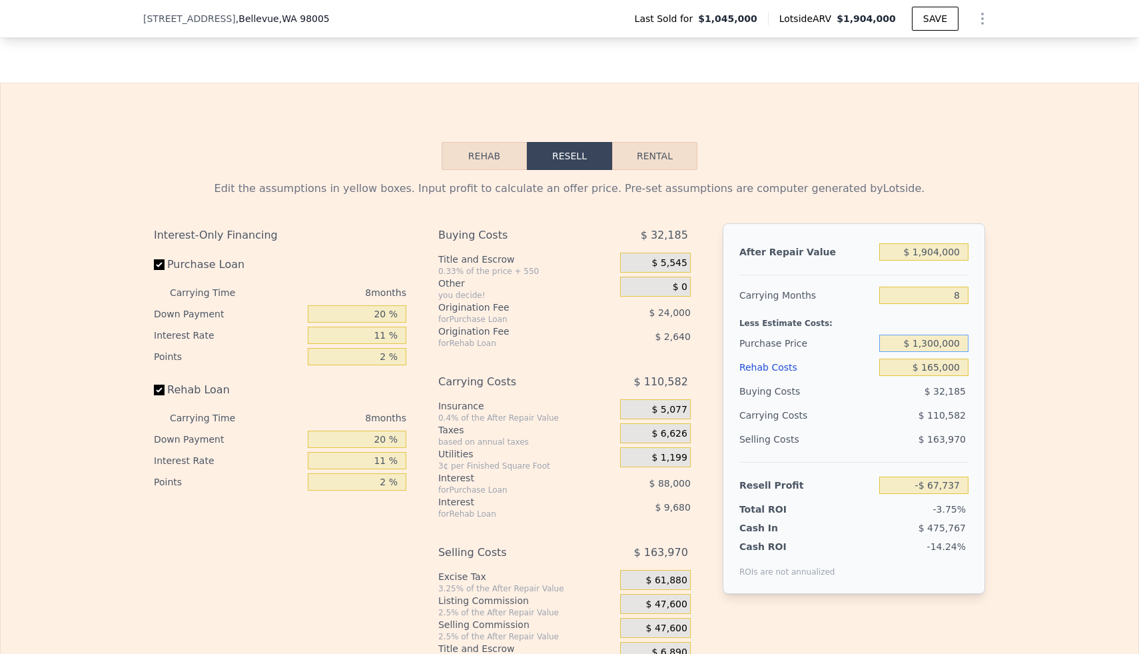
type input "$ 1,300,000"
click at [1037, 350] on div "Edit the assumptions in yellow boxes. Input profit to calculate an offer price.…" at bounding box center [570, 418] width 1138 height 496
type input "$ 147,865"
click at [944, 343] on input "$ 1,300,000" at bounding box center [923, 342] width 89 height 17
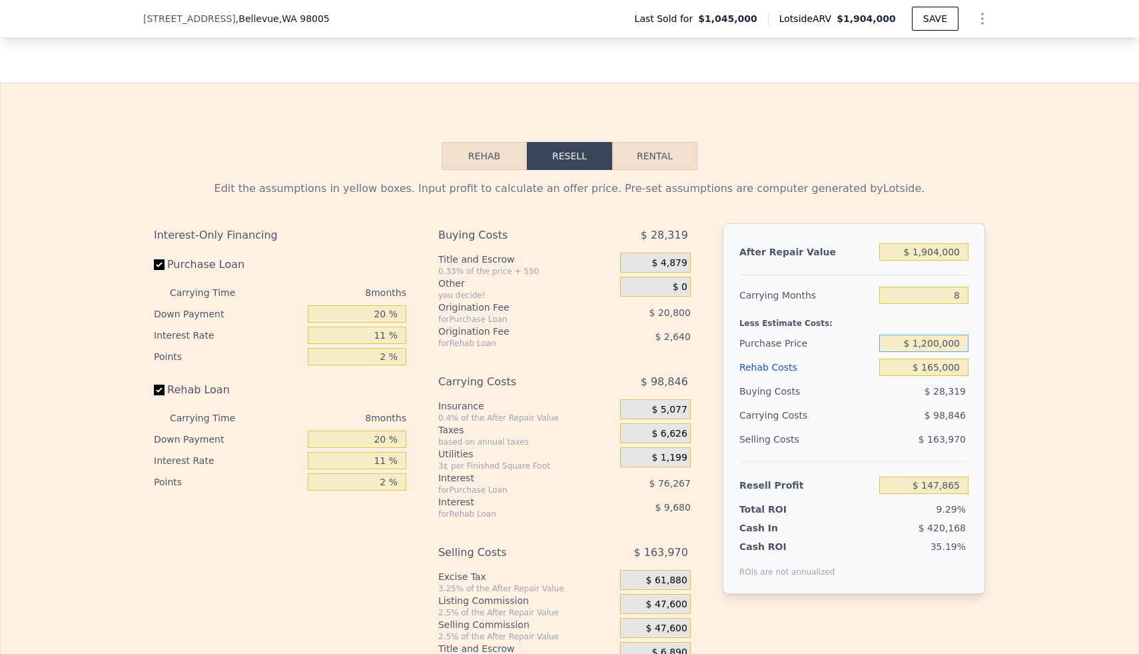
type input "$ 1,200,000"
click at [996, 362] on div "Edit the assumptions in yellow boxes. Input profit to calculate an offer price.…" at bounding box center [570, 418] width 1138 height 496
type input "$ 255,662"
click at [936, 346] on input "$ 1,200,000" at bounding box center [923, 342] width 89 height 17
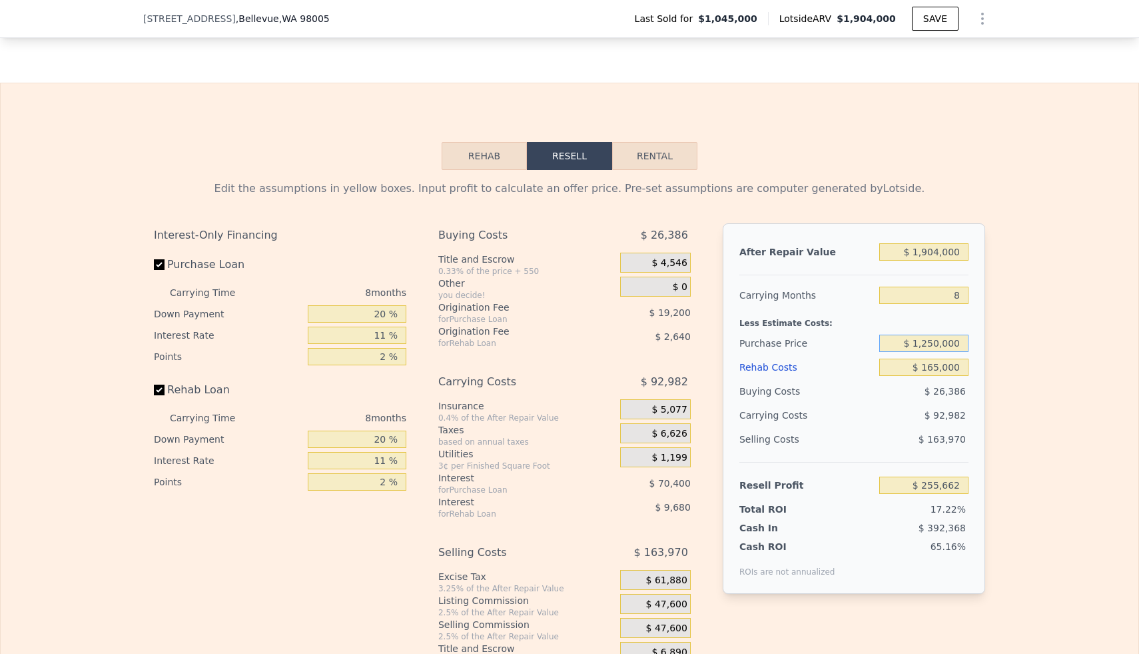
type input "$ 1,250,000"
click at [1000, 330] on div "Edit the assumptions in yellow boxes. Input profit to calculate an offer price.…" at bounding box center [570, 418] width 1138 height 496
type input "$ 201,759"
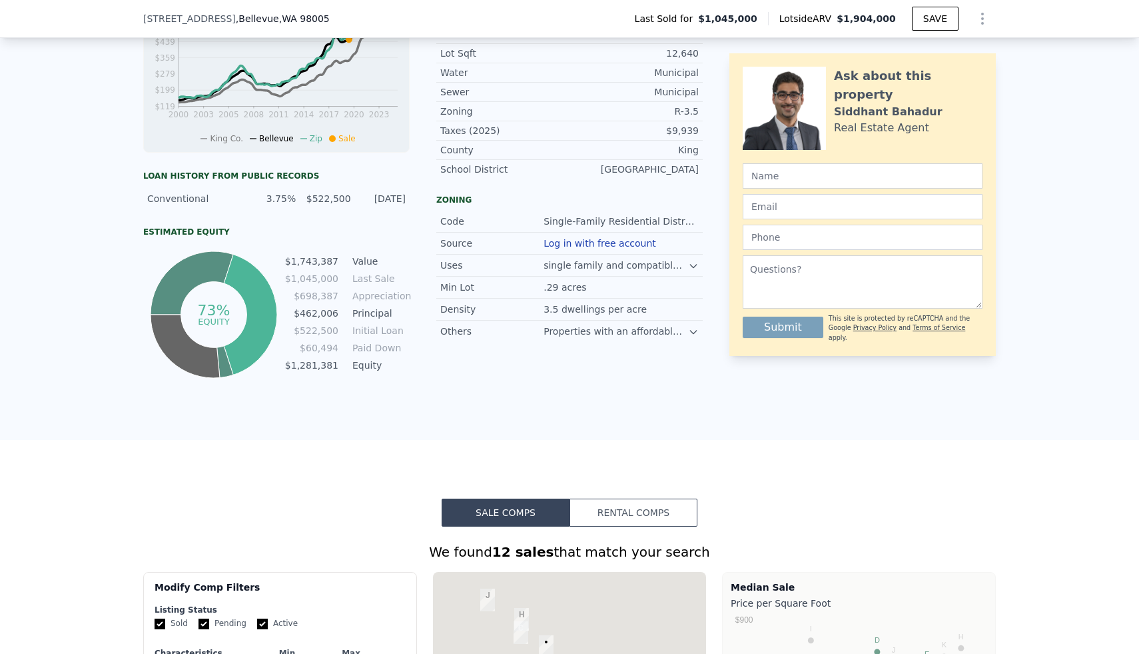
scroll to position [50, 0]
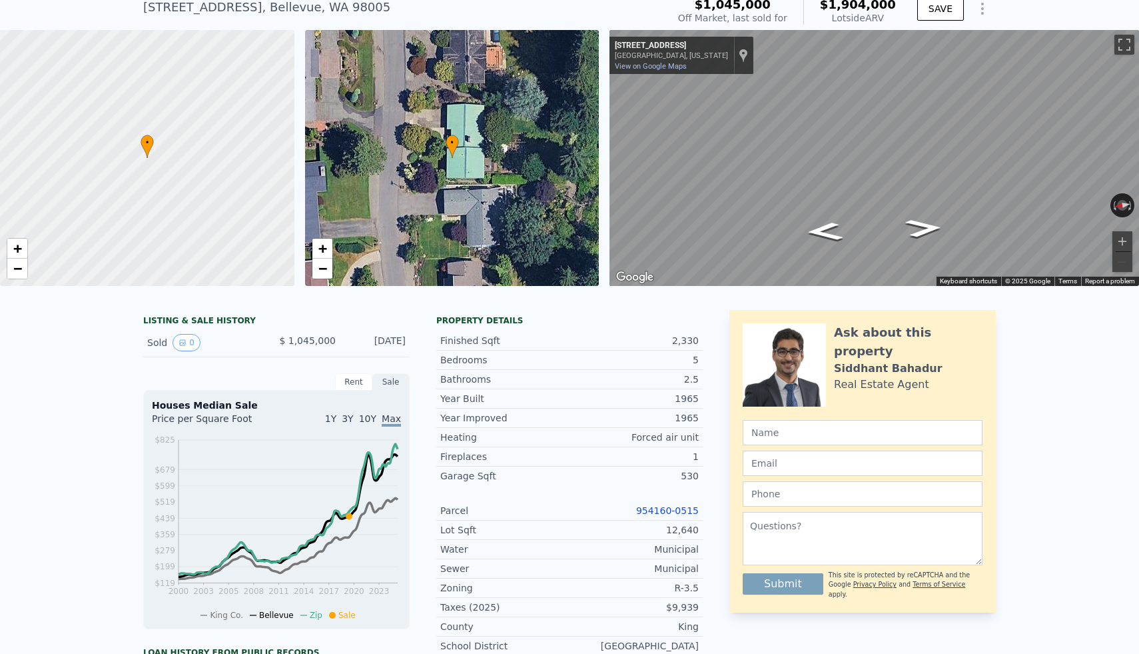
type input "$ 0"
type input "$ 600,074"
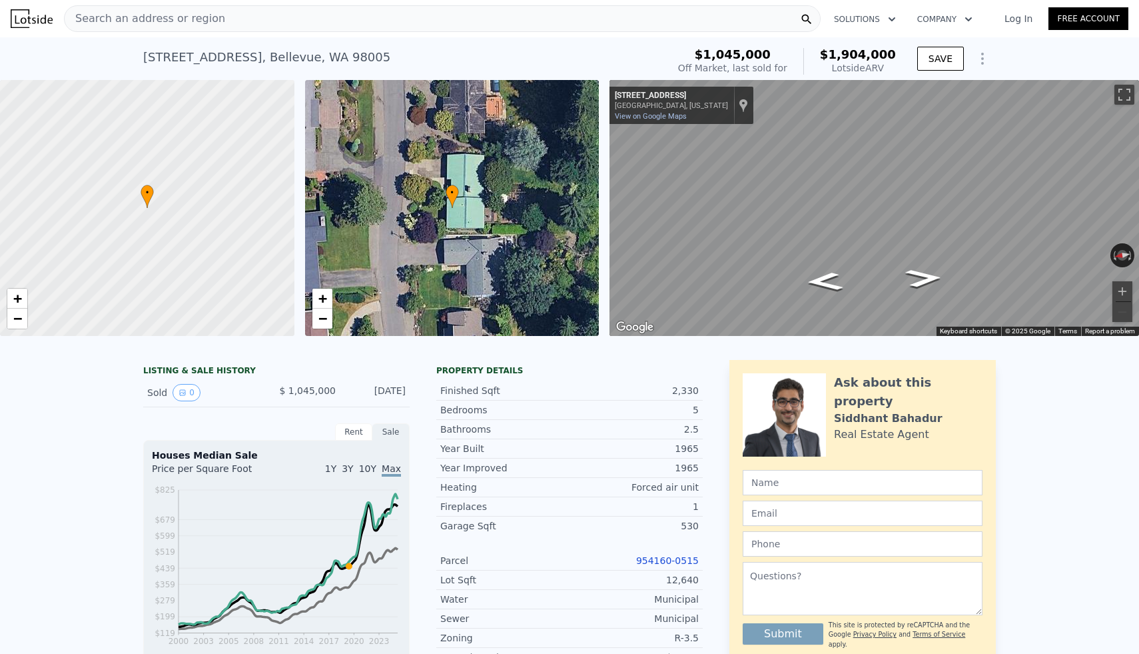
click at [267, 21] on div "Search an address or region" at bounding box center [442, 18] width 757 height 27
